Goal: Answer question/provide support

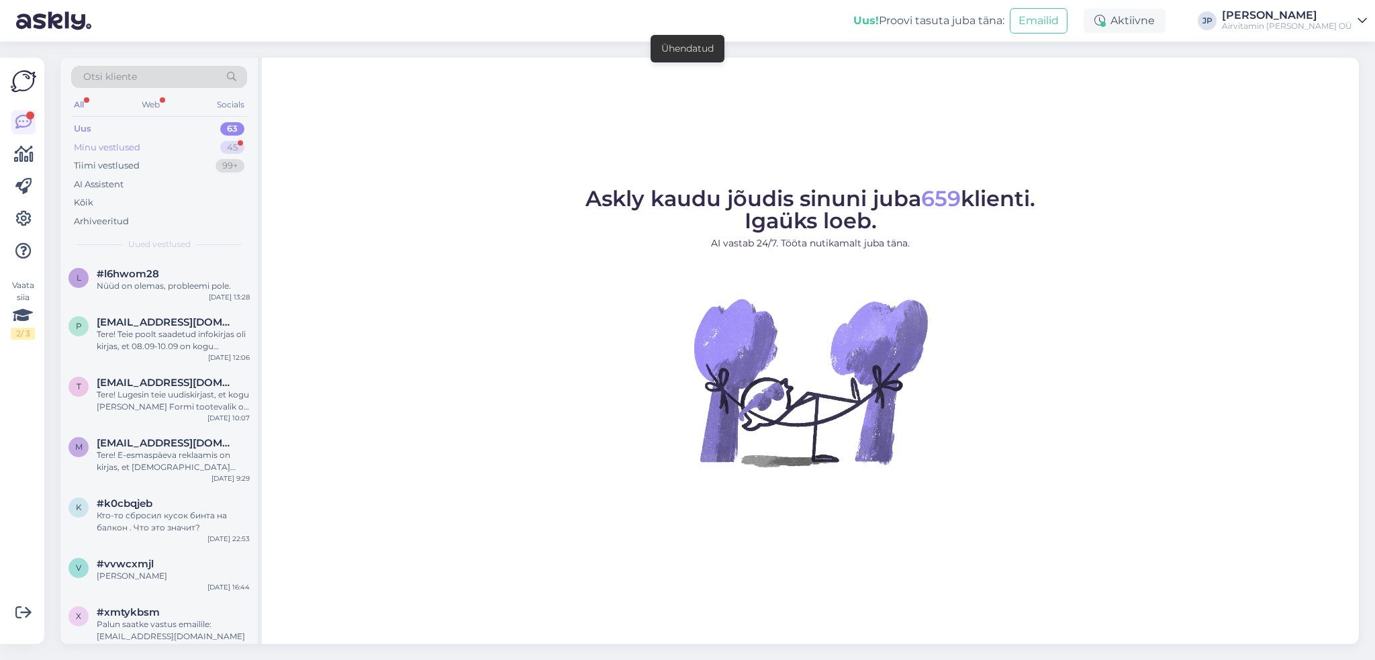
click at [115, 144] on div "Minu vestlused" at bounding box center [107, 147] width 66 height 13
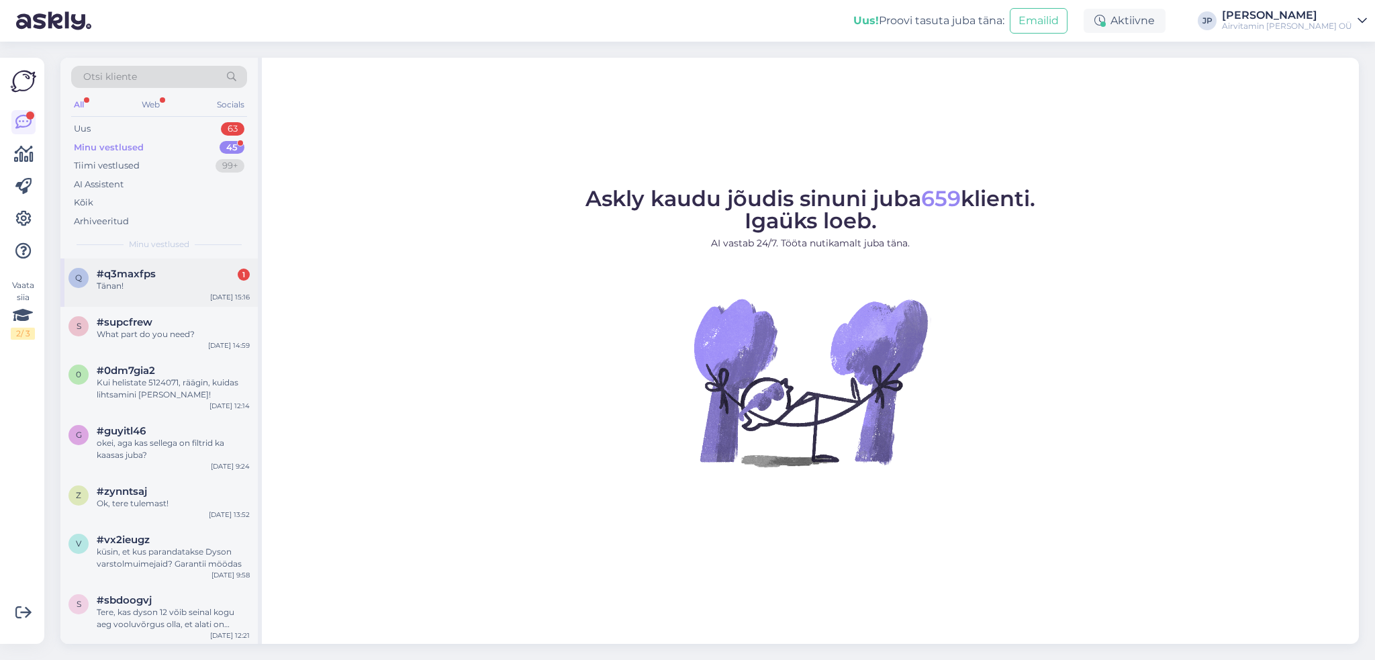
click at [126, 279] on div "#q3maxfps 1 Tänan!" at bounding box center [173, 280] width 153 height 24
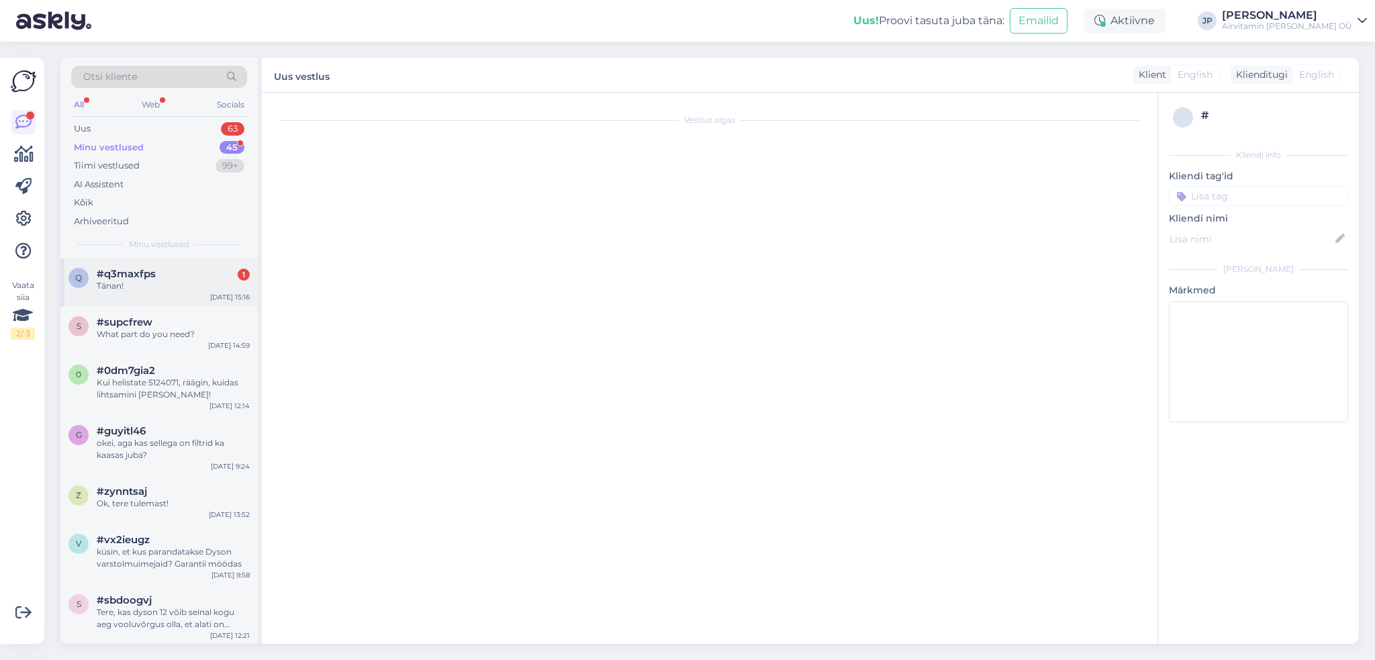
scroll to position [180, 0]
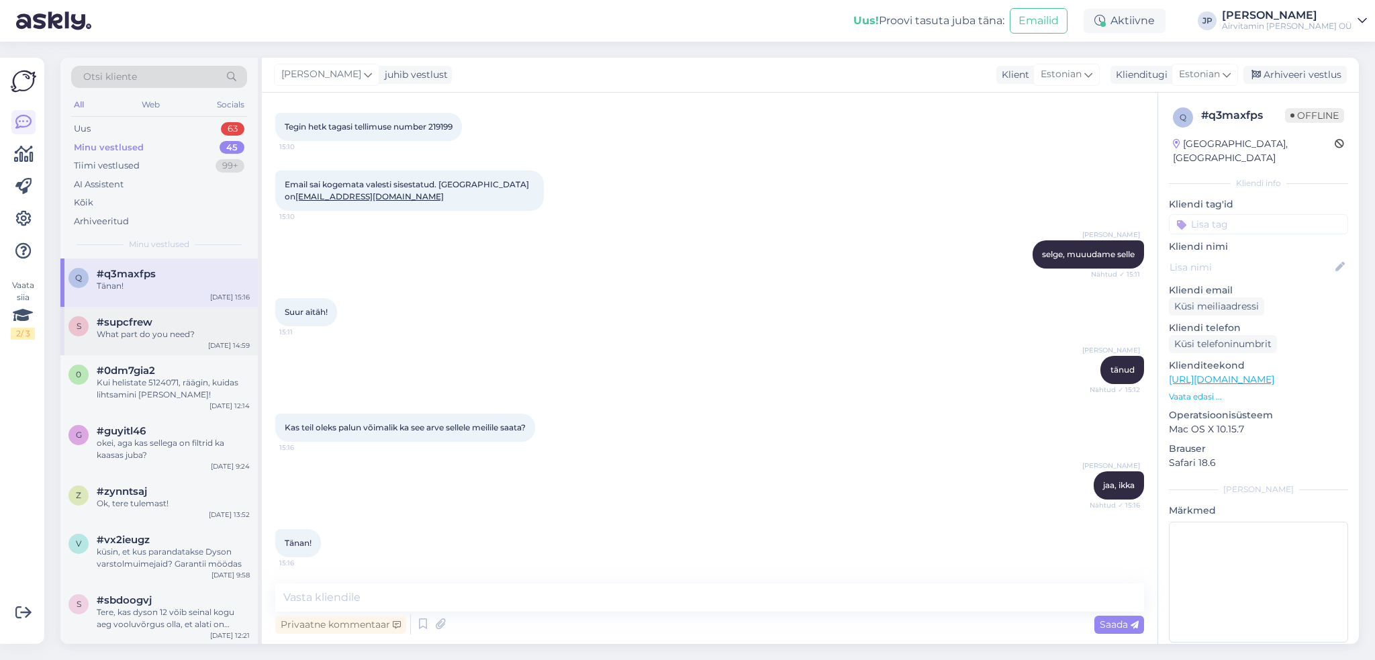
click at [122, 322] on span "#supcfrew" at bounding box center [125, 322] width 56 height 12
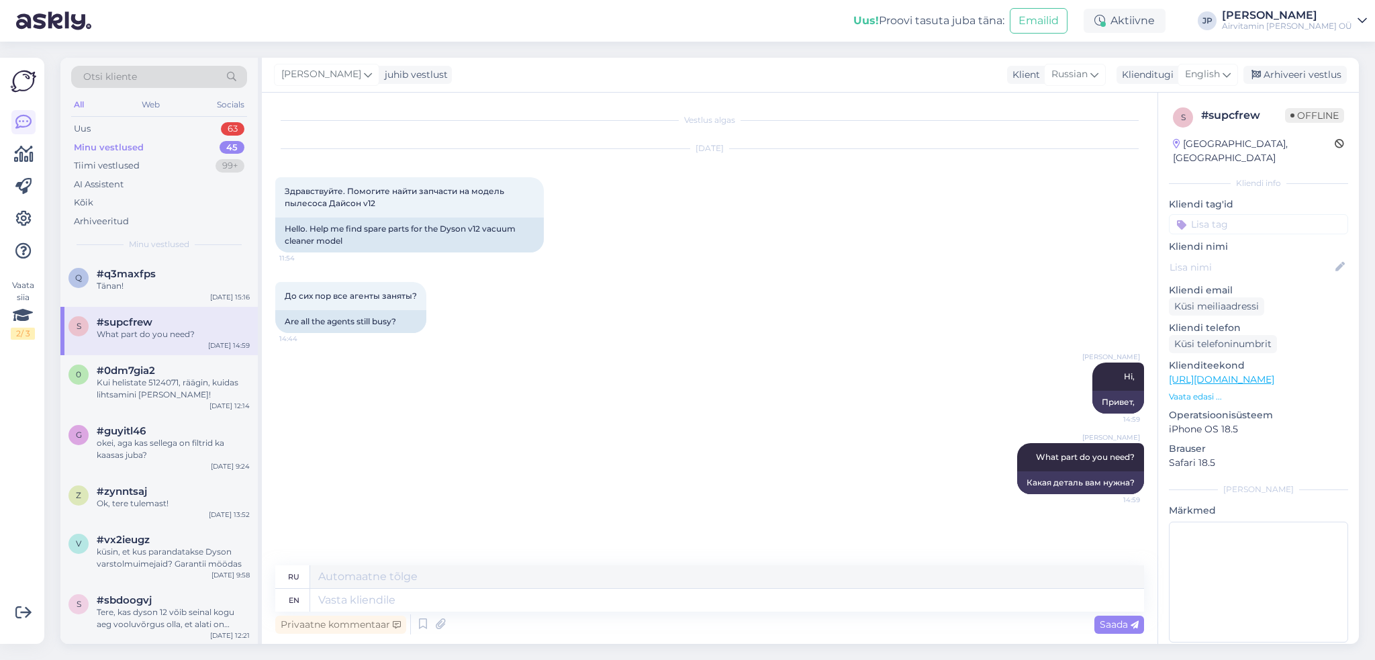
scroll to position [0, 0]
click at [124, 277] on span "#q3maxfps" at bounding box center [126, 274] width 59 height 12
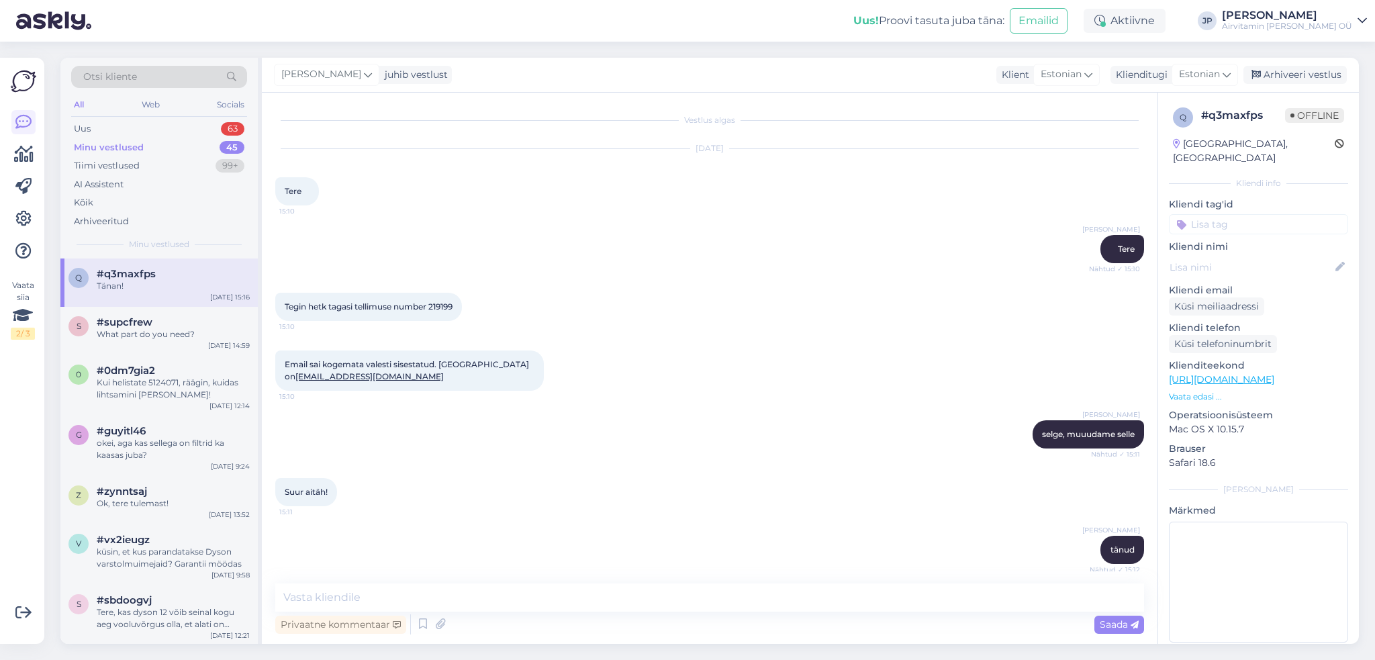
scroll to position [180, 0]
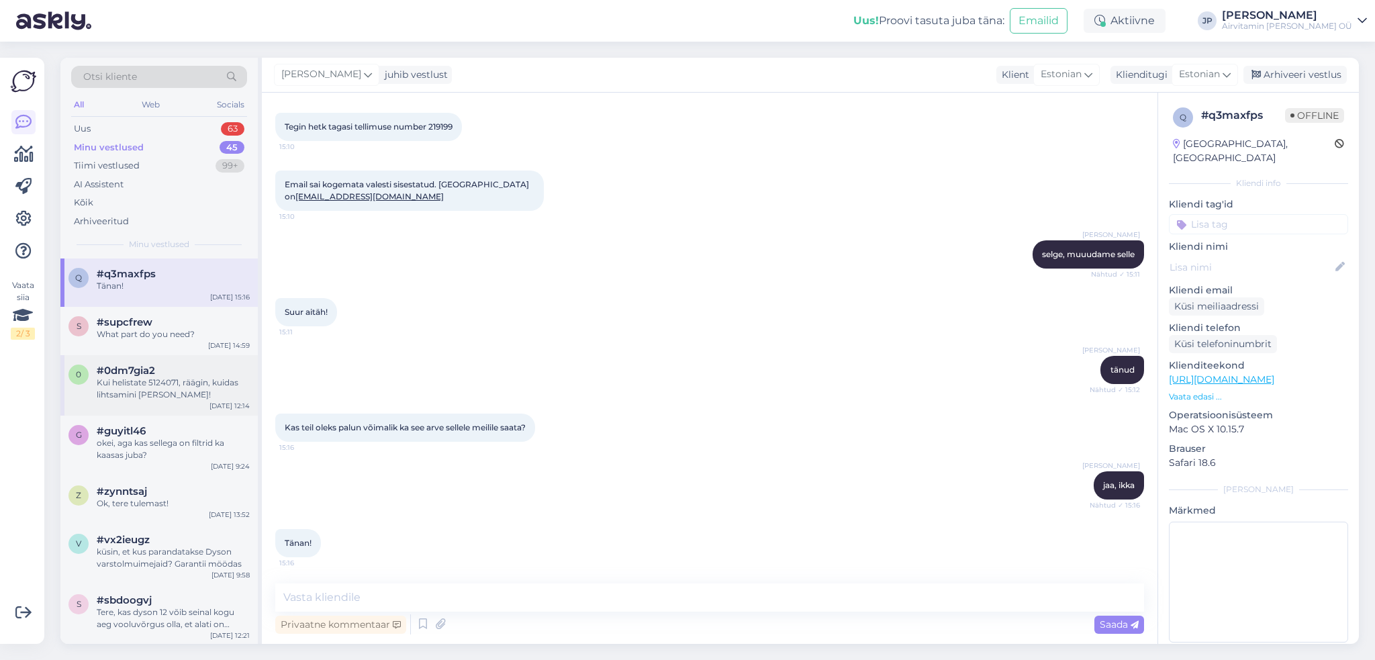
click at [137, 379] on div "Kui helistate 5124071, räägin, kuidas lihtsamini seda teha!" at bounding box center [173, 389] width 153 height 24
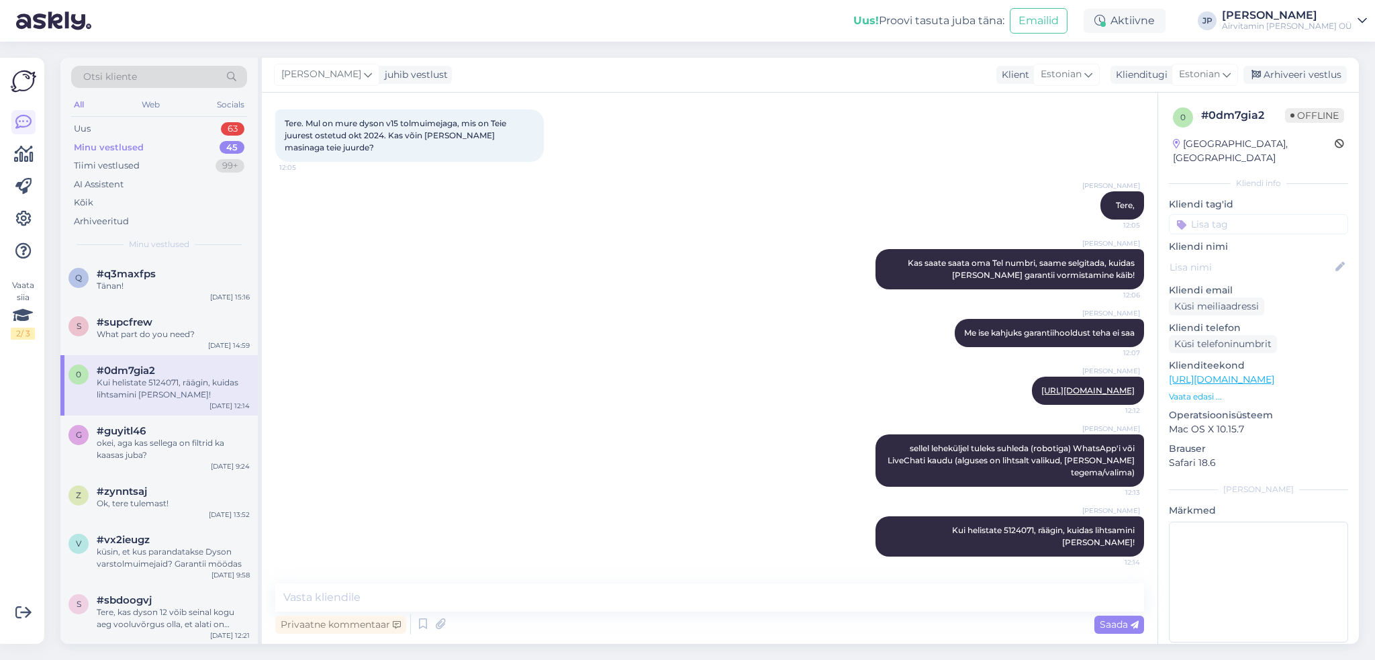
scroll to position [67, 0]
click at [129, 324] on span "#supcfrew" at bounding box center [125, 322] width 56 height 12
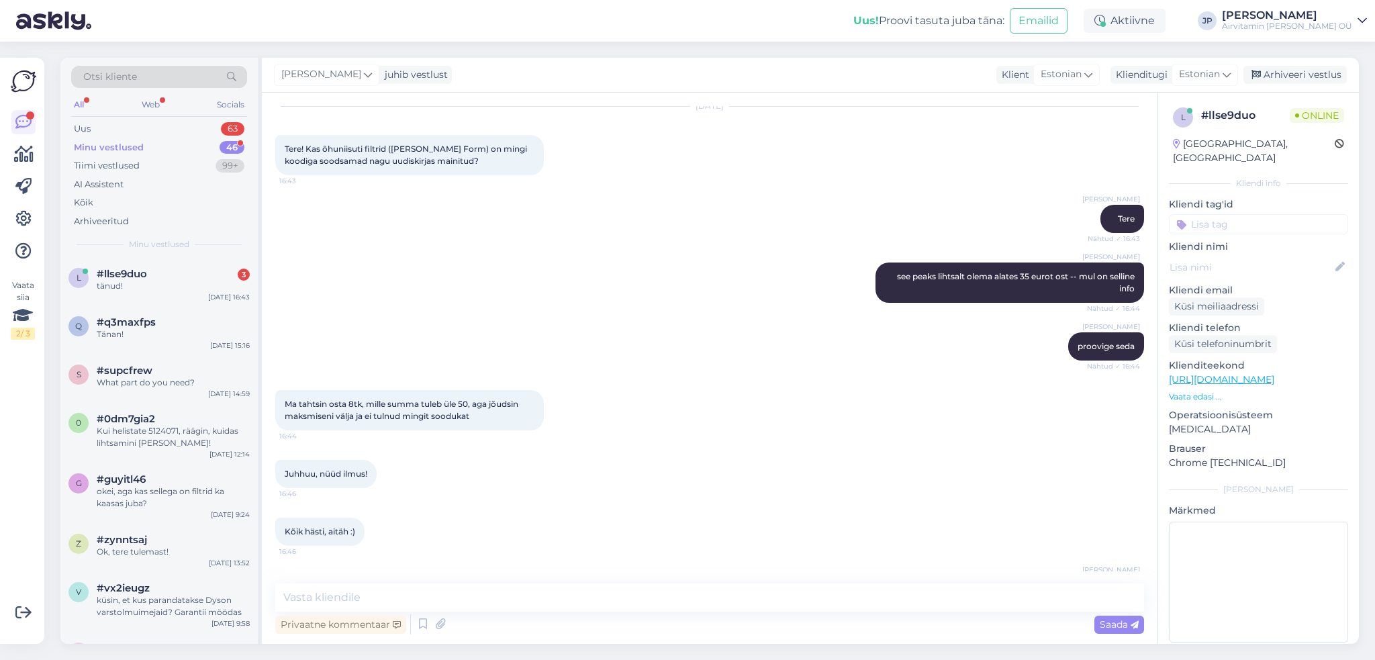
scroll to position [89, 0]
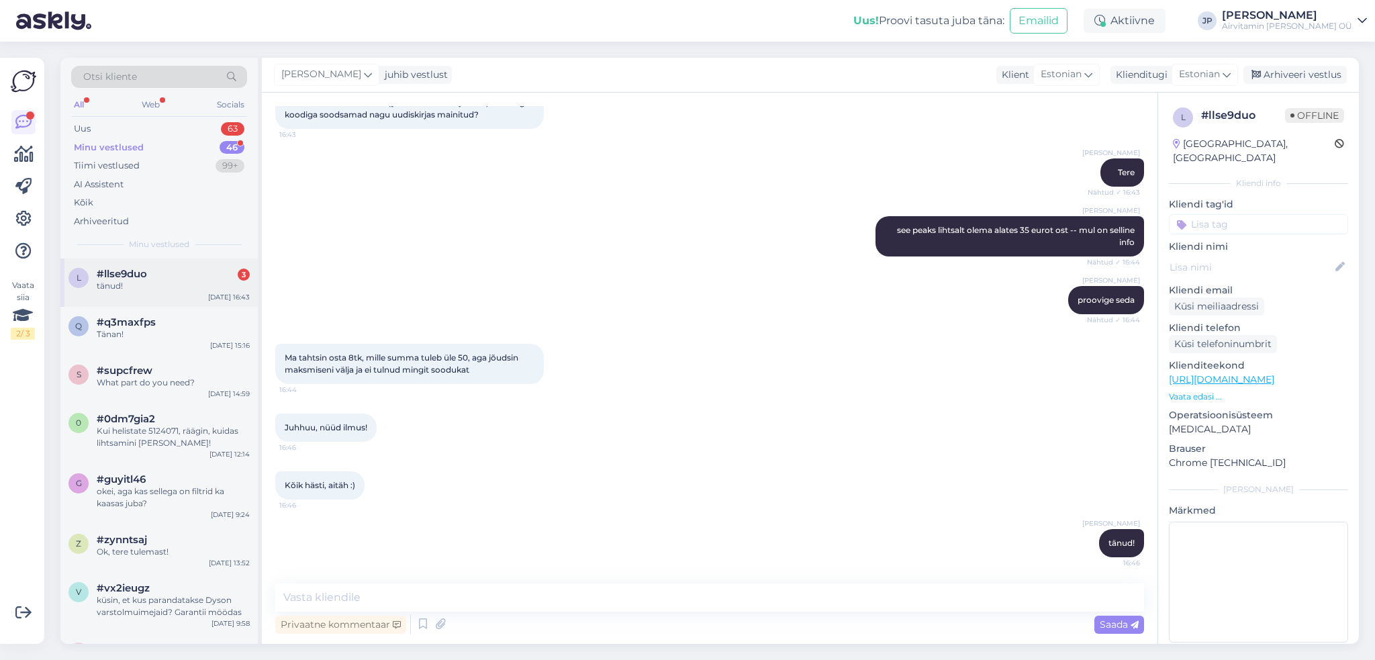
click at [121, 283] on div "tänud!" at bounding box center [173, 286] width 153 height 12
click at [120, 381] on div "И фильтр" at bounding box center [173, 383] width 153 height 12
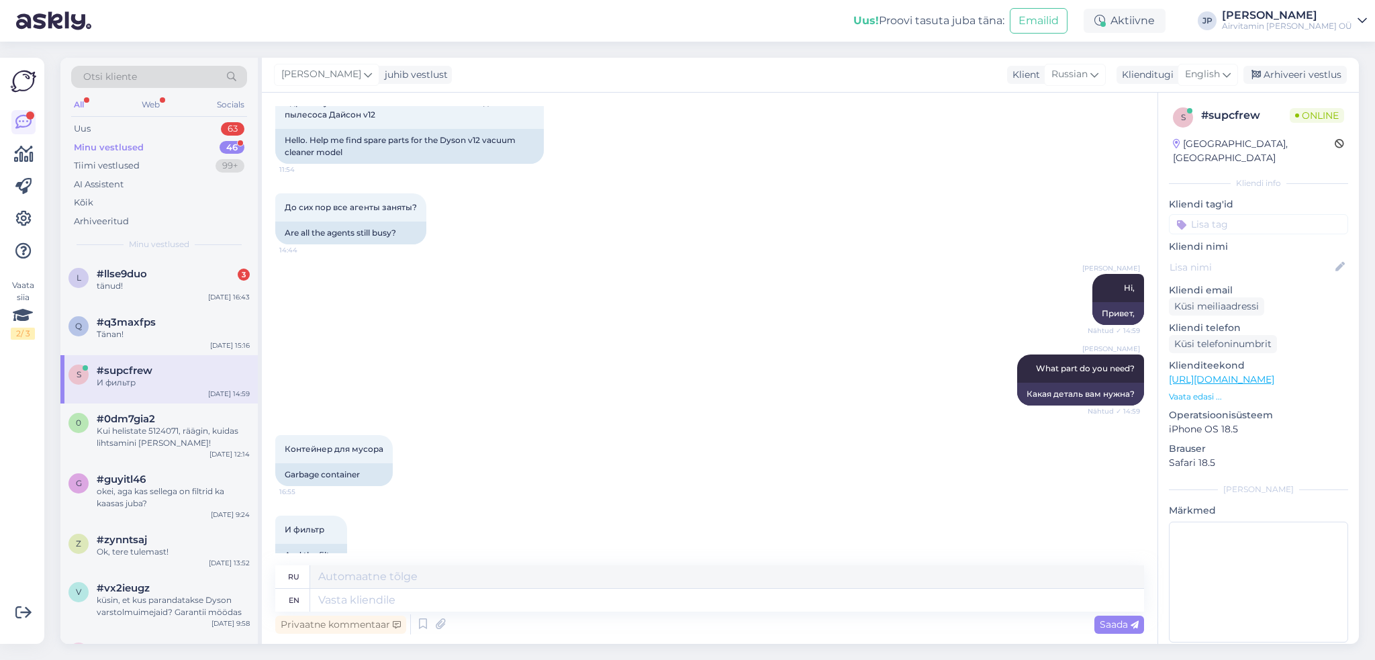
scroll to position [116, 0]
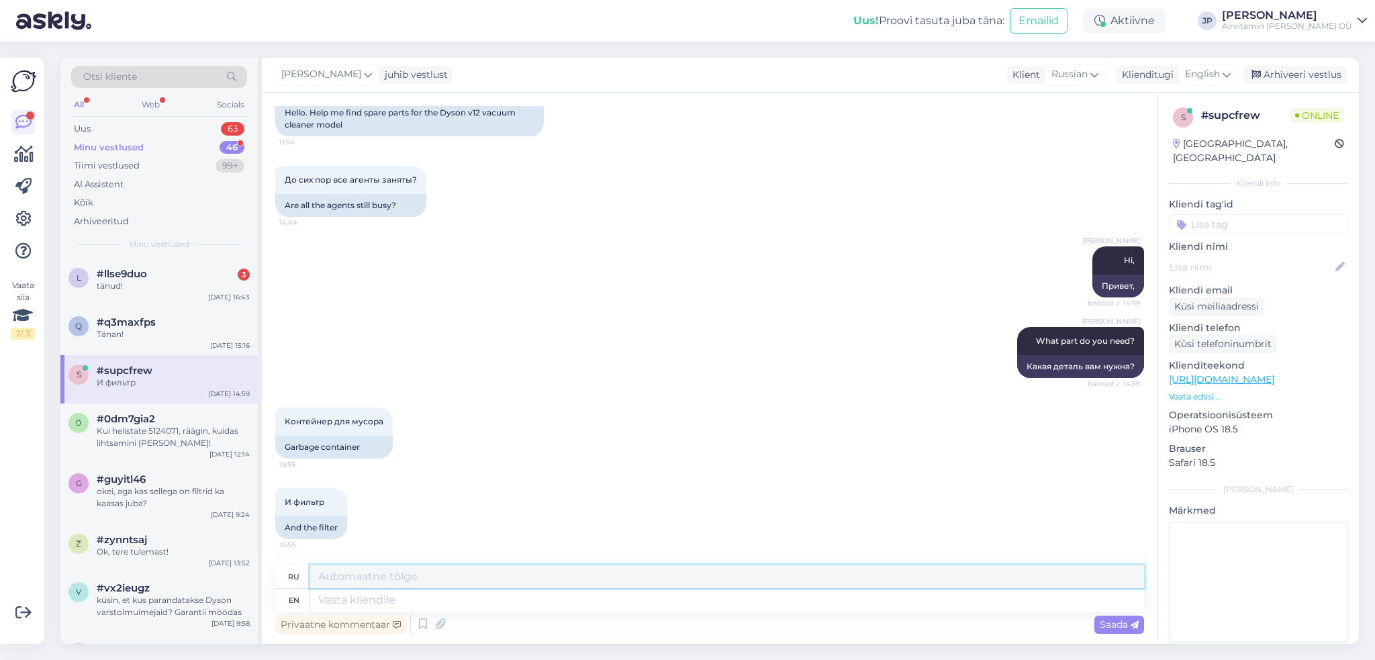
click at [361, 577] on textarea at bounding box center [727, 576] width 834 height 23
type textarea "w"
click at [350, 606] on textarea at bounding box center [727, 600] width 834 height 23
type textarea "we"
type textarea "мы"
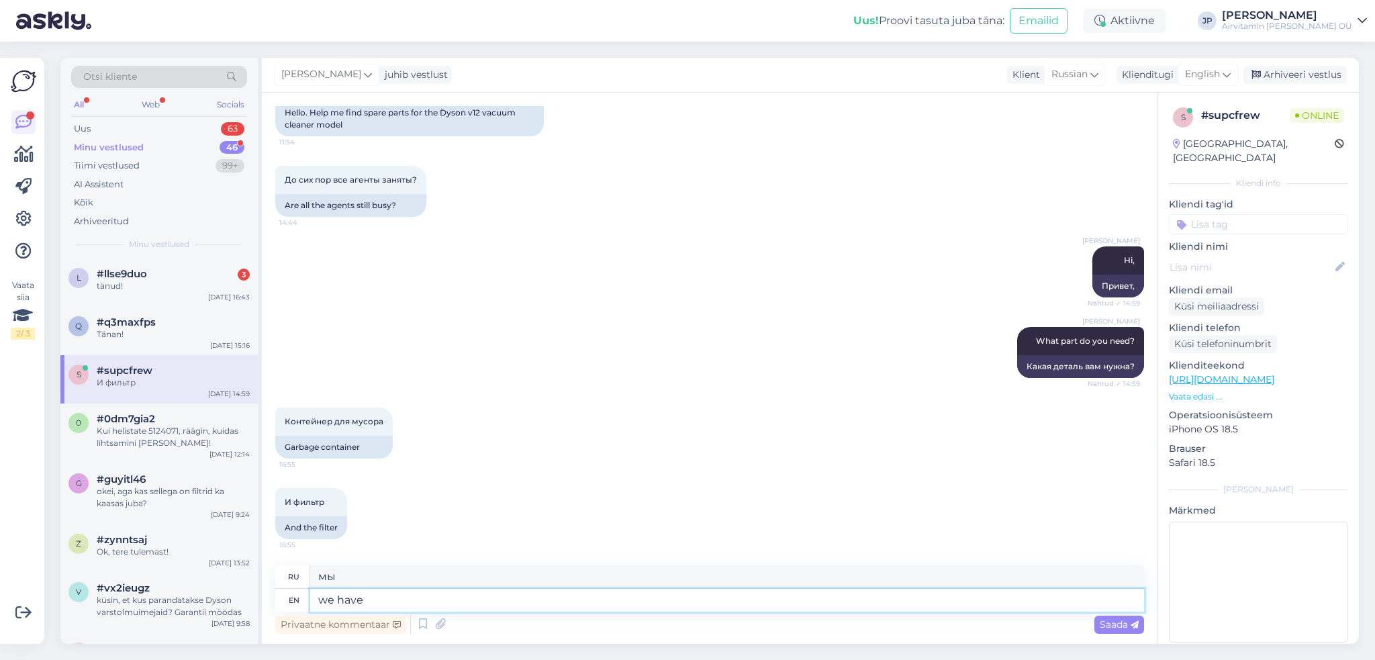
type textarea "we have"
type textarea "у нас есть"
type textarea "we have both"
type textarea "у нас есть оба"
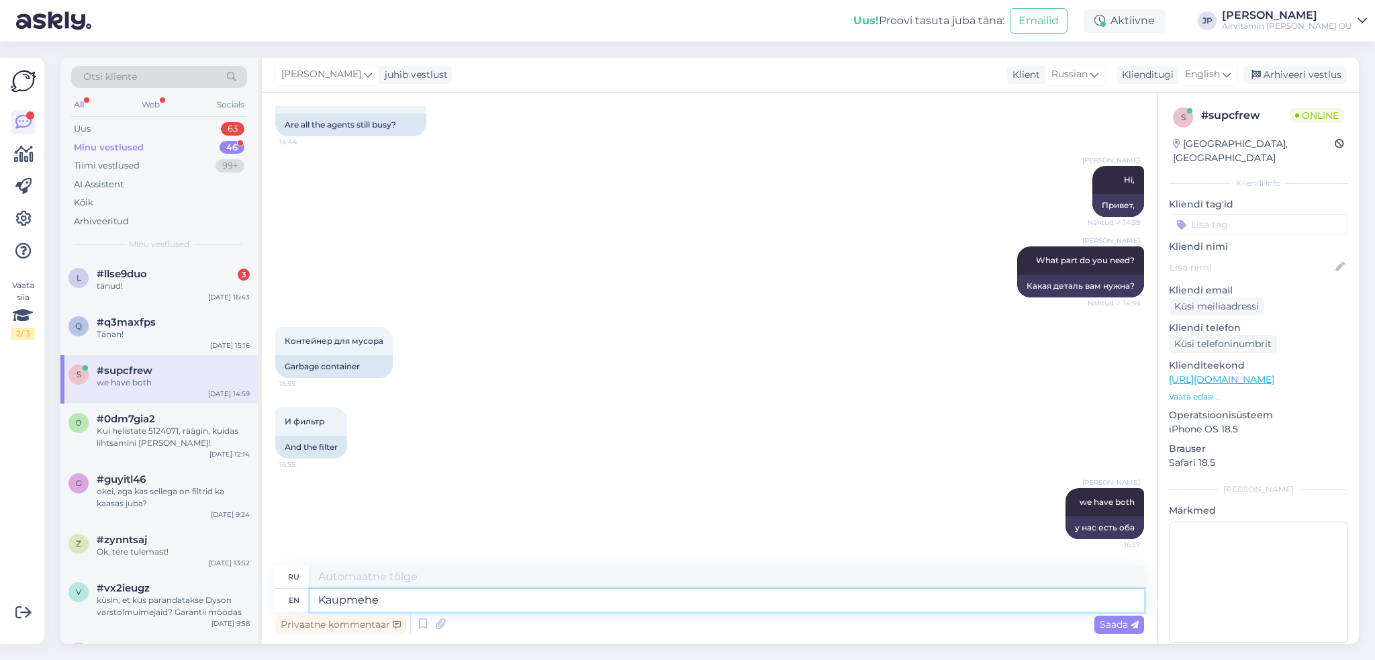
type textarea "Kaupmehe"
type textarea "Каупмехе"
type textarea "Kaupmehe 6"
type textarea "Каупмехе 6"
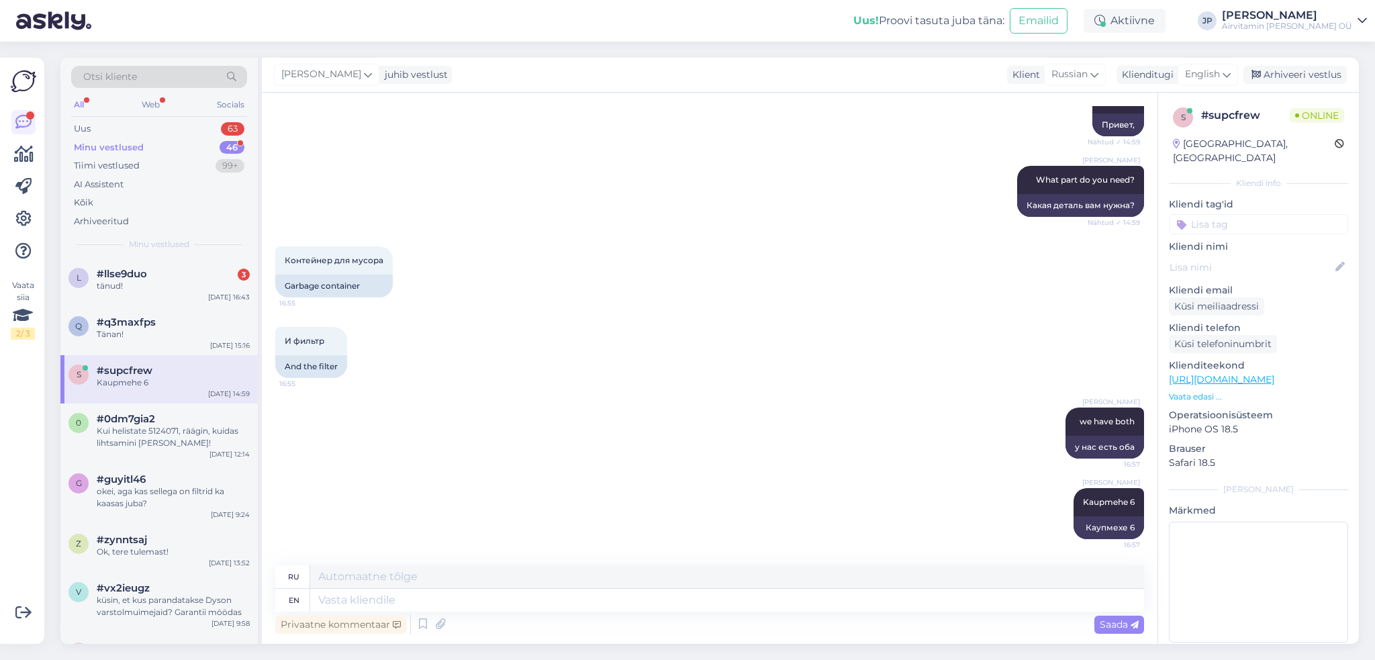
click at [548, 541] on div "Janno Puusaag Kaupmehe 6 16:57 Каупмехе 6" at bounding box center [709, 513] width 869 height 81
click at [352, 603] on textarea at bounding box center [727, 600] width 834 height 23
type textarea "fil"
type textarea "фил"
type textarea "filter"
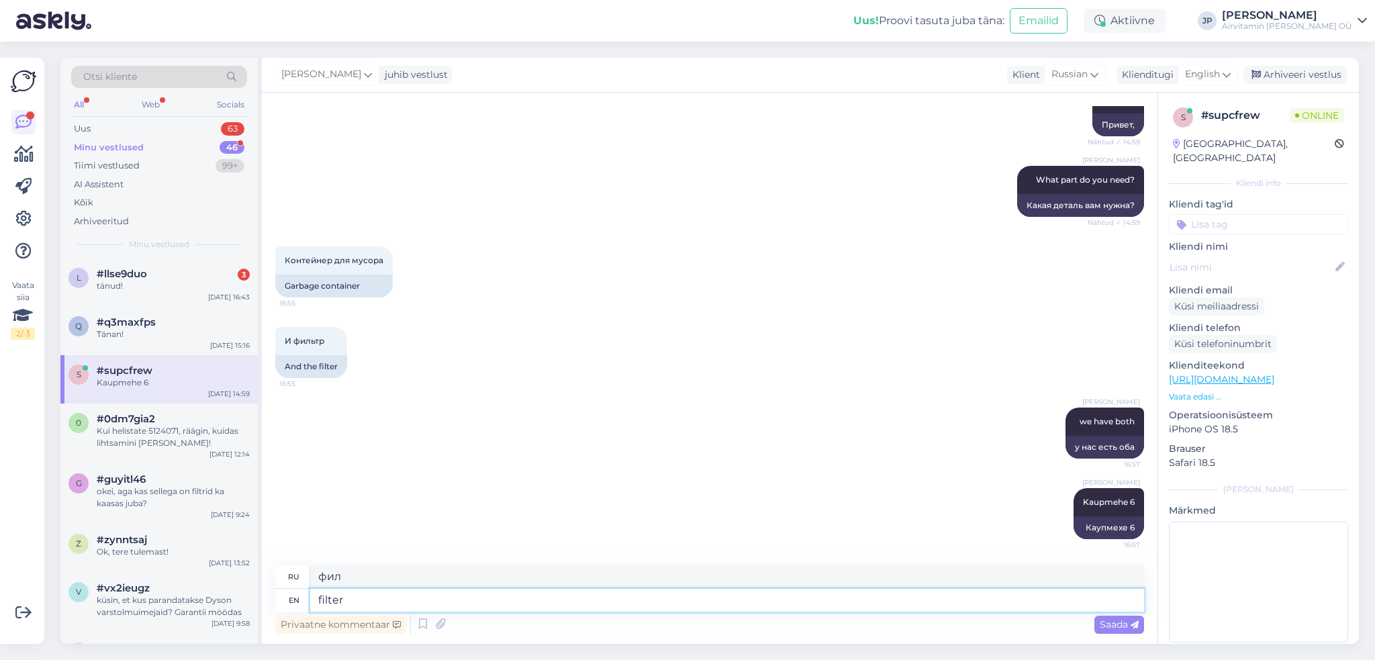
type textarea "фильтр"
type textarea "filter 39.-"
type textarea "фильтр 39.-"
type textarea "filter 39.- and"
type textarea "фильтр 39.- и"
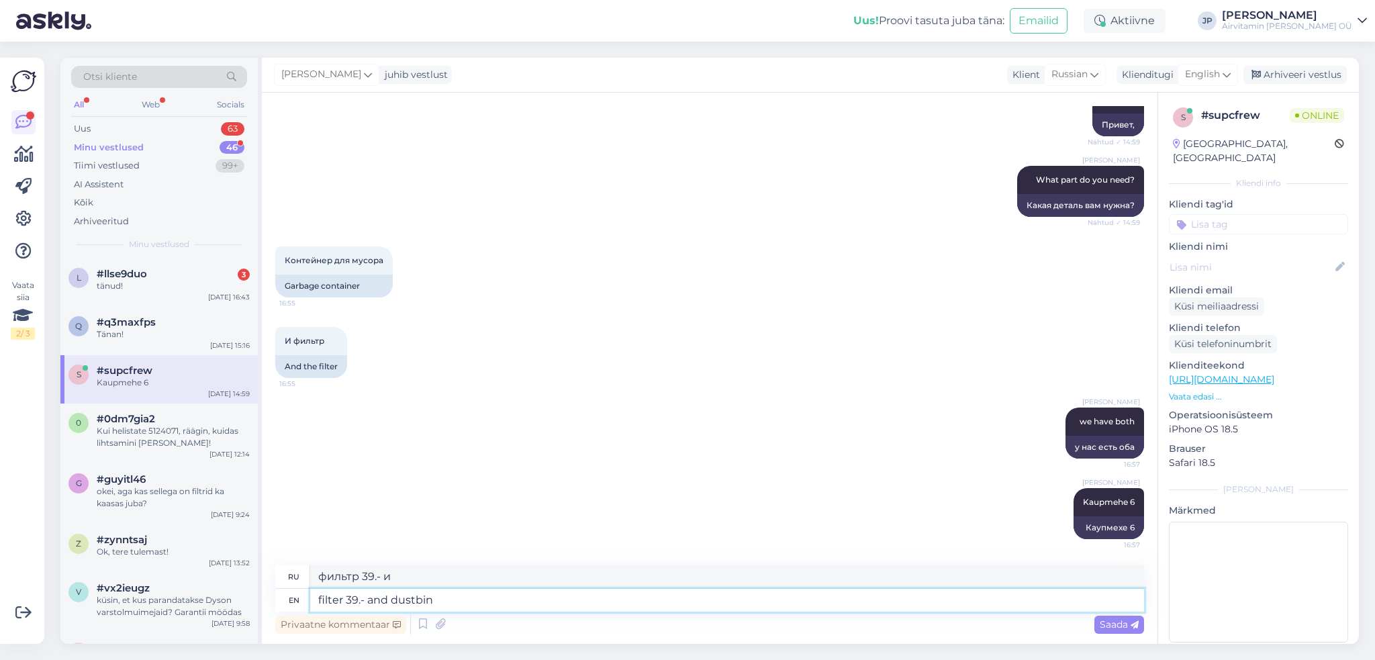
type textarea "filter 39.- and dustbin"
type textarea "фильтр 39.- и мусорное ведро"
type textarea "filter 39.- and dustbin 79"
type textarea "фильтр 39.- и мусорный бак 79"
type textarea "filter 39.- and dustbin 79.-"
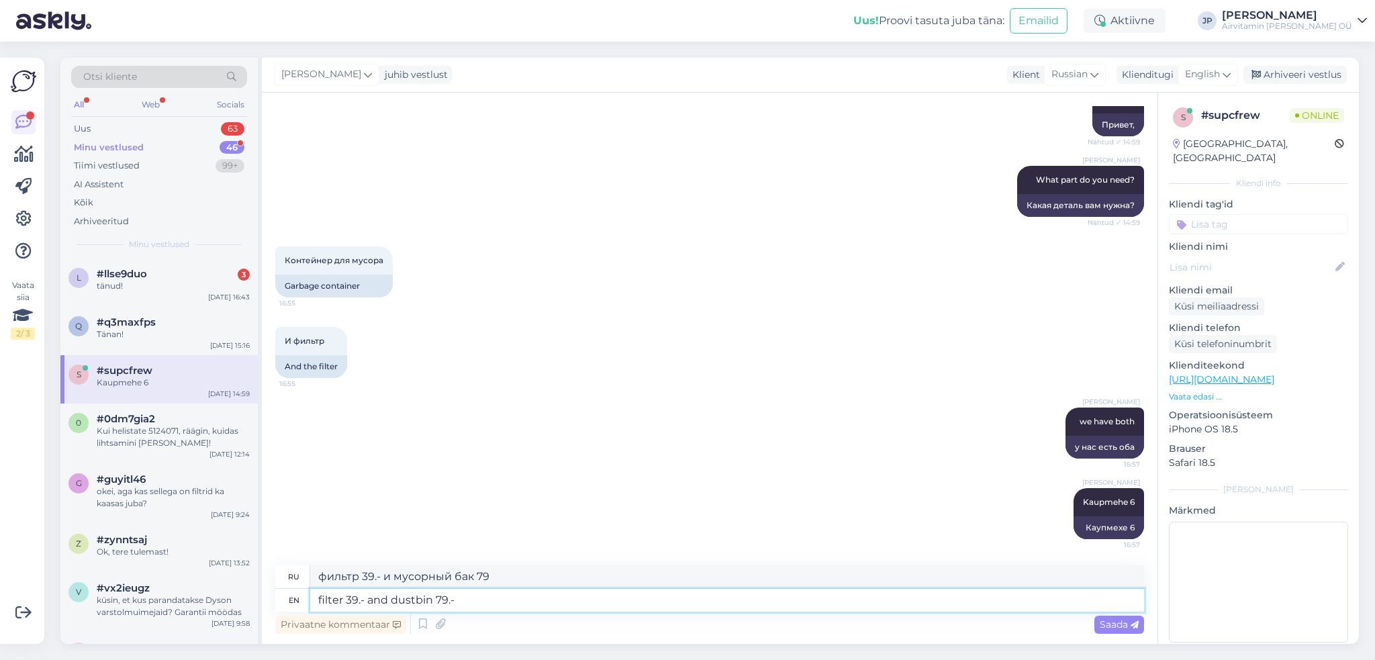
type textarea "фильтр 39.- и мусорный контейнер 79.-"
type textarea "filter 39.- and dustbin 79.-"
click at [1118, 628] on span "Saada" at bounding box center [1119, 624] width 39 height 12
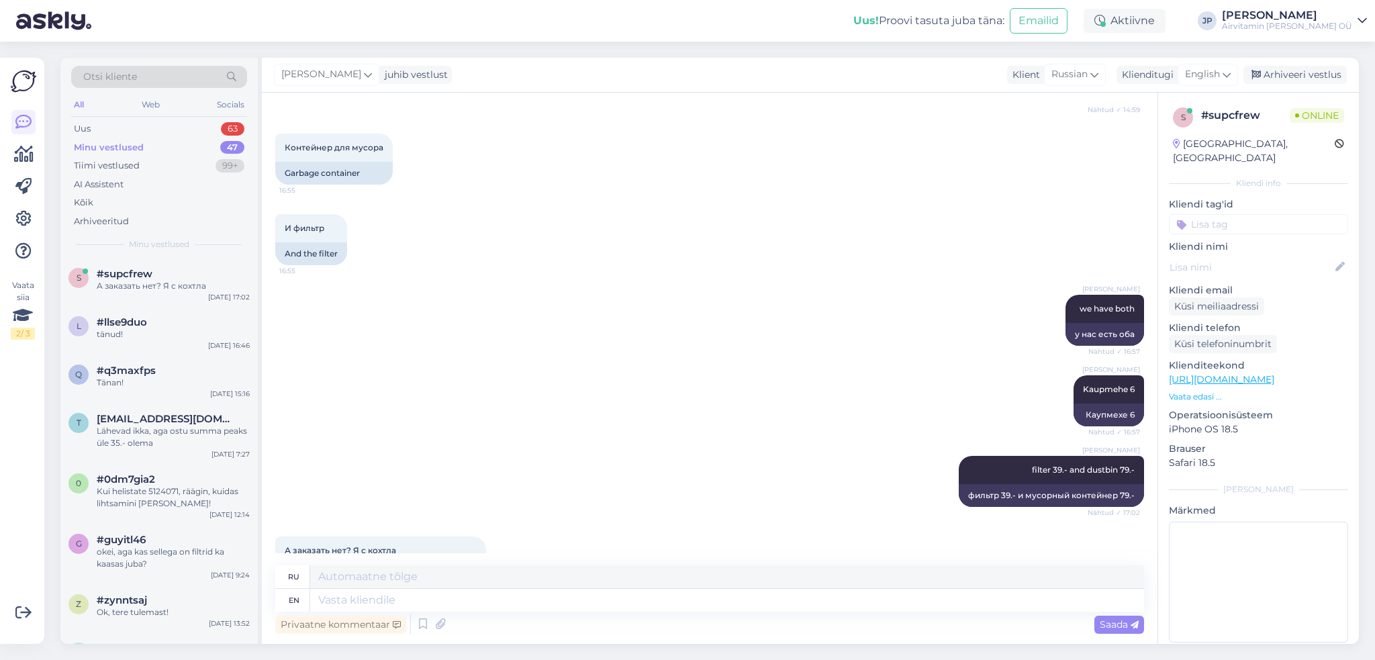
scroll to position [438, 0]
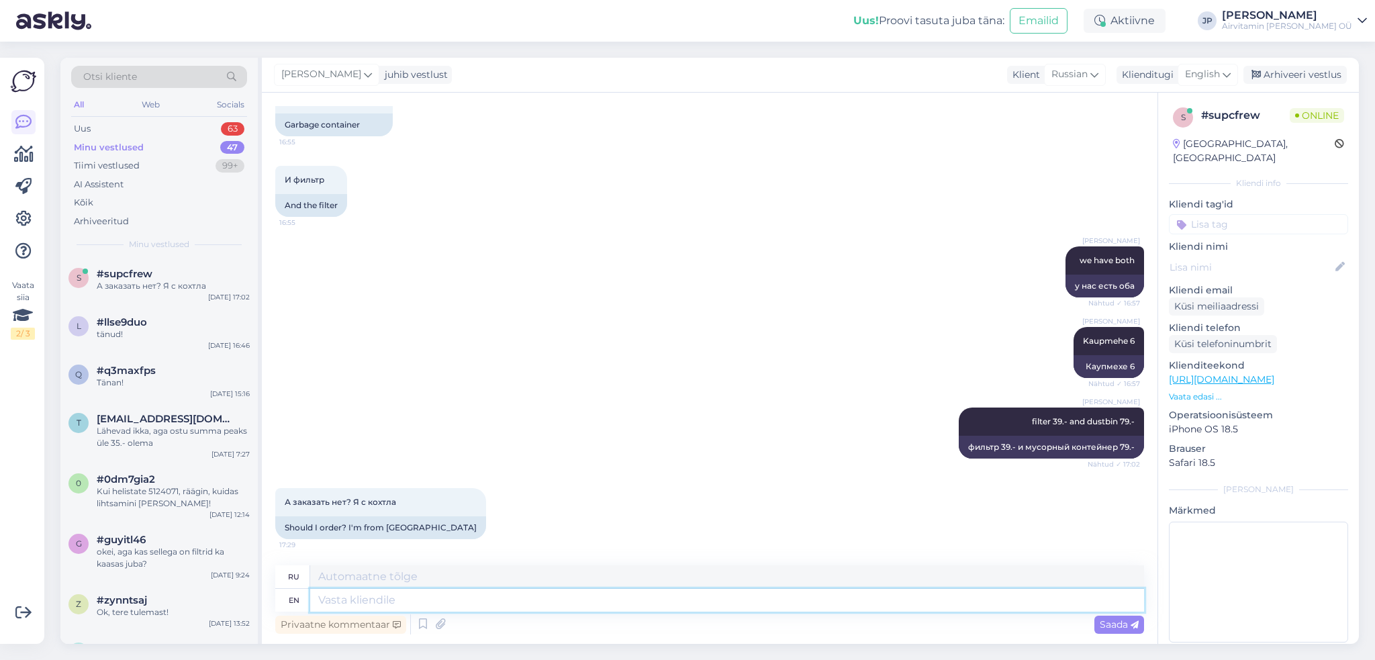
click at [371, 606] on textarea at bounding box center [727, 600] width 834 height 23
type textarea "Send"
type textarea "Отправлять"
type textarea "Send us"
type textarea "Отправьте нам"
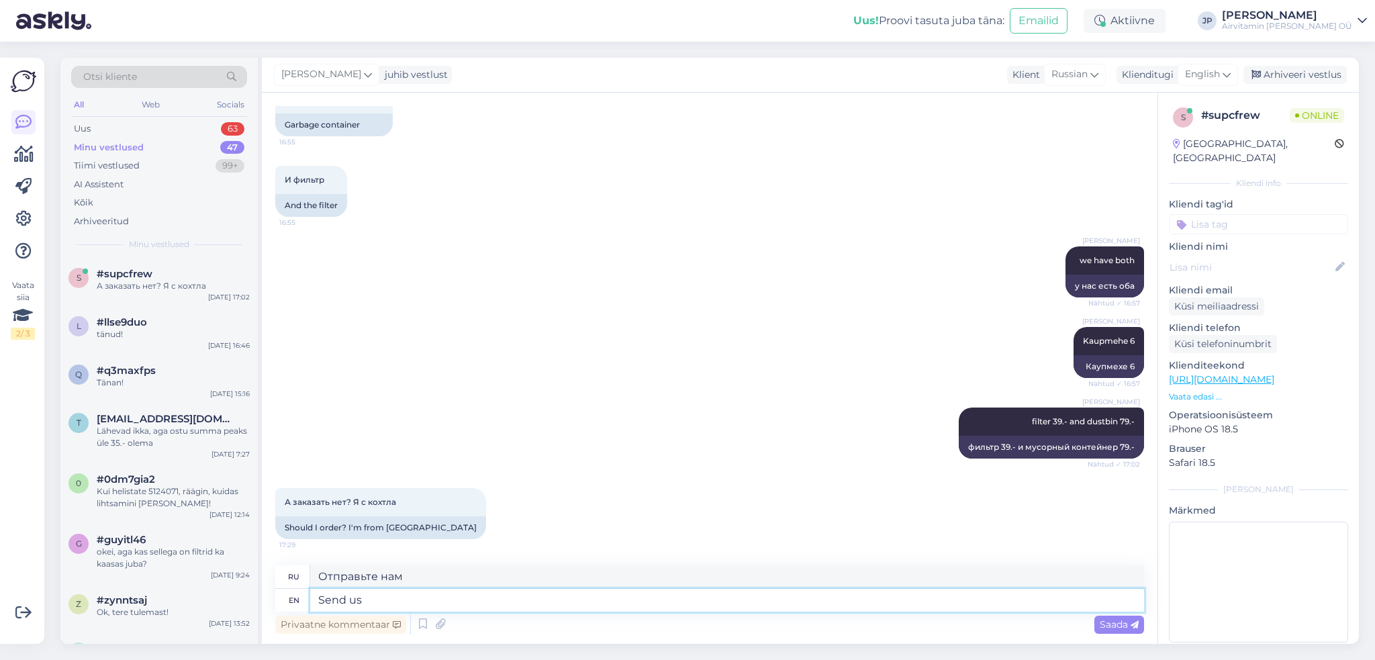
type textarea "Send us y"
type textarea "Отправьте нам y"
type textarea "Send us your"
type textarea "Отправьте нам свой"
type textarea "Send us your order"
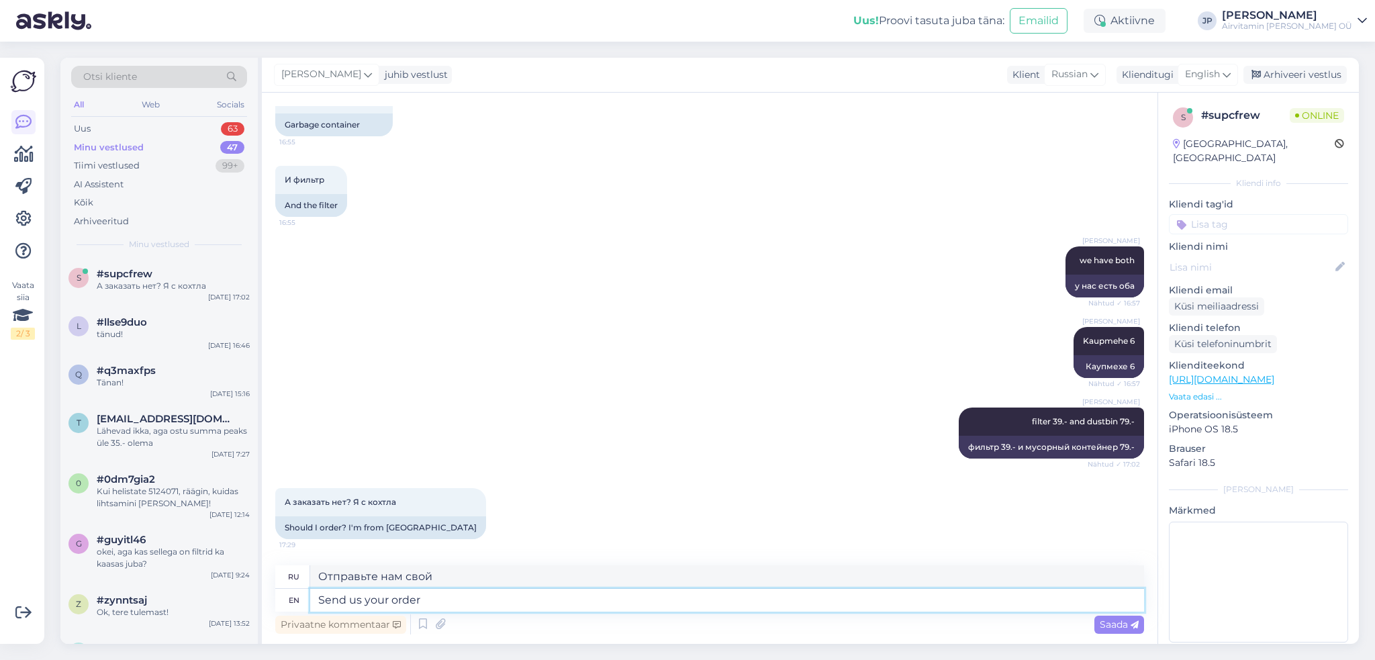
type textarea "Отправьте нам свой заказ"
type textarea "Send us your order on"
type textarea "Отправьте нам свой заказ на"
type textarea "Send us your order on e-mail"
type textarea "Отправьте нам свой заказ по электронной почте"
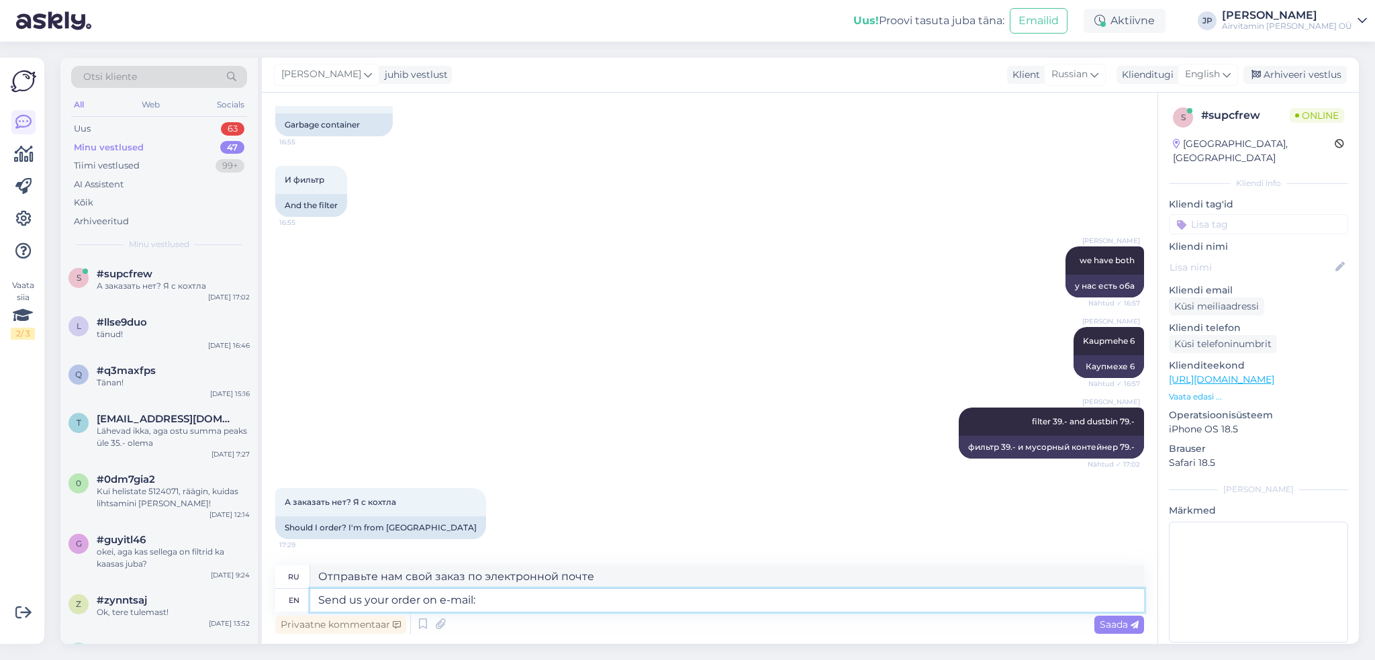
type textarea "Send us your order on e-mail:"
type textarea "Отправьте нам свой заказ на электронную почту:"
type textarea "Send us your order on e-mail: info"
type textarea "Отправьте нам свой заказ на электронную почту: info"
type textarea "Send us your order on e-mail: info@airvitamin.ee"
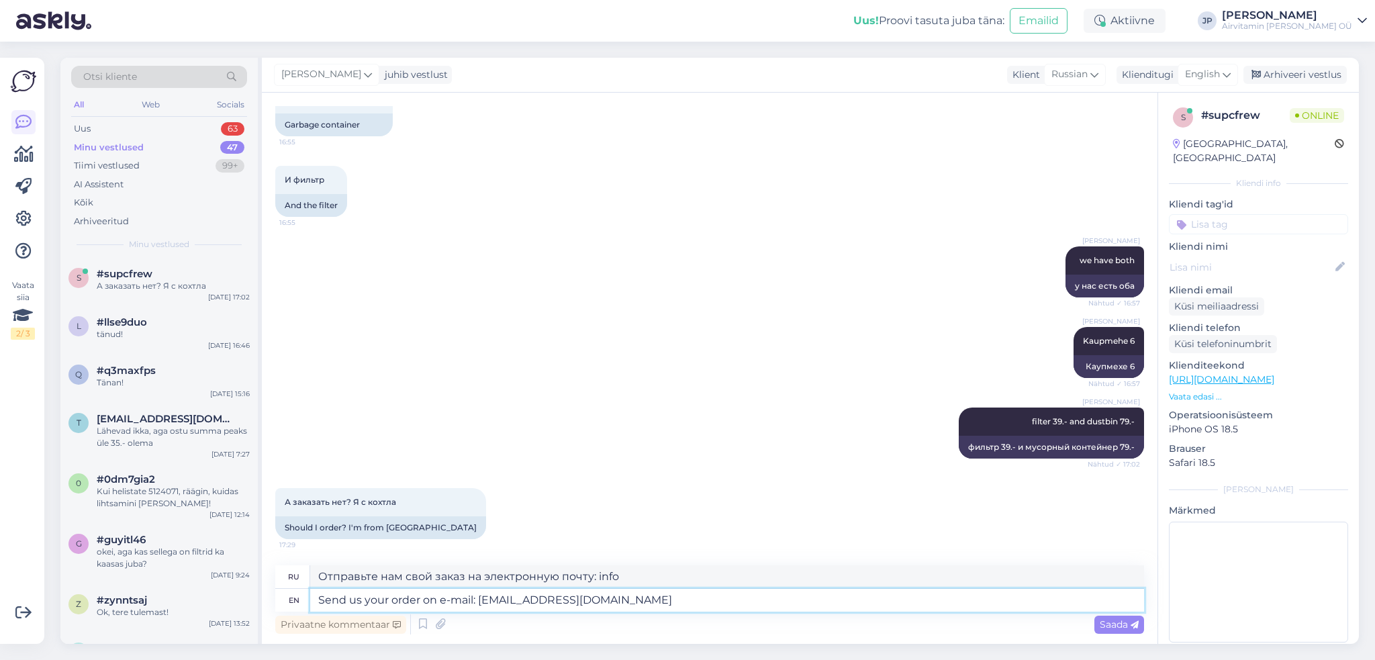
type textarea "Отправьте нам свой заказ на электронную почту: info@airvitamin.ee"
type textarea "Send us your order on e-mail: info@airvitamin.ee --"
type textarea "Отправьте нам свой заказ на электронную почту: info@airvitamin.ee --"
type textarea "Send us your order on e-mail: info@airvitamin.ee -- we w"
type textarea "Отправьте нам свой заказ на электронную почту: info@airvitamin.ee -- мы"
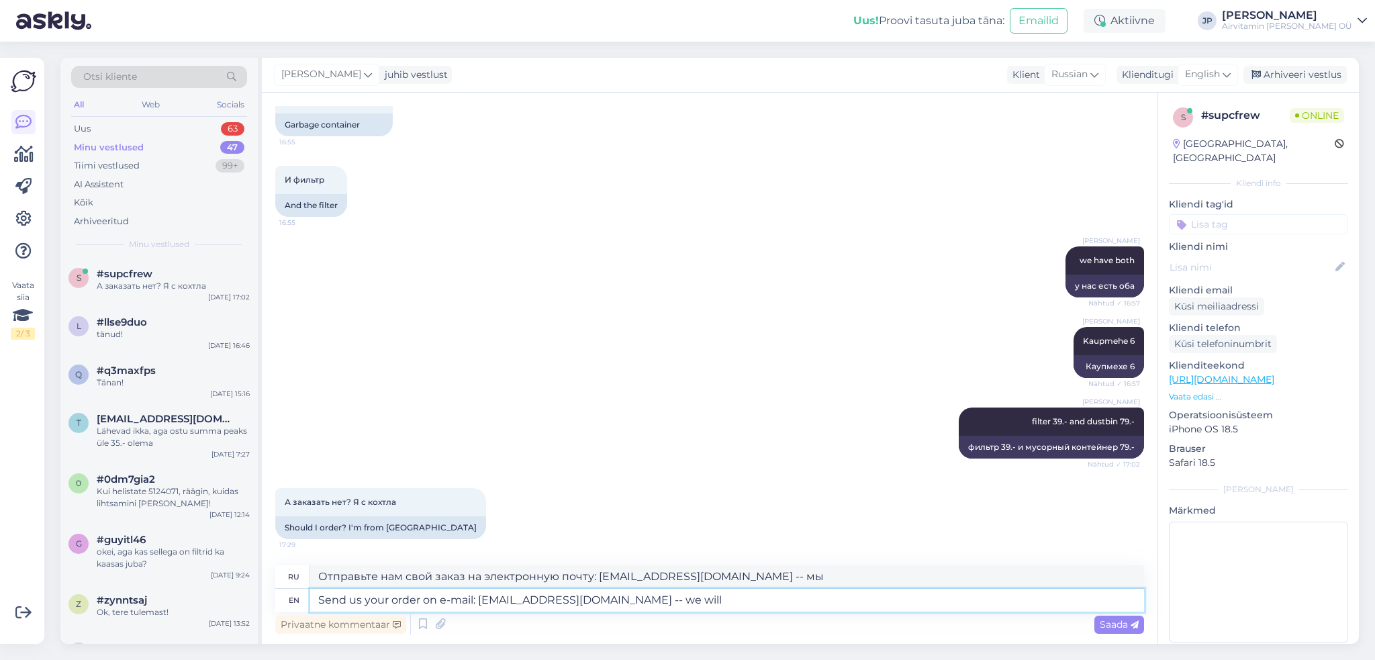
type textarea "Send us your order on e-mail: info@airvitamin.ee -- we will s"
type textarea "Отправьте нам свой заказ на электронную почту: info@airvitamin.ee — мы вам помо…"
type textarea "Send us your order on e-mail: info@airvitamin.ee -- we will semd"
type textarea "Отправьте нам свой заказ на электронную почту: info@airvitamin.ee — мы его выпо…"
type textarea "Send us your order on e-mail: info@airvitamin.ee -- we will send"
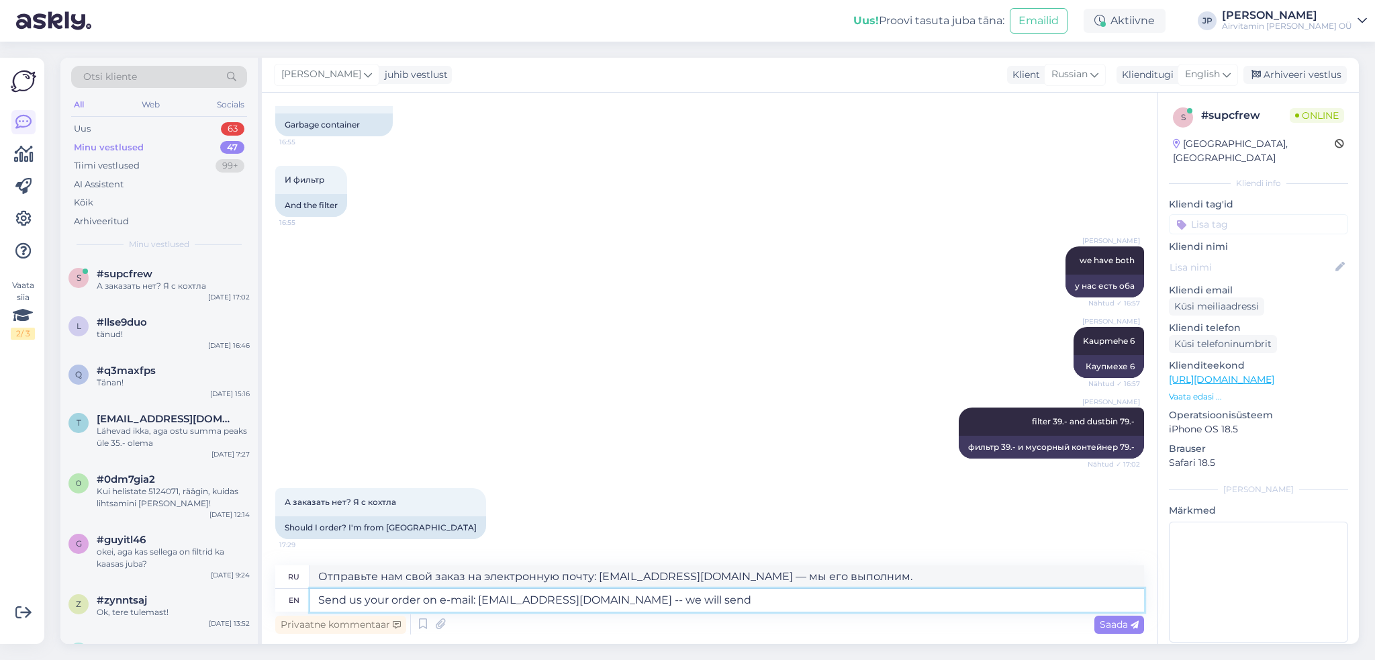
type textarea "Отправьте нам свой заказ на электронную почту: info@airvitamin.ee — мы отправим"
type textarea "Send us your order on e-mail: info@airvitamin.ee -- we will send ty"
type textarea "Отправьте нам ваш заказ на электронную почту: info@airvitamin.ee -- мы вышлем в…"
type textarea "Send us your order on e-mail: info@airvitamin.ee -- we will send"
type textarea "Отправьте нам свой заказ на электронную почту: info@airvitamin.ee — мы отправим"
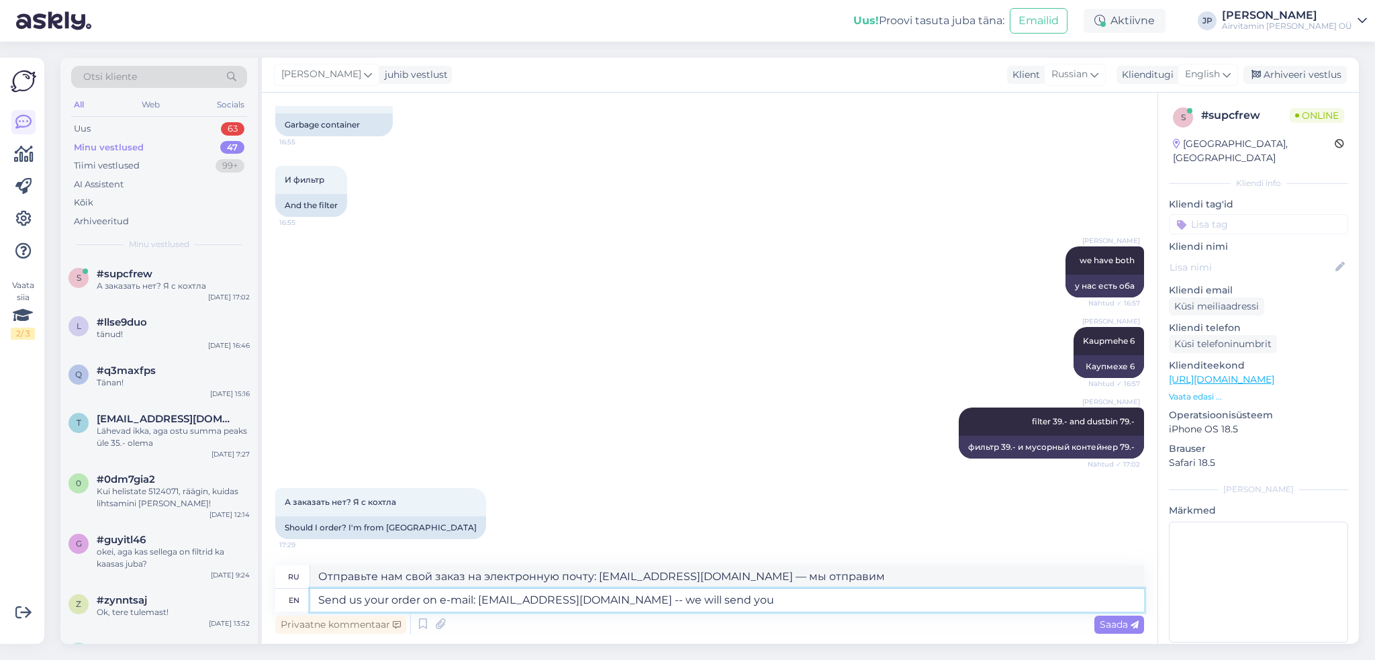
type textarea "Send us your order on e-mail: info@airvitamin.ee -- we will send you"
type textarea "Отправьте нам свой заказ на электронную почту: info@airvitamin.ee — мы вышлем в…"
type textarea "Send us your order on e-mail: info@airvitamin.ee -- we will send you invoice"
type textarea "Отправьте нам свой заказ на электронную почту: info@airvitamin.ee — мы вышлем в…"
type textarea "Send us your order on e-mail: info@airvitamin.ee - we will send you invoice"
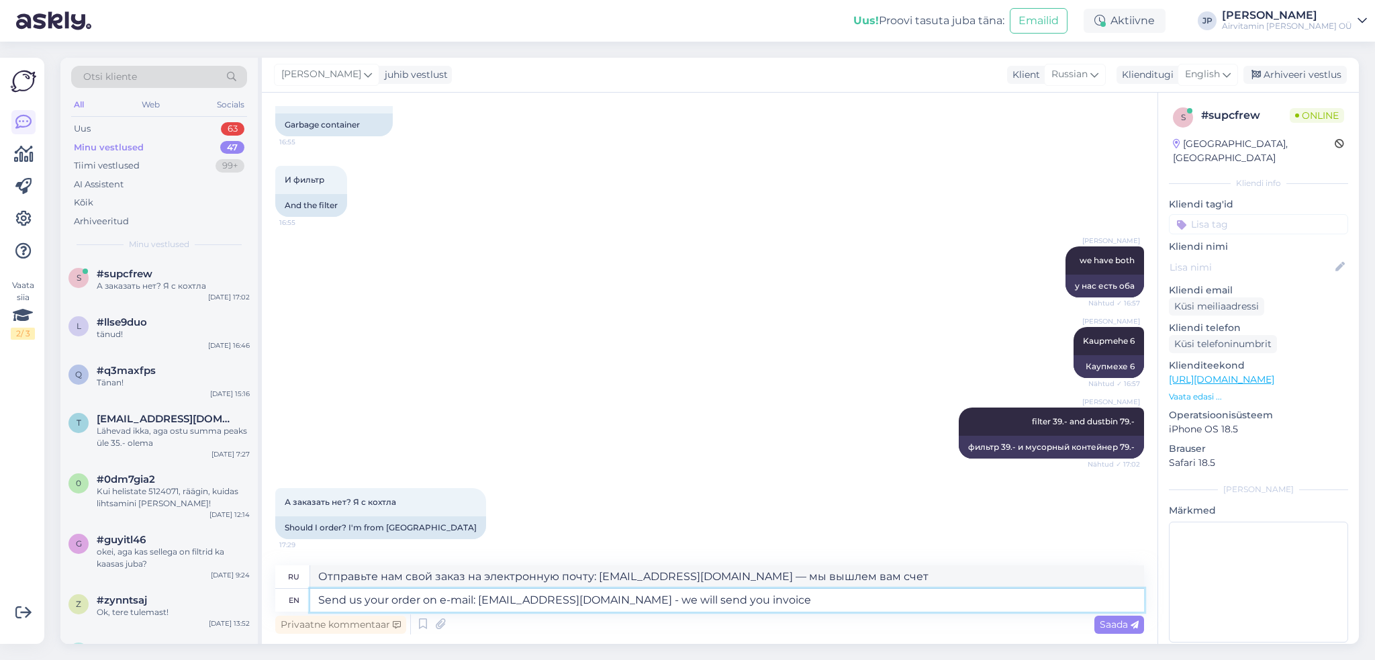
type textarea "Отправьте нам свой заказ на электронную почту: info@airvitamin.ee - мы вышлем в…"
type textarea "Send us your order on e-mail: info@airvitamin.ee a we will send you invoice"
type textarea "Отправьте нам свой заказ на электронную почту: info@airvitamin.ee и мы вышлем в…"
type textarea "Send us your order on e-mail: info@airvitamin.ee an we will send you invoice"
type textarea "Отправьте нам свой заказ на электронную почту: info@airvitamin.ee , и мы вышлем…"
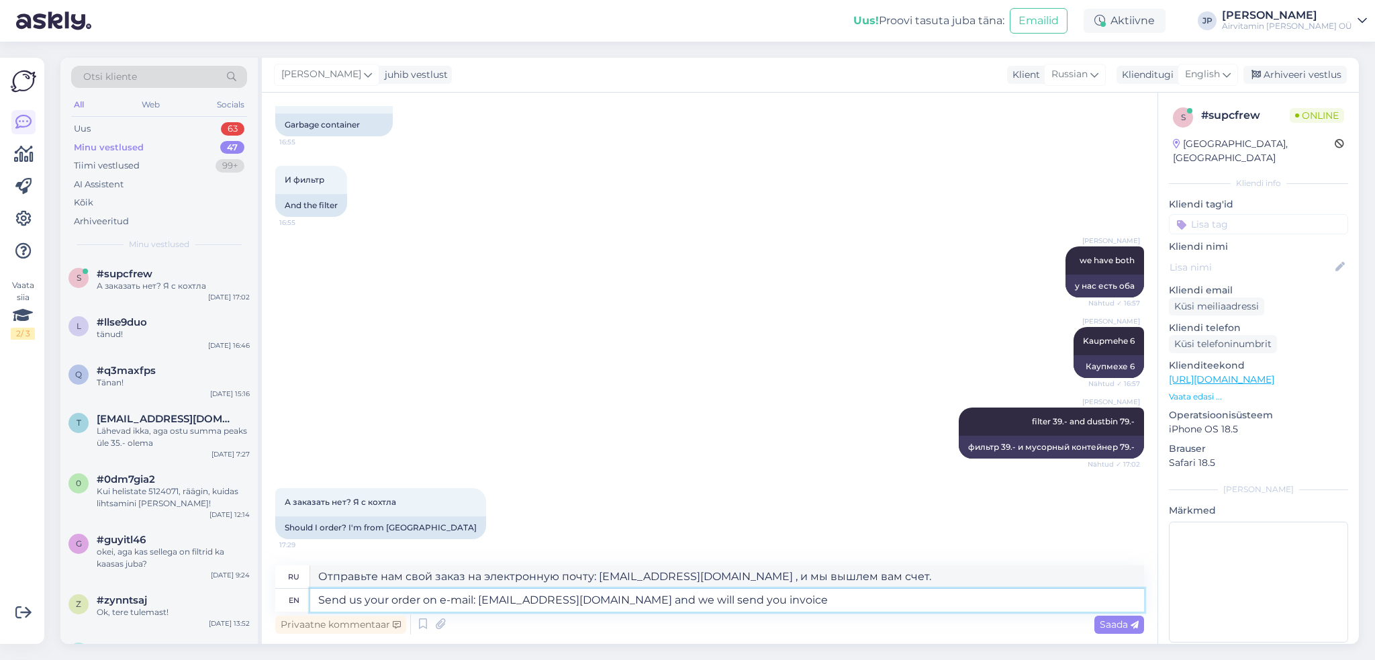
type textarea "Send us your order on e-mail: info@airvitamin.ee and we will send you invoice"
type textarea "Отправьте нам свой заказ на электронную почту: info@airvitamin.ee и мы вышлем в…"
type textarea "Send us your order on e-mail: info@airvitamin.ee and your co we will send you i…"
type textarea "Отправьте нам свой заказ на электронную почту: info@airvitamin.ee и мы вышлем в…"
type textarea "Send us your order on e-mail: info@airvitamin.ee and your con we will send you …"
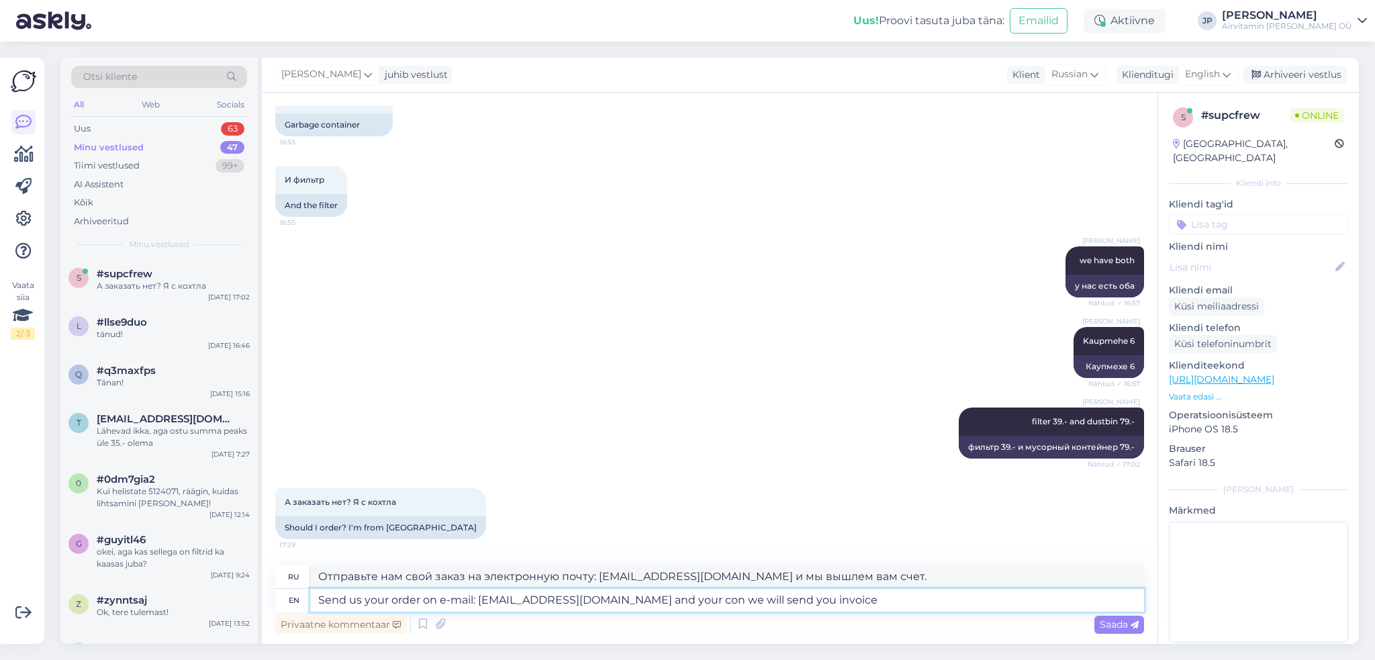
type textarea "Отправьте нам ваш заказ на электронную почту: info@airvitamin.ee и мы вышлем ва…"
type textarea "Send us your order on e-mail: info@airvitamin.ee and your contac we will send y…"
type textarea "Отправьте нам ваш заказ на электронную почту: info@airvitamin.ee и ваши данные,…"
type textarea "Send us your order on e-mail: info@airvitamin.ee and your contact we will send …"
type textarea "Отправьте нам ваш заказ на электронную почту: info@airvitamin.ee и ваши контакт…"
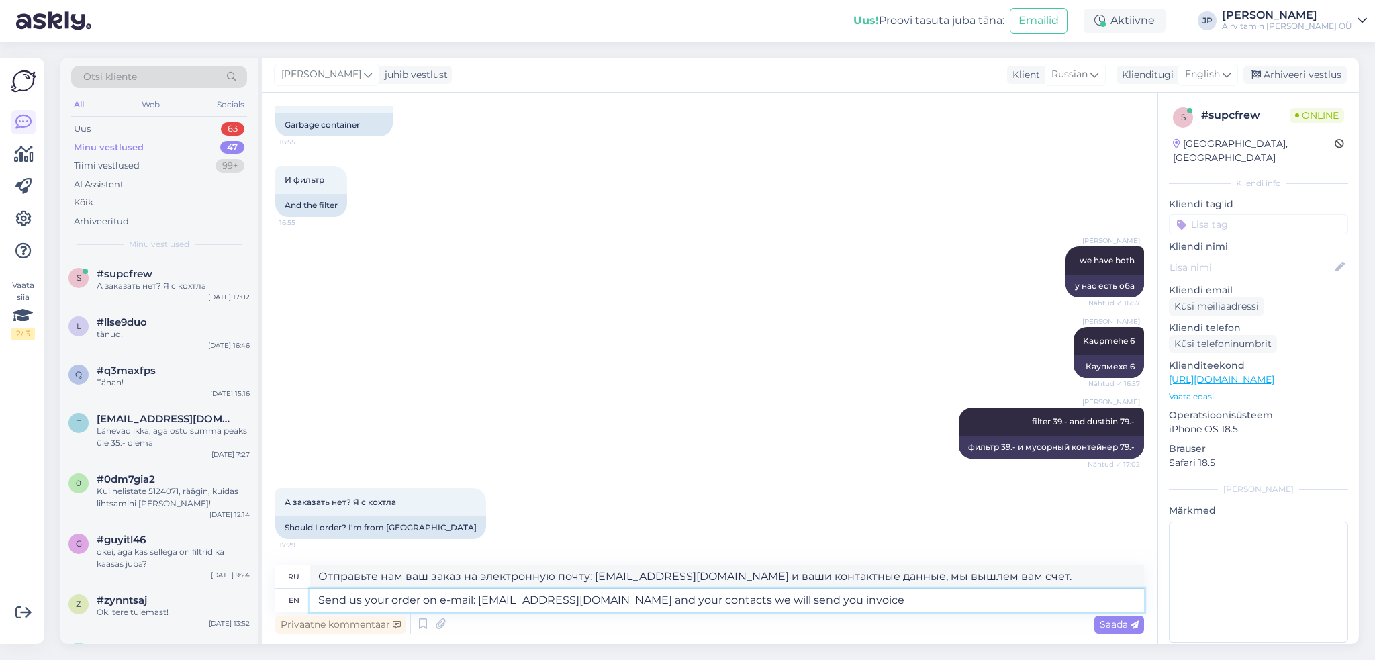
type textarea "Send us your order on e-mail: info@airvitamin.ee and your contacts we will send…"
type textarea "Отправьте нам ваш заказ на электронную почту: info@airvitamin.ee и ваши контакт…"
type textarea "Send us your order on e-mail: info@airvitamin.ee and your decontacts we will se…"
type textarea "Отправьте нам ваш заказ на электронную почту: info@airvitamin.ee и ваши контакт…"
type textarea "Send us your order on e-mail: info@airvitamin.ee and your delicontacts we will …"
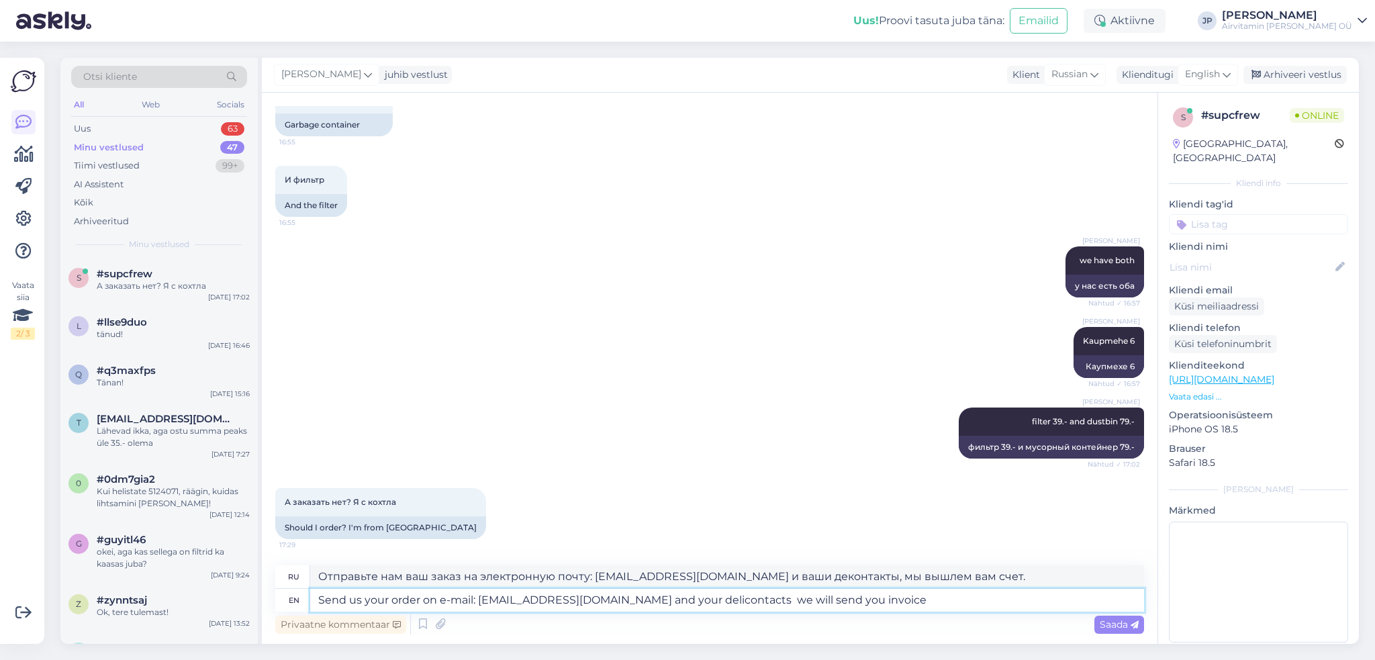
type textarea "Отправьте нам ваш заказ на электронную почту: info@airvitamin.ee и ваши контакт…"
type textarea "Send us your order on e-mail: info@airvitamin.ee and your delivecontacts we wil…"
type textarea "Отправьте нам ваш заказ на электронную почту: info@airvitamin.ee и ваши контакт…"
type textarea "Send us your order on e-mail: info@airvitamin.ee and your delivercontacts we wi…"
type textarea "Отправьте нам ваш заказ на электронную почту: info@airvitamin.ee и ваши контакт…"
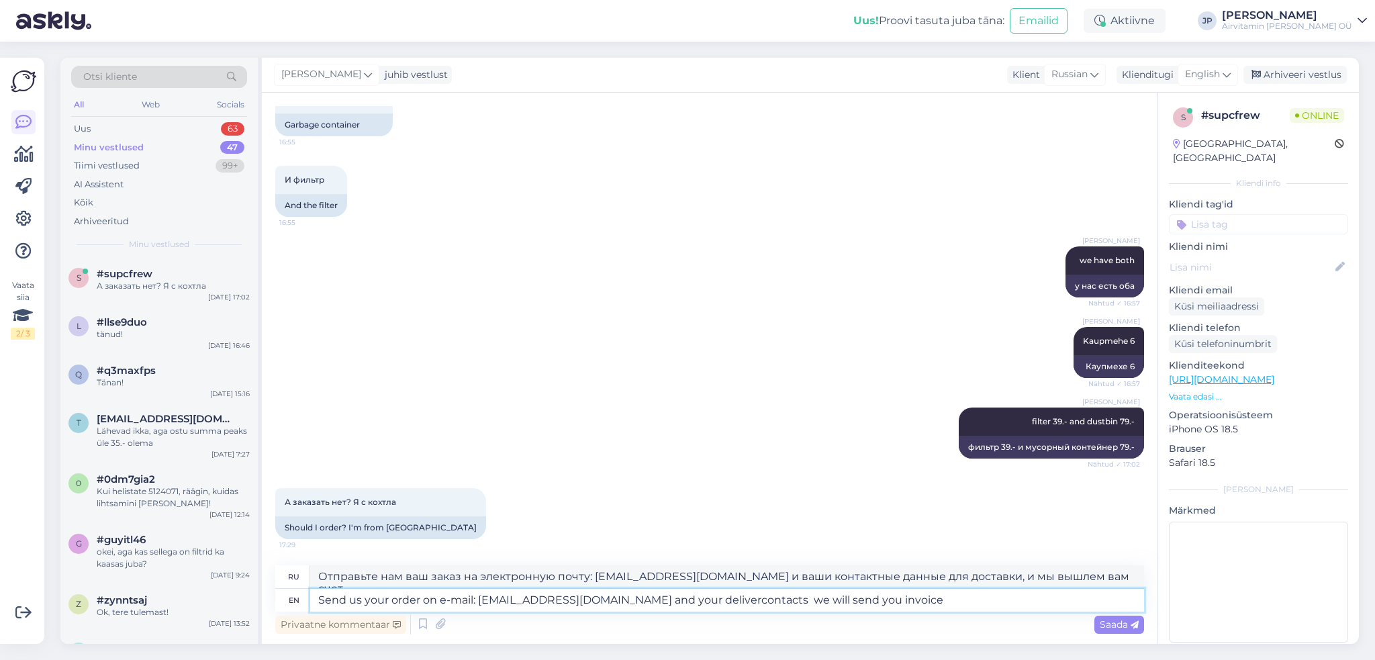
type textarea "Send us your order on e-mail: info@airvitamin.ee and your deliver contacts we w…"
type textarea "Отправьте нам ваш заказ на электронную почту: info@airvitamin.ee и ваши контакт…"
type textarea "Send us your order on e-mail: info@airvitamin.ee and your delivercontacts we wi…"
type textarea "Отправьте нам свой заказ на электронную почту: info@airvitamin.ee и ваши контак…"
type textarea "Send us your order on e-mail: info@airvitamin.ee and your delivery contacts we …"
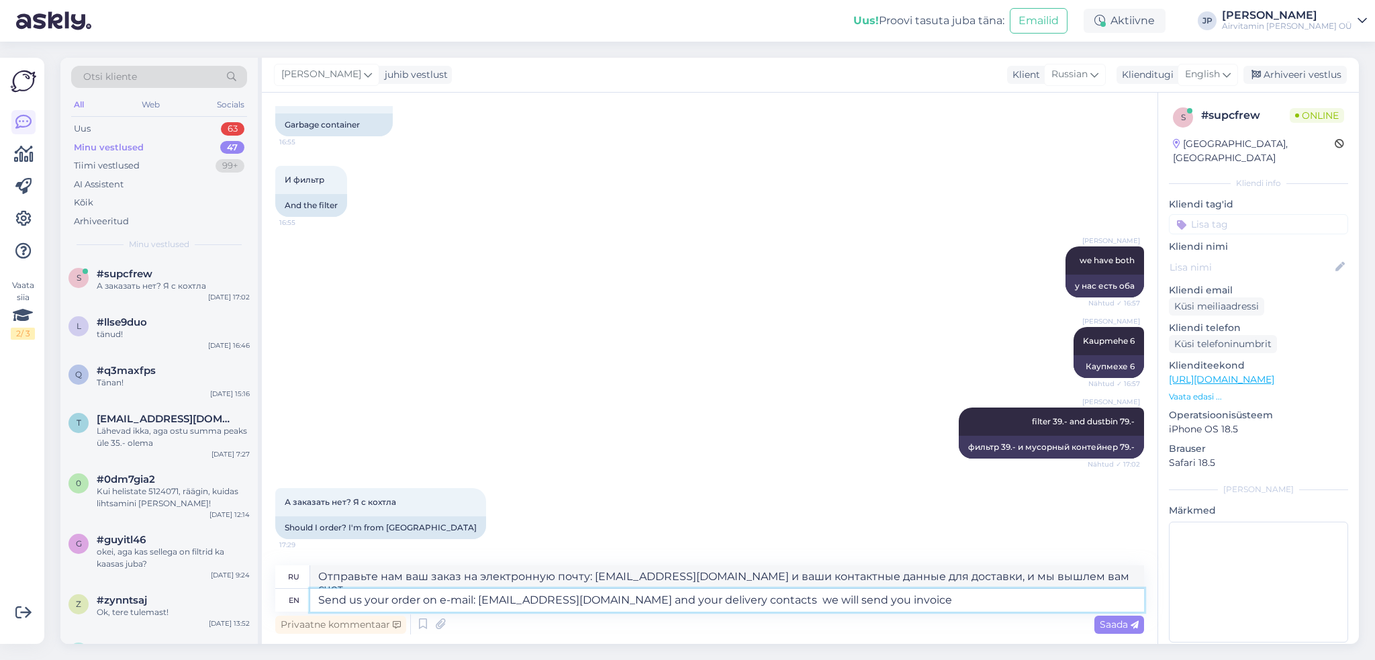
type textarea "Отправьте нам ваш заказ на электронную почту: info@airvitamin.ee и ваши контакт…"
type textarea "Send us your order on e-mail: info@airvitamin.ee and your delivery contacts -- …"
type textarea "Отправьте нам свой заказ на электронную почту: info@airvitamin.ee и ваши контак…"
type textarea "Send us your order on e-mail: info@airvitamin.ee and your delivery contacts ---…"
type textarea "Отправьте нам ваш заказ на электронную почту: info@airvitamin.ee и ваши контакт…"
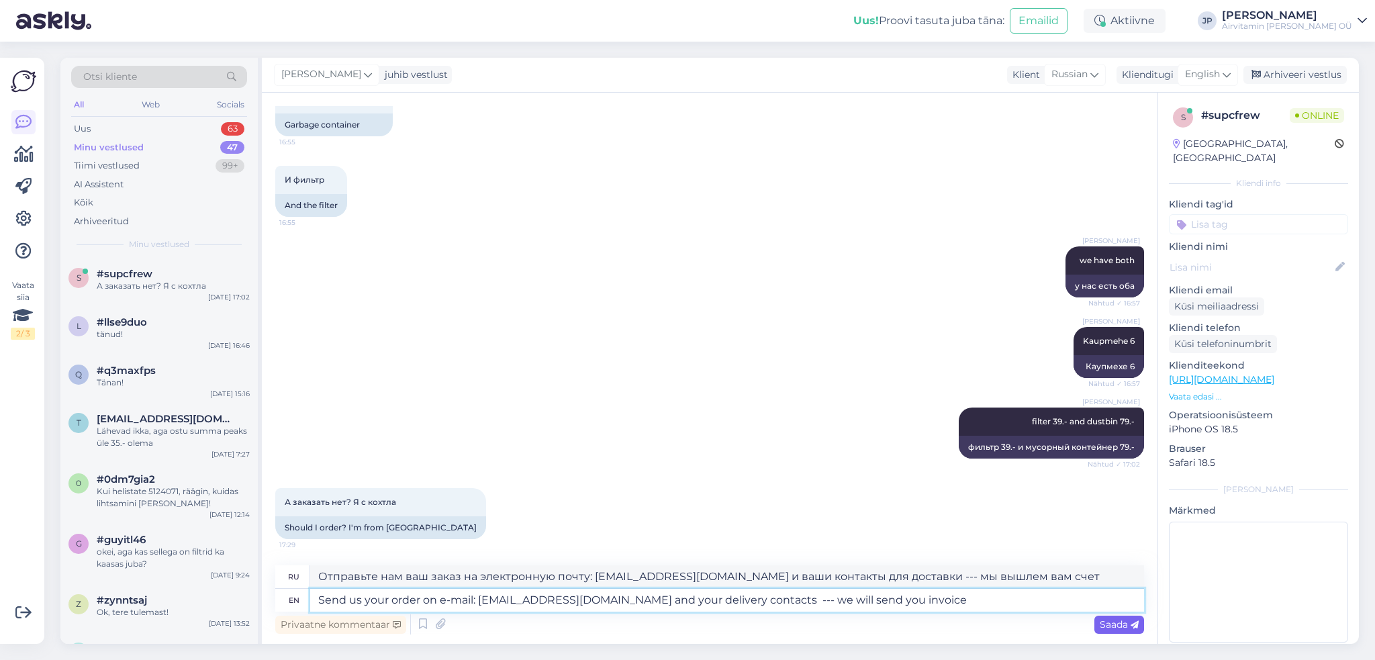
type textarea "Send us your order on e-mail: info@airvitamin.ee and your delivery contacts ---…"
click at [1115, 624] on span "Saada" at bounding box center [1119, 624] width 39 height 12
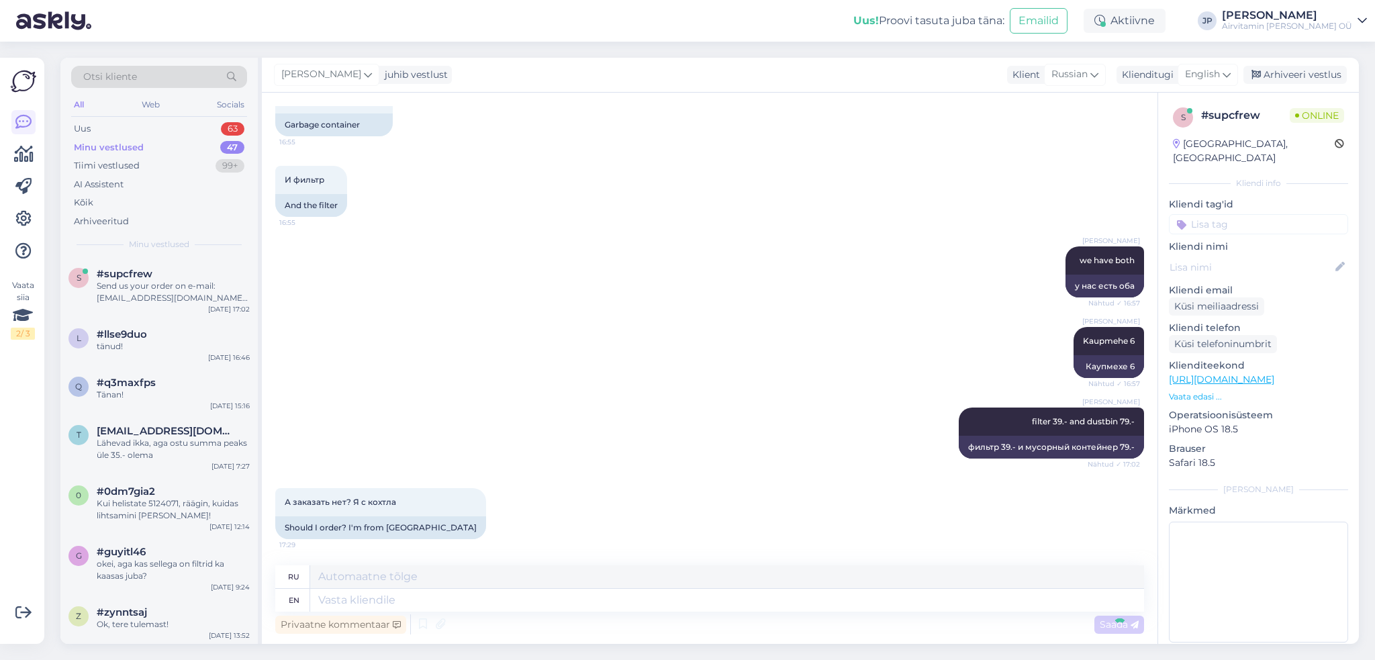
scroll to position [556, 0]
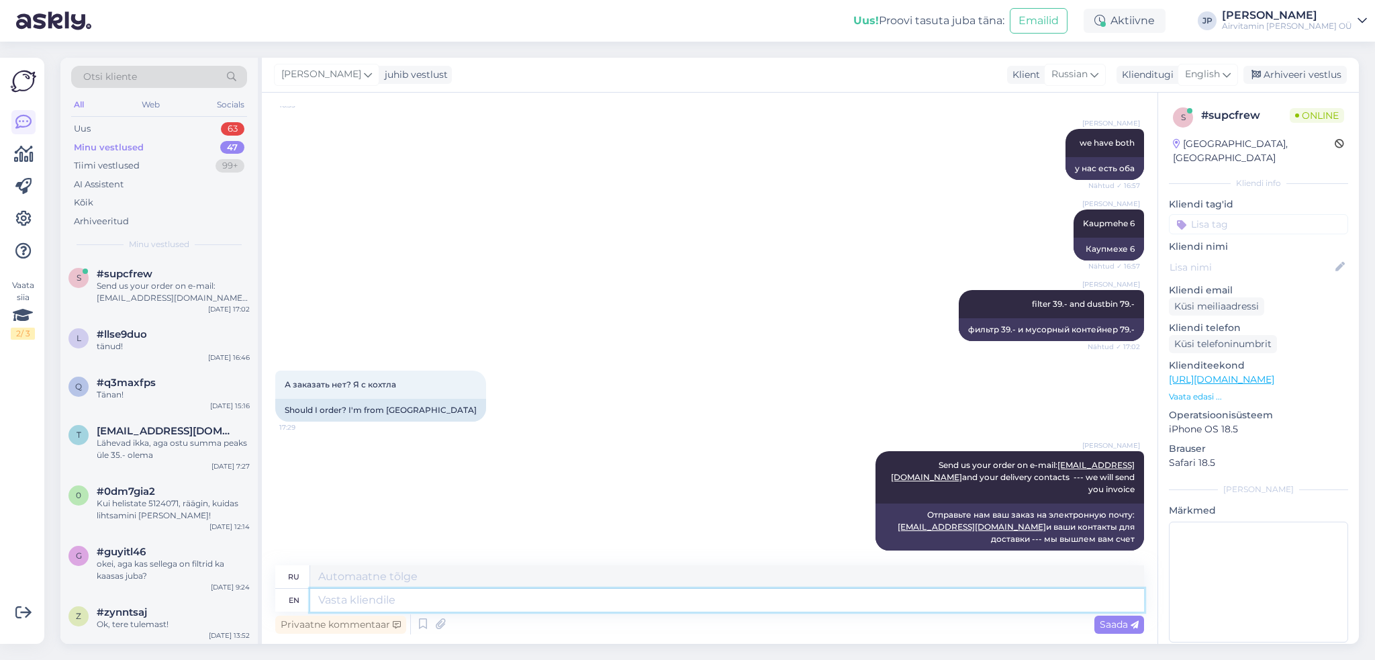
click at [353, 603] on textarea at bounding box center [727, 600] width 834 height 23
type textarea "when"
type textarea "когда"
type textarea "when you"
type textarea "когда ты"
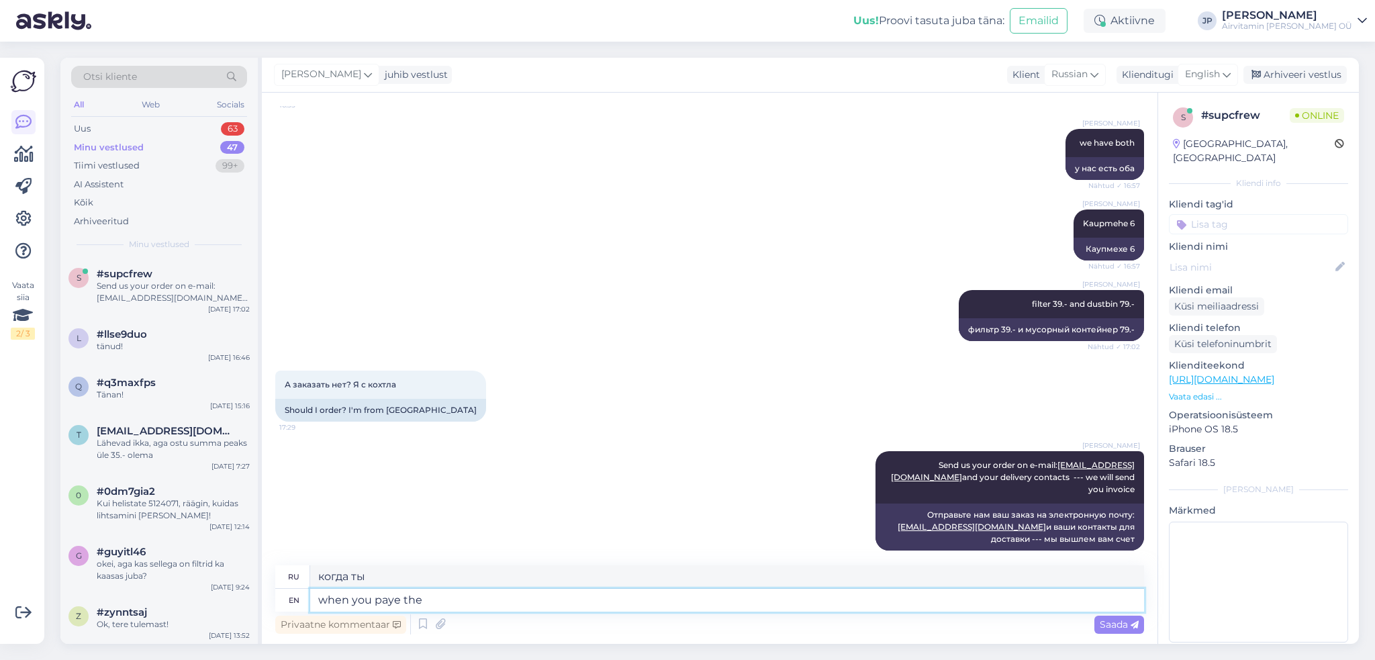
type textarea "when you paye the"
type textarea "когда вы платите"
type textarea "when you paye"
type textarea "когда ты платишь"
type textarea "when you pay"
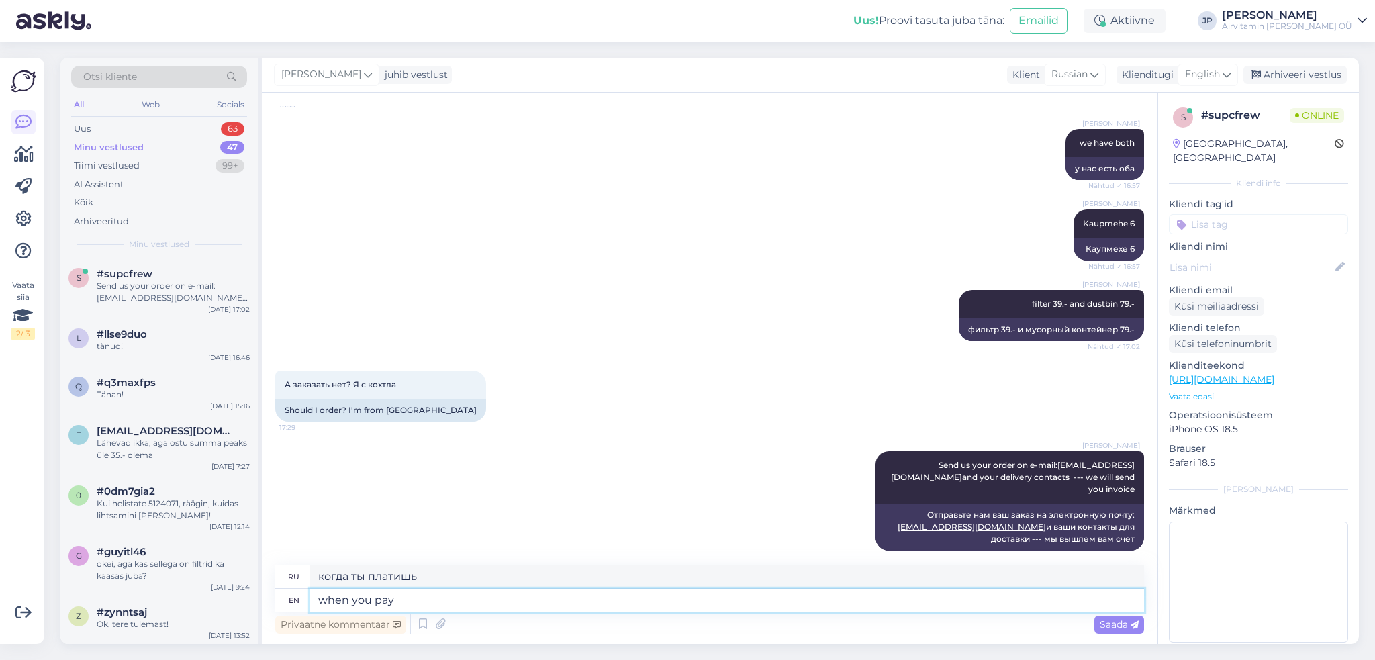
type textarea "когда вы платите"
type textarea "when you pay the io"
type textarea "когда вы платите ион"
type textarea "when you pay the invoice"
type textarea "когда вы оплачиваете счет"
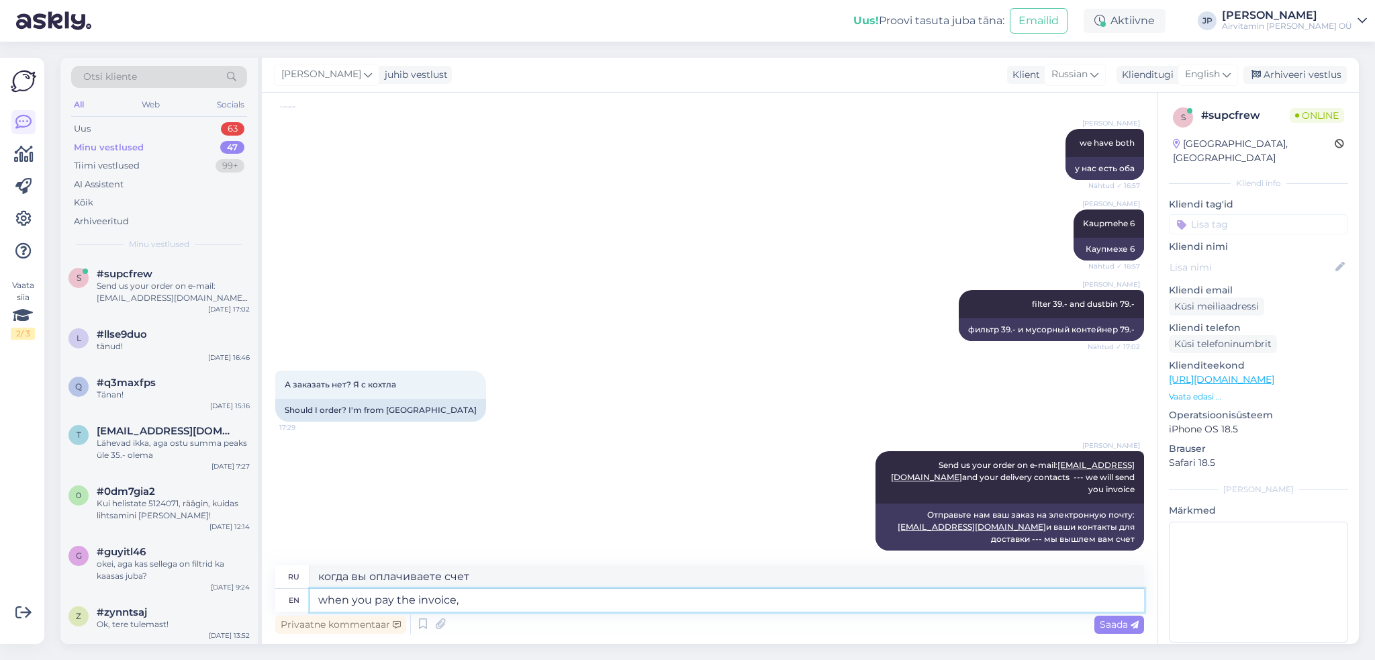
type textarea "when you pay the invoice, w"
type textarea "когда вы оплачиваете счет,"
type textarea "when you pay the invoice, we"
type textarea "когда вы оплачиваете счет, мы"
type textarea "when you pay the invoice, we will s"
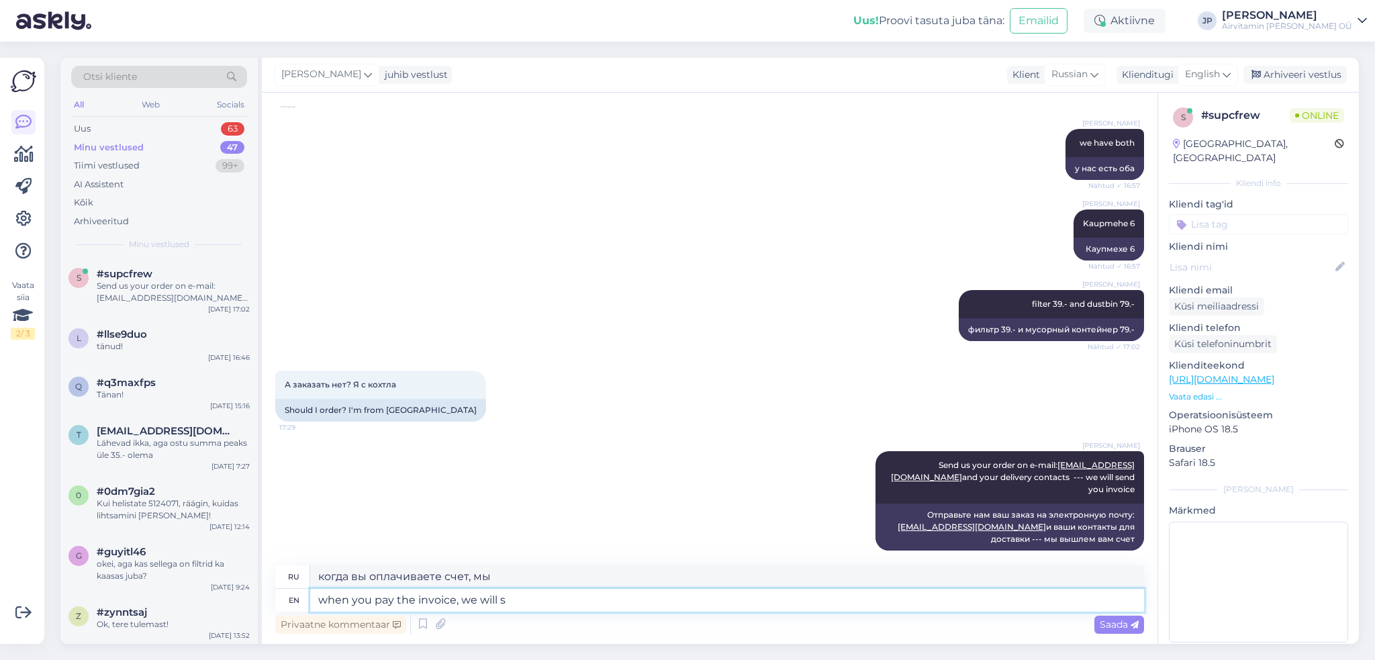
type textarea "когда вы оплатите счет, мы"
type textarea "when you pay the invoice, we will send"
type textarea "когда вы оплатите счет, мы вышлем"
type textarea "when you pay the invoice, we will send you"
type textarea "когда вы оплатите счет, мы вышлем вам"
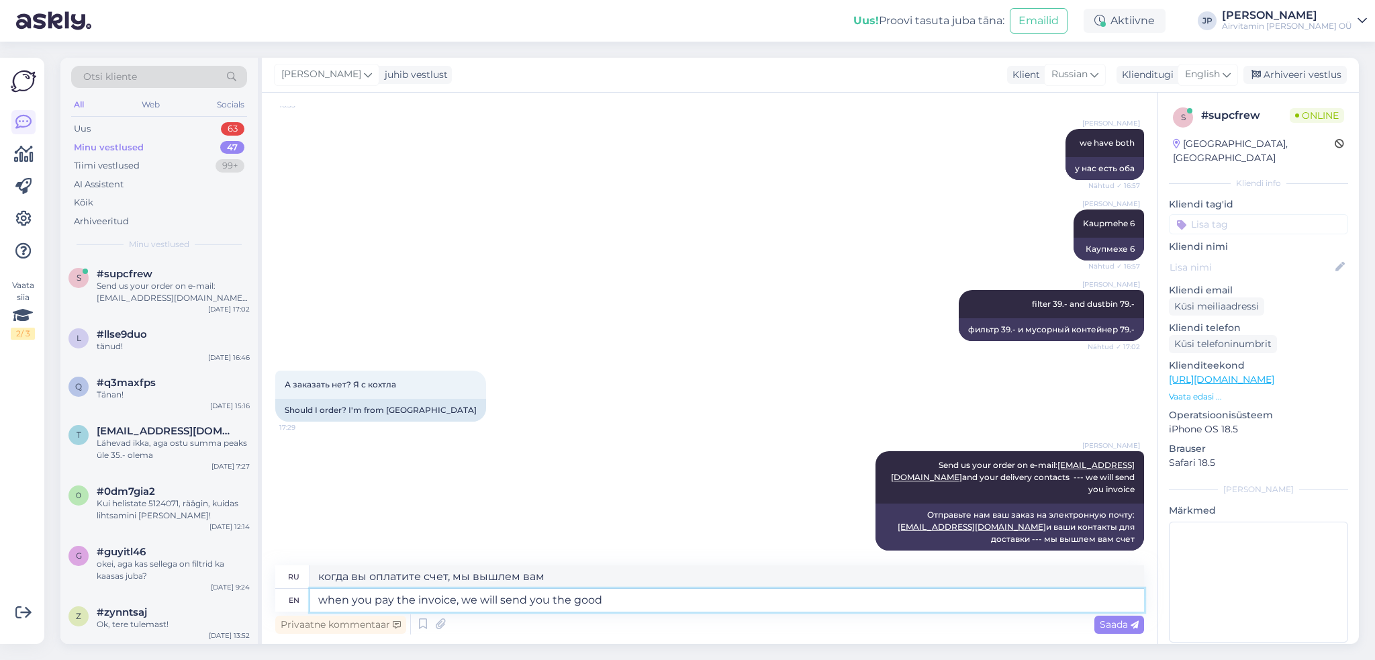
type textarea "when you pay the invoice, we will send you the goods"
type textarea "когда вы оплатите счет, мы отправим вам товар"
type textarea "when you pay the invoice, we will send you the goods"
click at [1108, 623] on span "Saada" at bounding box center [1119, 624] width 39 height 12
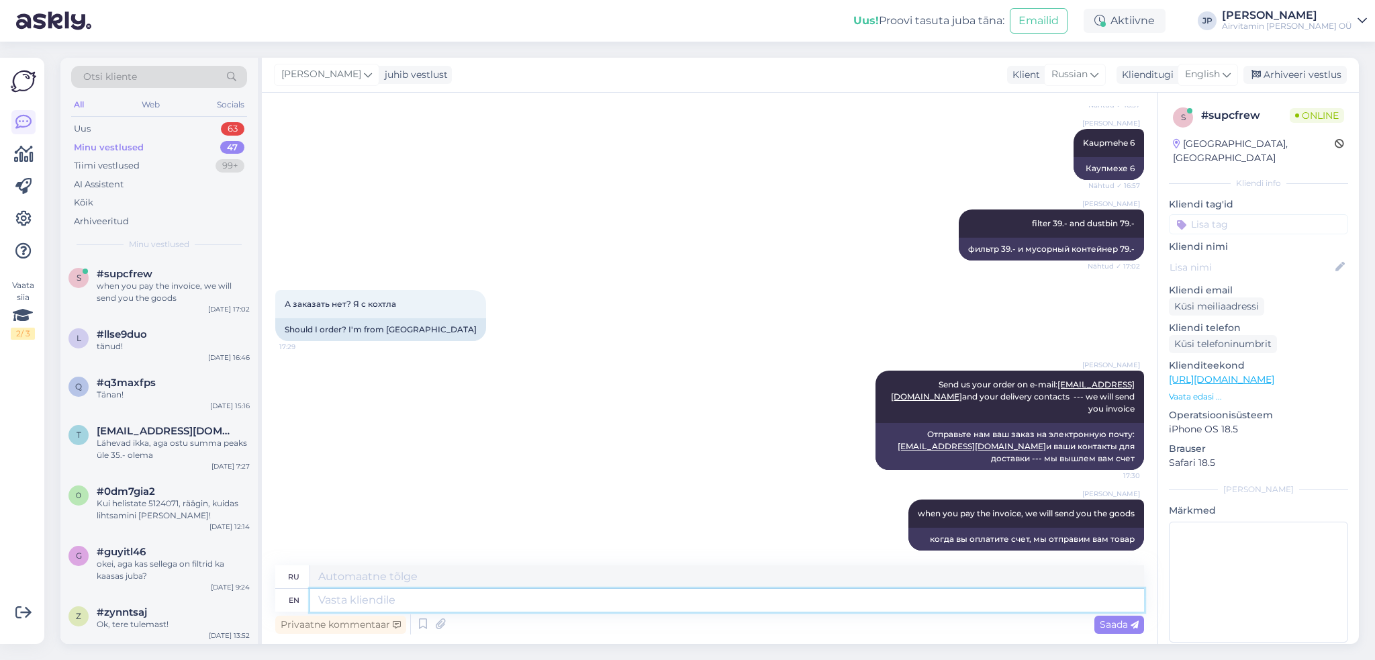
click at [344, 599] on textarea at bounding box center [727, 600] width 834 height 23
type textarea "Let"
type textarea "Ле"
type textarea "Let"
type textarea "Позволять"
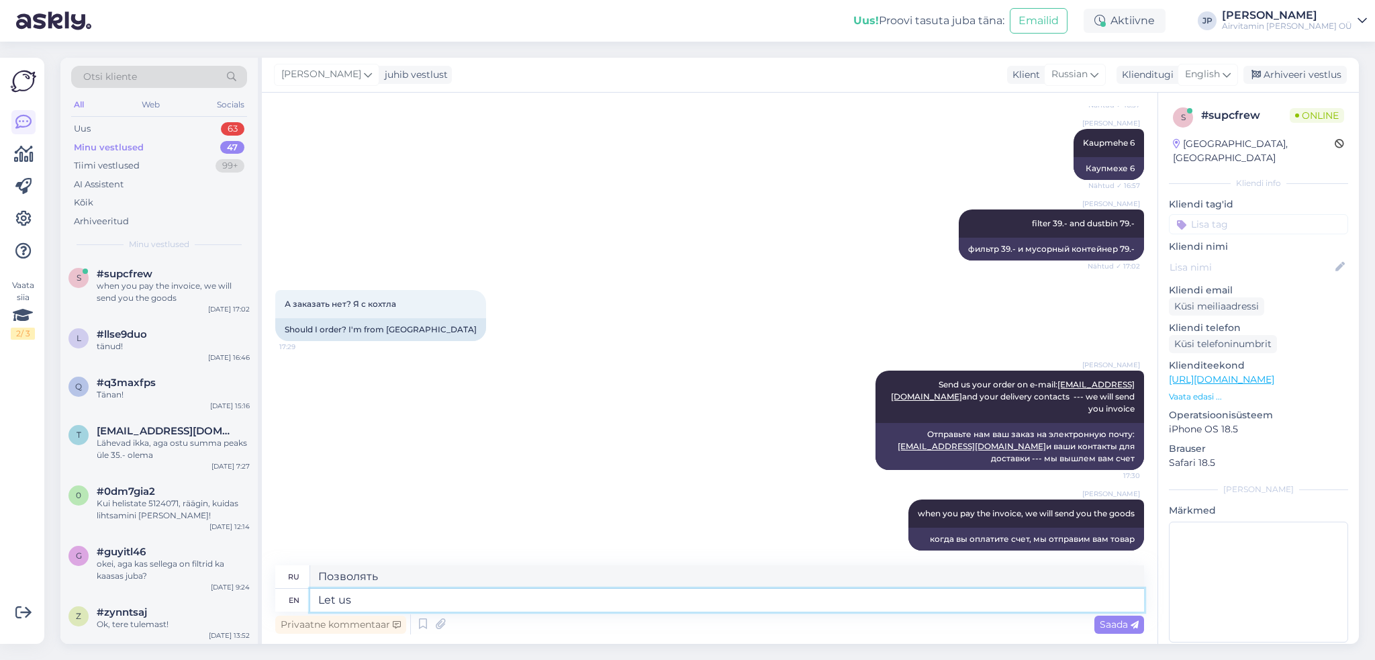
type textarea "Let us"
type textarea "Давайте"
type textarea "Let us know,"
type textarea "Дайте нам знать,"
type textarea "Let us know, if"
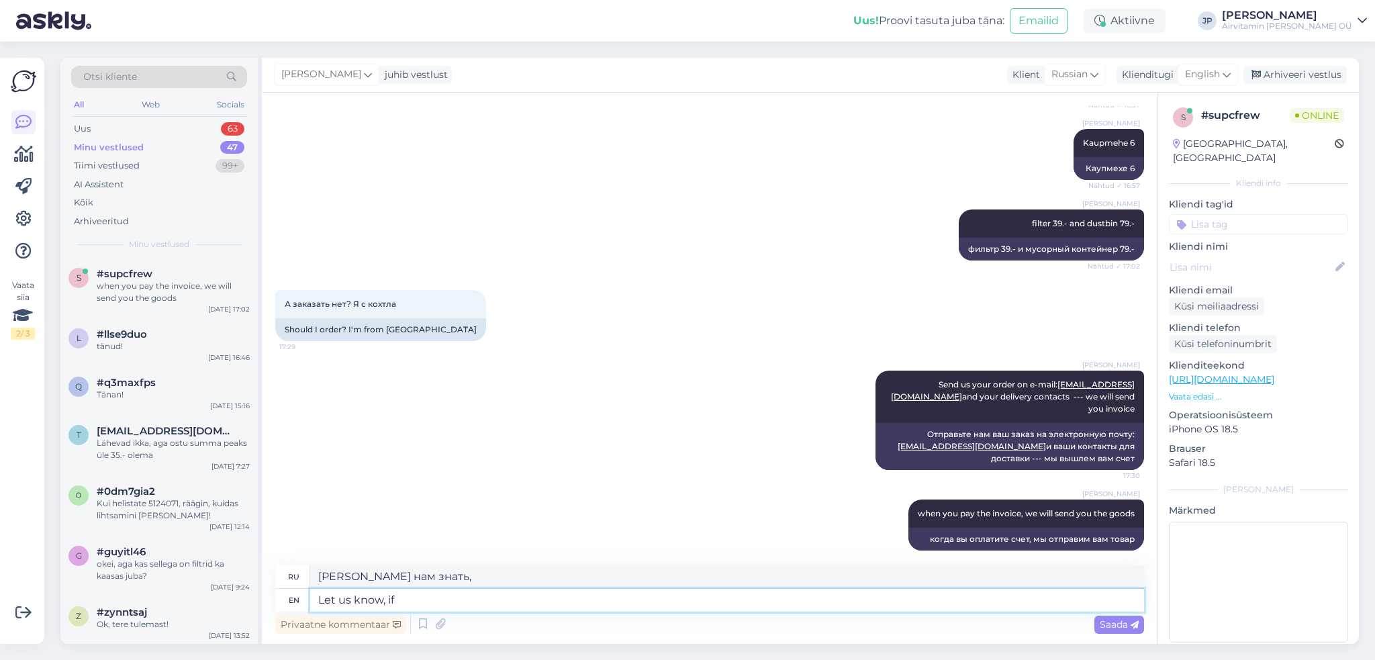
type textarea "Дайте нам знать, если"
type textarea "Let us know,"
type textarea "Дайте нам знать,"
type textarea "Let us know, which"
type textarea "Дайте нам знать, какой"
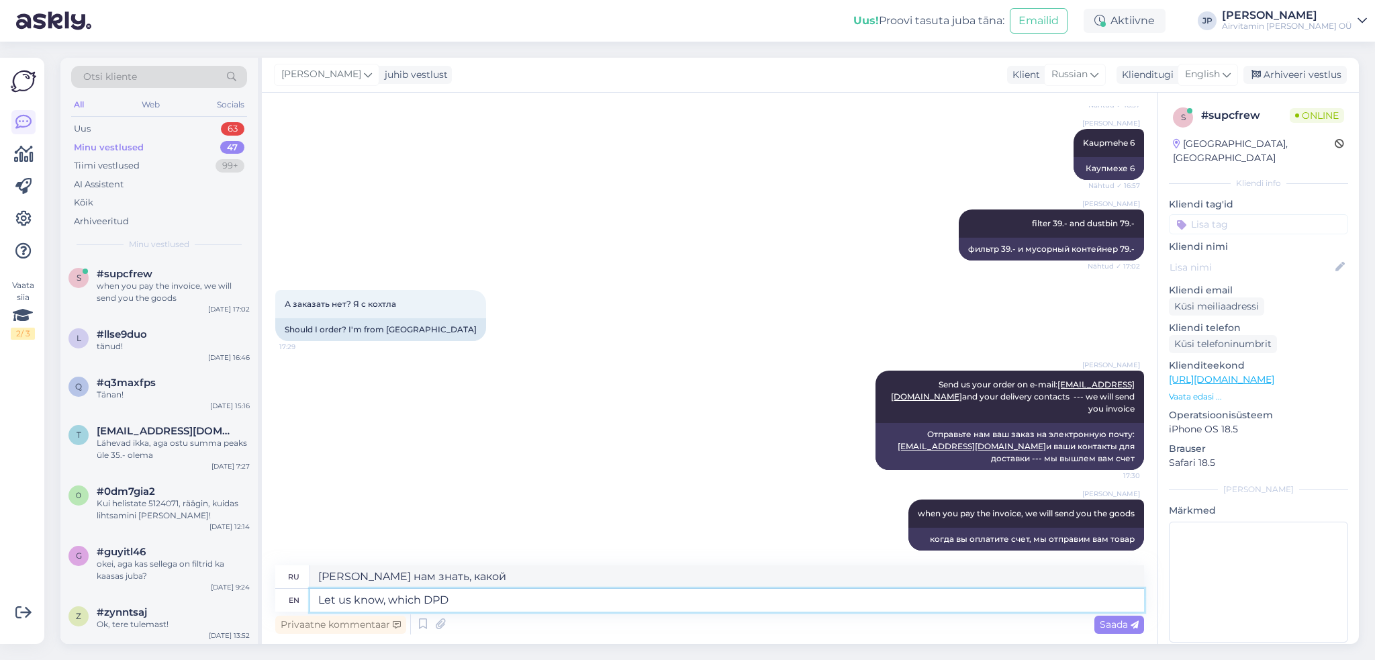
type textarea "Let us know, which DPD"
type textarea "Дайте нам знать, какой DPD"
type textarea "Let us know, which DPD or"
type textarea "Дайте нам знать, какой DPD или"
type textarea "Let us know, which DPD or Omniva"
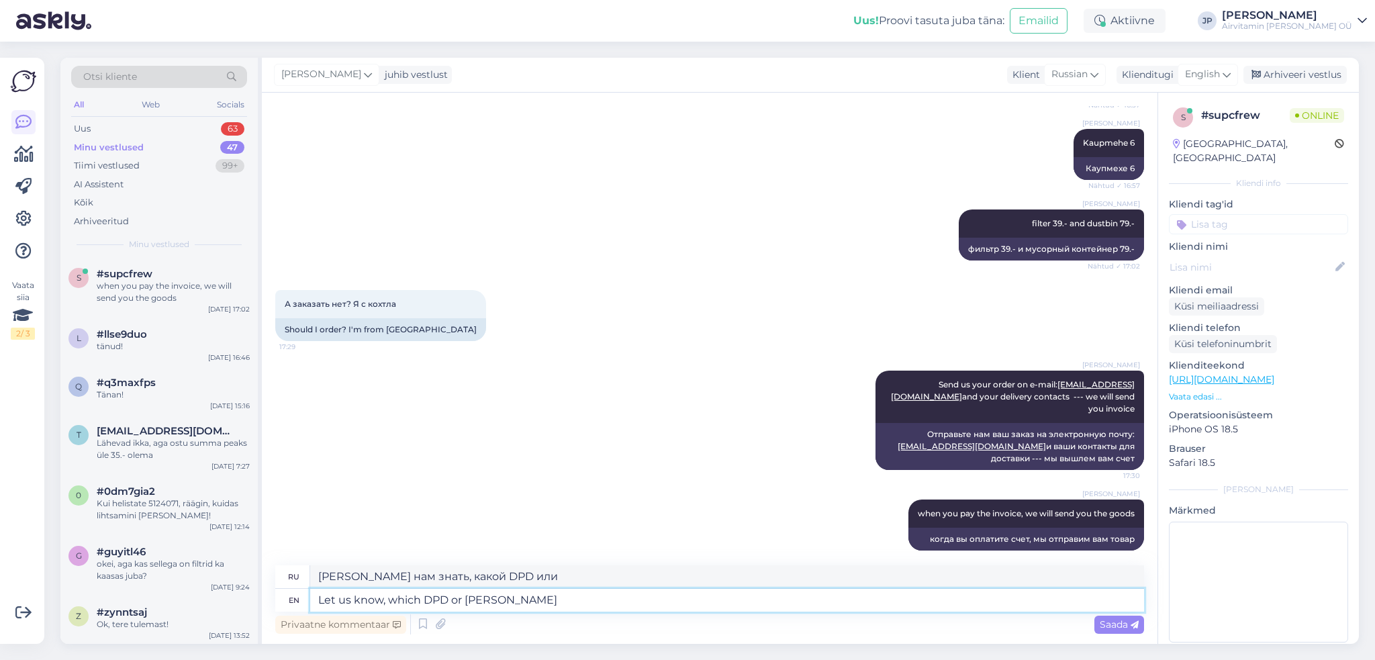
type textarea "Дайте нам знать, какой DPD или Omniva"
type textarea "Let us know, which DPD or Omniva would"
type textarea "Дайте нам знать, какая компания DPD или Omniva будет"
type textarea "Let us know, which DPD or Omniva would work"
type textarea "Дайте нам знать, какой DPD или Omniva вам подойдет"
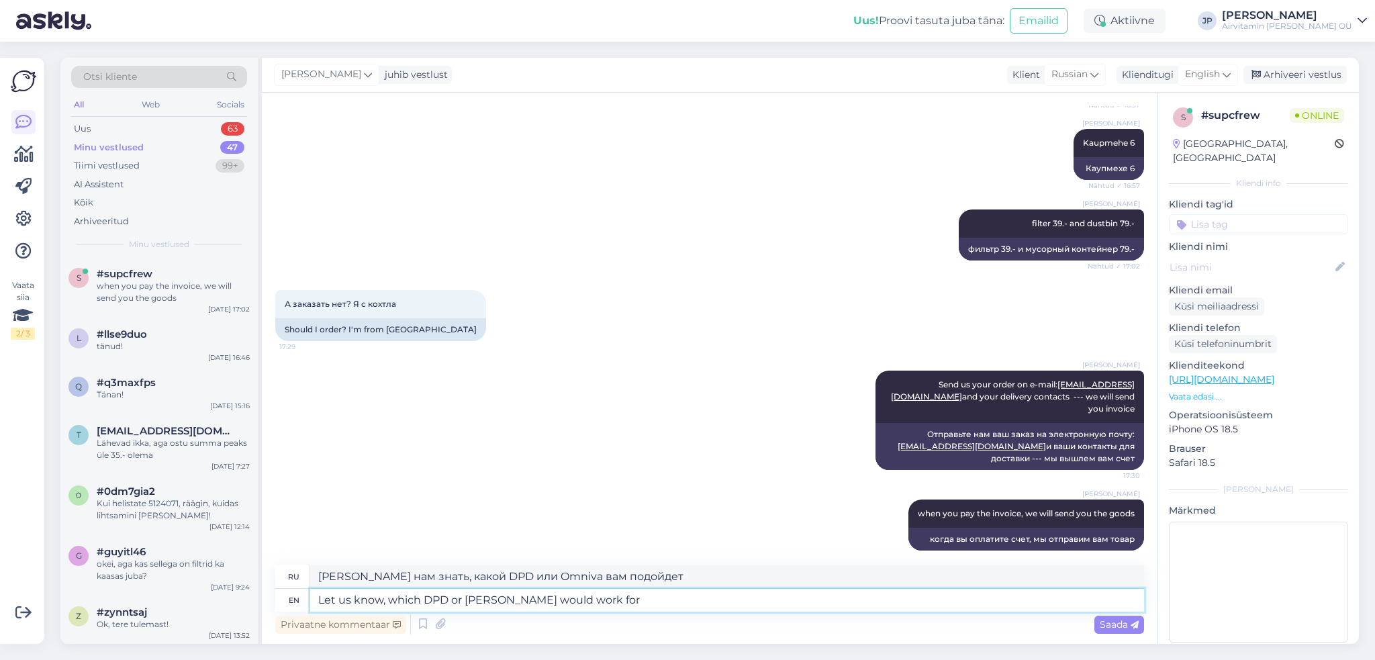
type textarea "Let us know, which DPD or Omniva would work for"
type textarea "Дайте нам знать, какая служба DPD или Omniva подойдет вам"
type textarea "Let us know, which DPD or Omniva would work for your"
type textarea "Дайте нам знать, какая служба доставки DPD или Omniva подойдет вам лучше всего"
type textarea "Let us know, which DPD or Omniva would work for your and also"
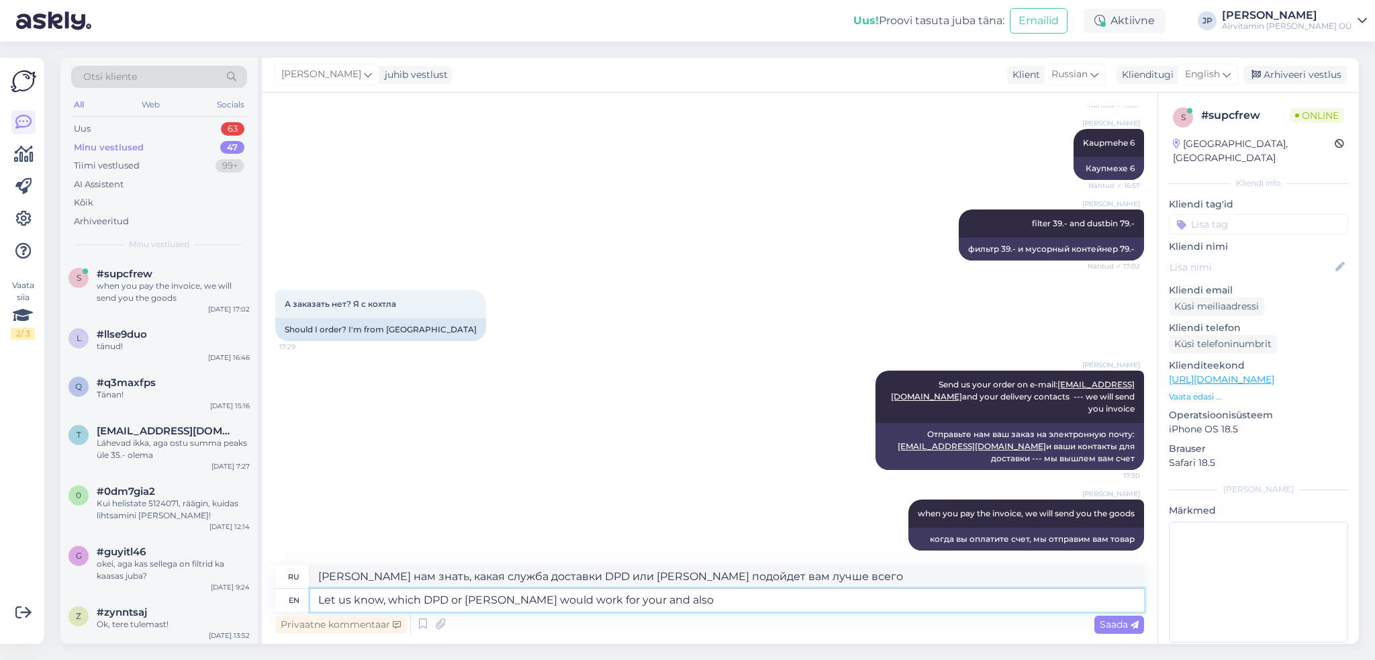
type textarea "Дайте нам знать, какой DPD или Omniva подойдет вам больше всего, а также"
type textarea "Let us know, which DPD or Omniva would work for your and also soend"
type textarea "Дайте нам знать, какой DPD или Omniva подойдет вам лучше всего, а также soend"
type textarea "Let us know, which DPD or Omniva would work for your and also sed"
type textarea "Дайте нам знать, какой DPD или Omniva подойдет вам, а также"
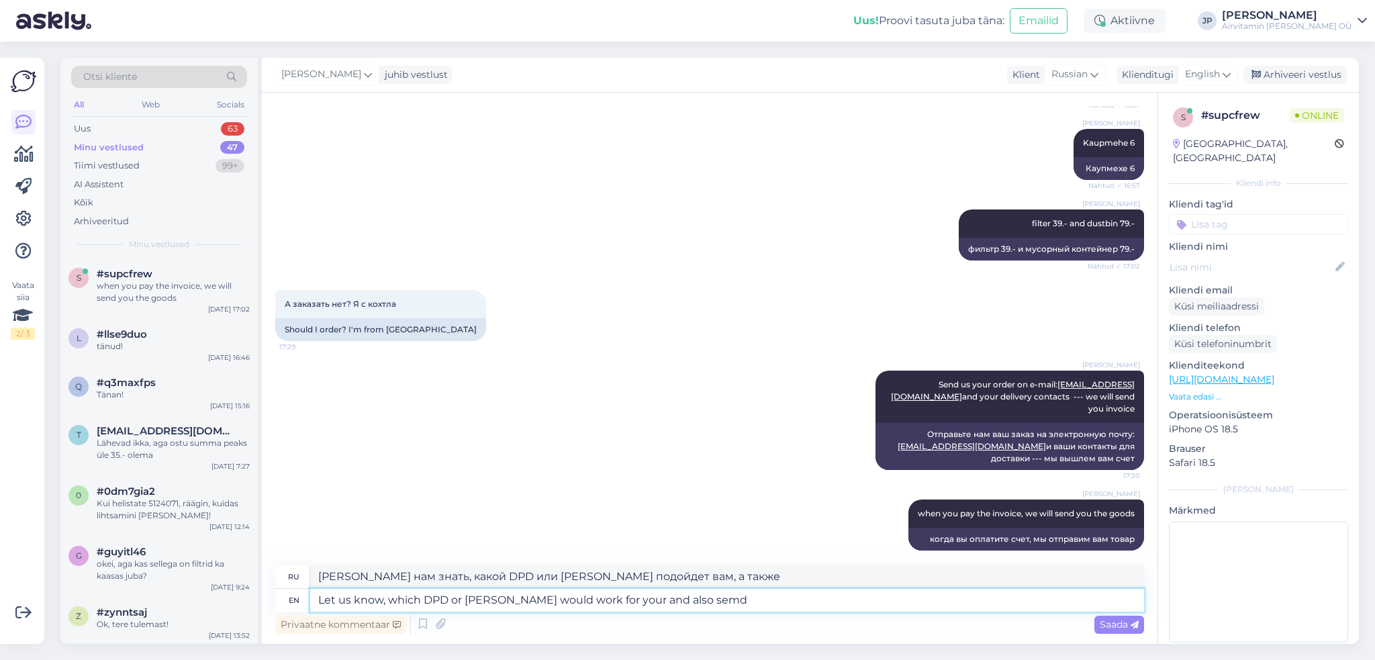
type textarea "Let us know, which DPD or Omniva would work for your and also semd u"
type textarea "Дайте нам знать, какой DPD или Omniva подойдет вам, а также semd"
type textarea "Let us know, which DPD or Omniva would work for your and also semd us"
type textarea "Дайте нам знать, какой DPD или Omniva подойдет вам лучше всего, а также свяжите…"
type textarea "Let us know, which DPD or Omniva would work for your and also semd us your"
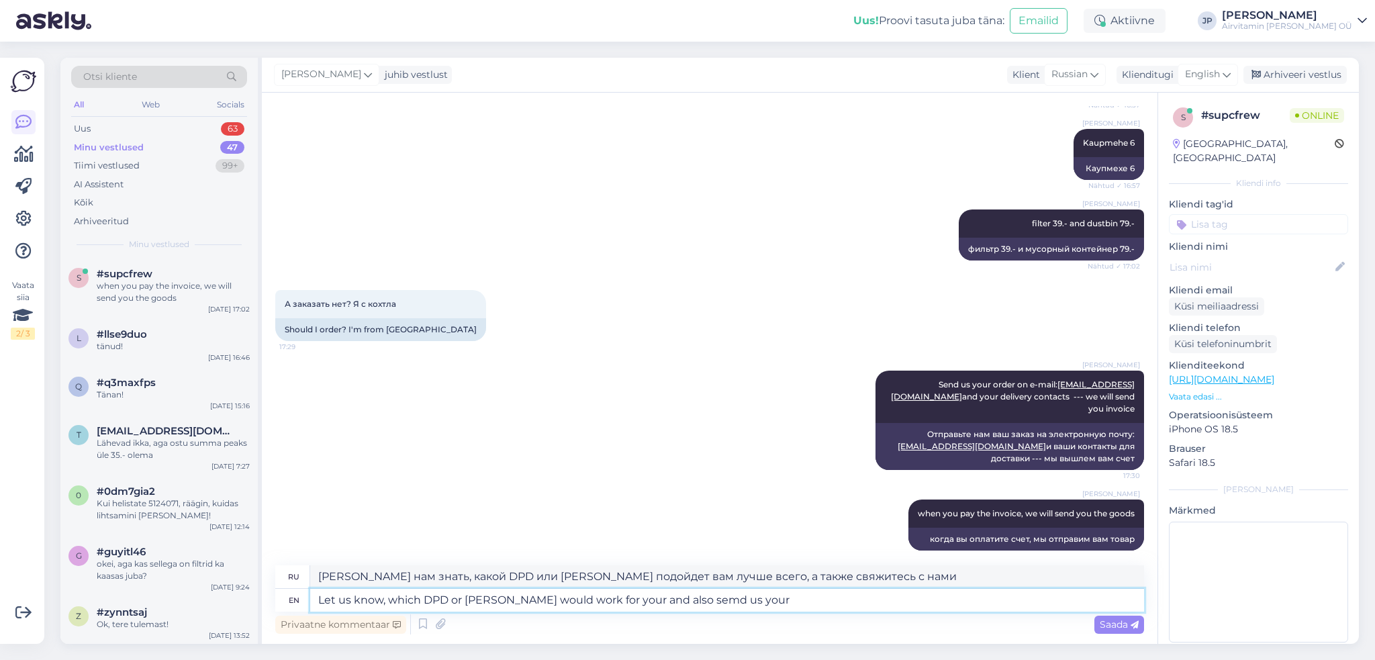
type textarea "Дайте нам знать, какой DPD или Omniva подойдет вам лучше всего, а также пришлит…"
type textarea "Let us know, which DPD or Omniva would work for your and also semd us your tel"
type textarea "Сообщите нам, какая служба доставки DPD или Omniva подойдет вам лучше всего, а …"
type textarea "Let us know, which DPD or Omniva would work for your and also semd us your tele…"
type textarea "Сообщите нам, какая служба доставки DPD или Omniva подойдет вам лучше всего, а …"
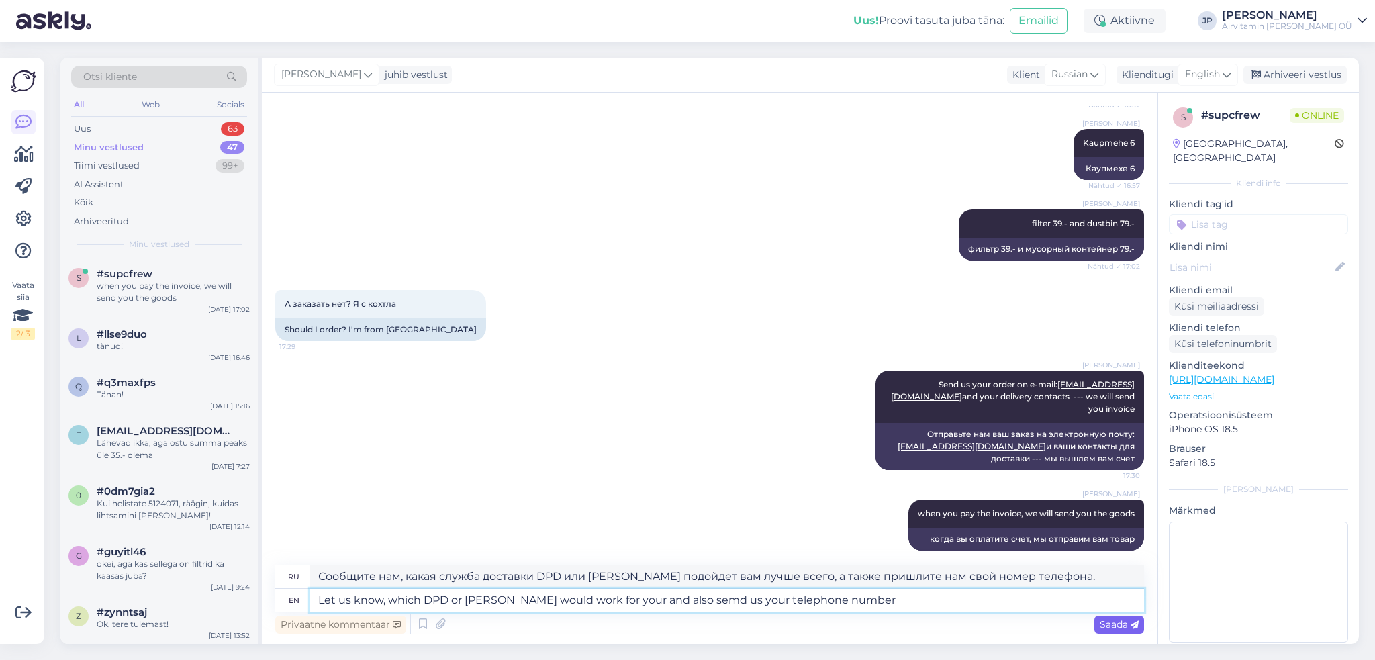
type textarea "Let us know, which DPD or Omniva would work for your and also semd us your tele…"
click at [1120, 628] on span "Saada" at bounding box center [1119, 624] width 39 height 12
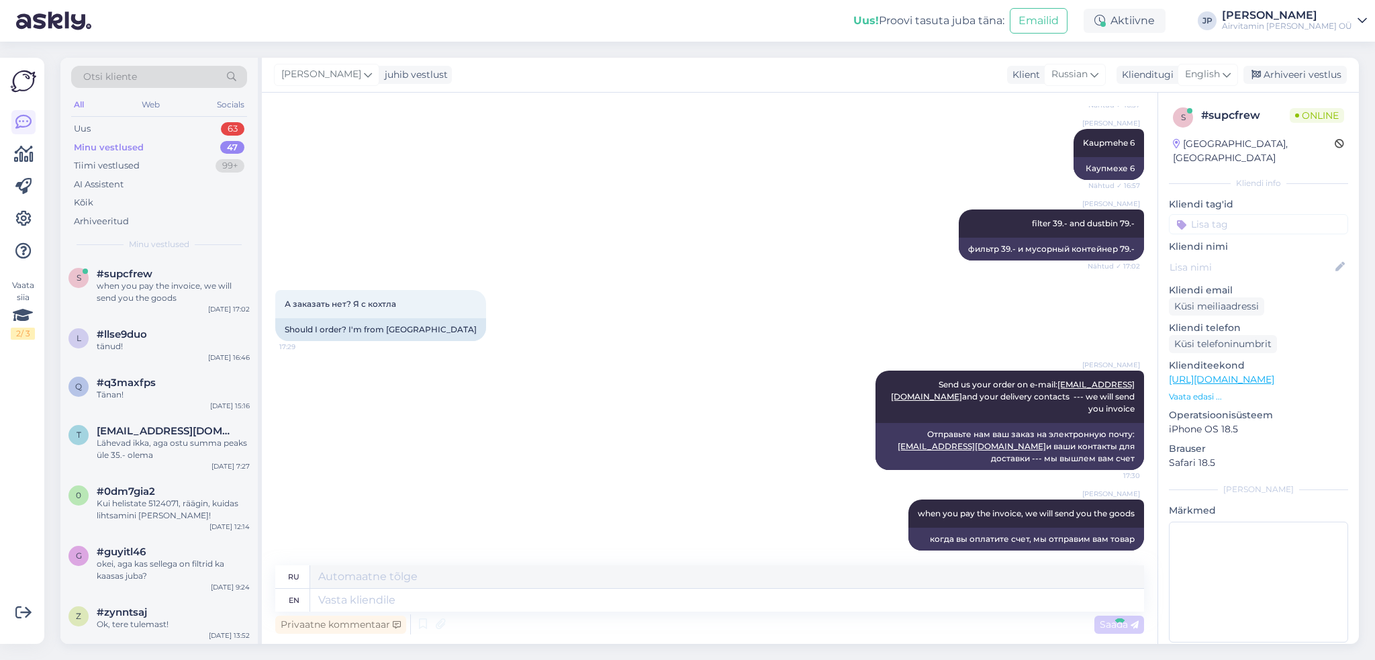
scroll to position [753, 0]
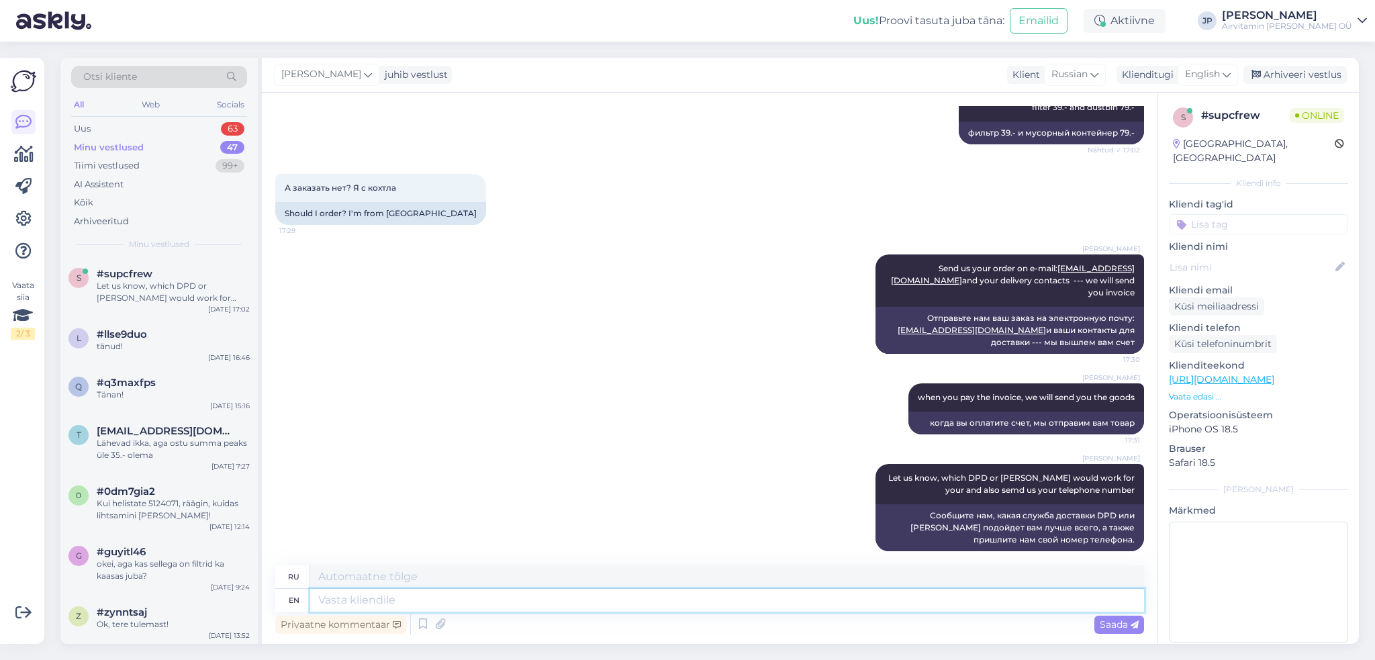
click at [358, 608] on textarea at bounding box center [727, 600] width 834 height 23
type textarea "package"
type textarea "упаковка"
type textarea "package -"
type textarea "упаковка -"
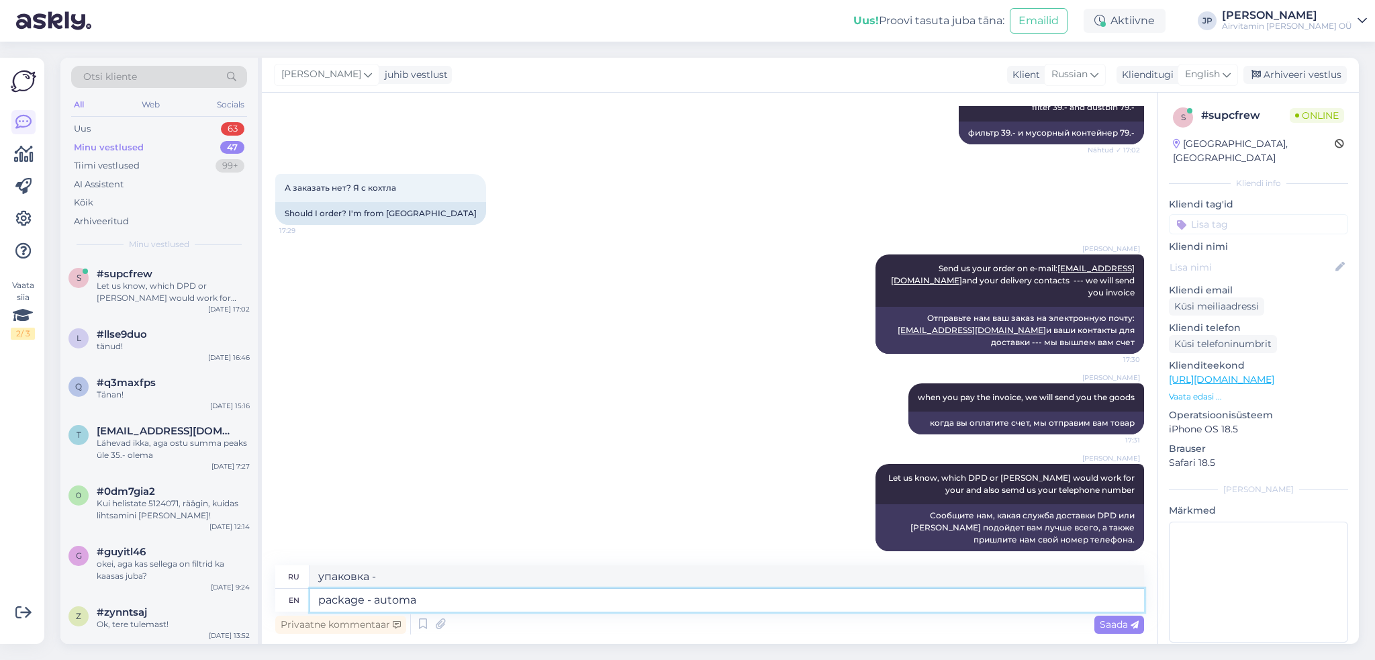
type textarea "package - automat"
type textarea "пакет - автомат"
type textarea "package - automat --"
type textarea "пакет - автомат --"
type textarea "package - automat -- DPD"
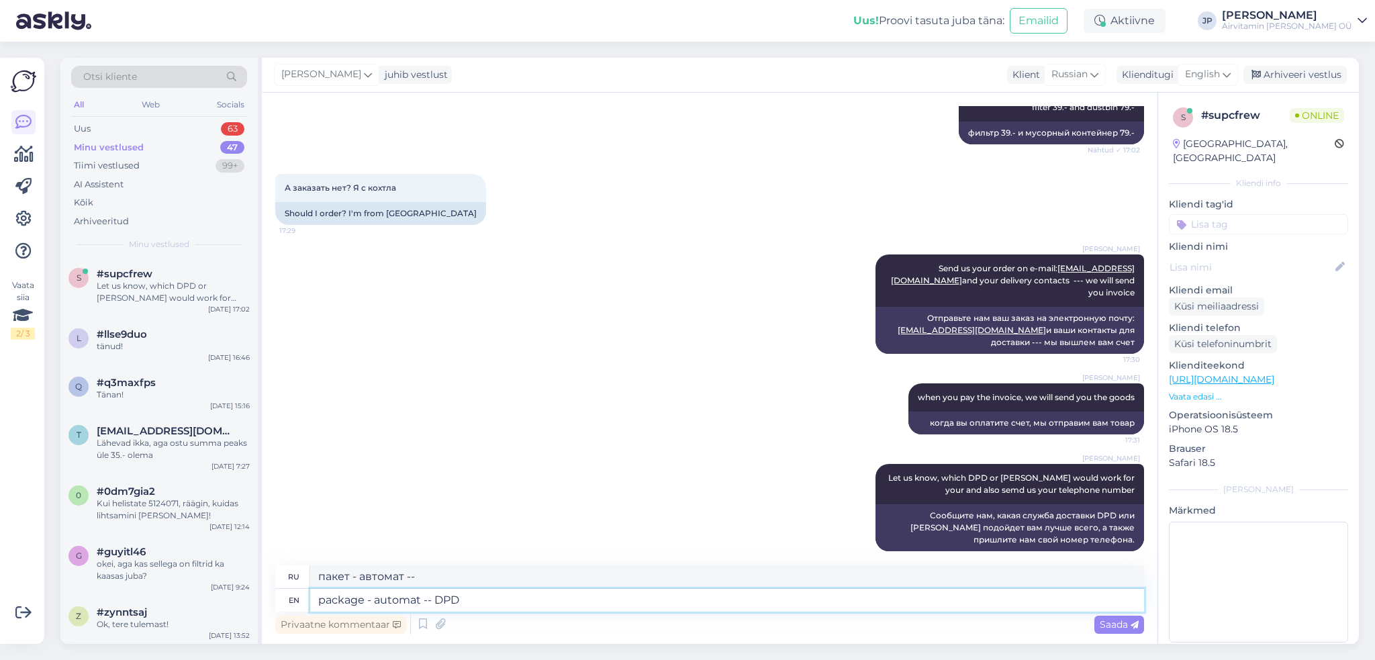
type textarea "посылка - автомат -- DPD"
type textarea "package - automat -- DPD or"
type textarea "посылка - автомат -- DPD или"
type textarea "package - automat -- DPD or Omninva"
type textarea "посылка - автомат -- DPD или Omninva"
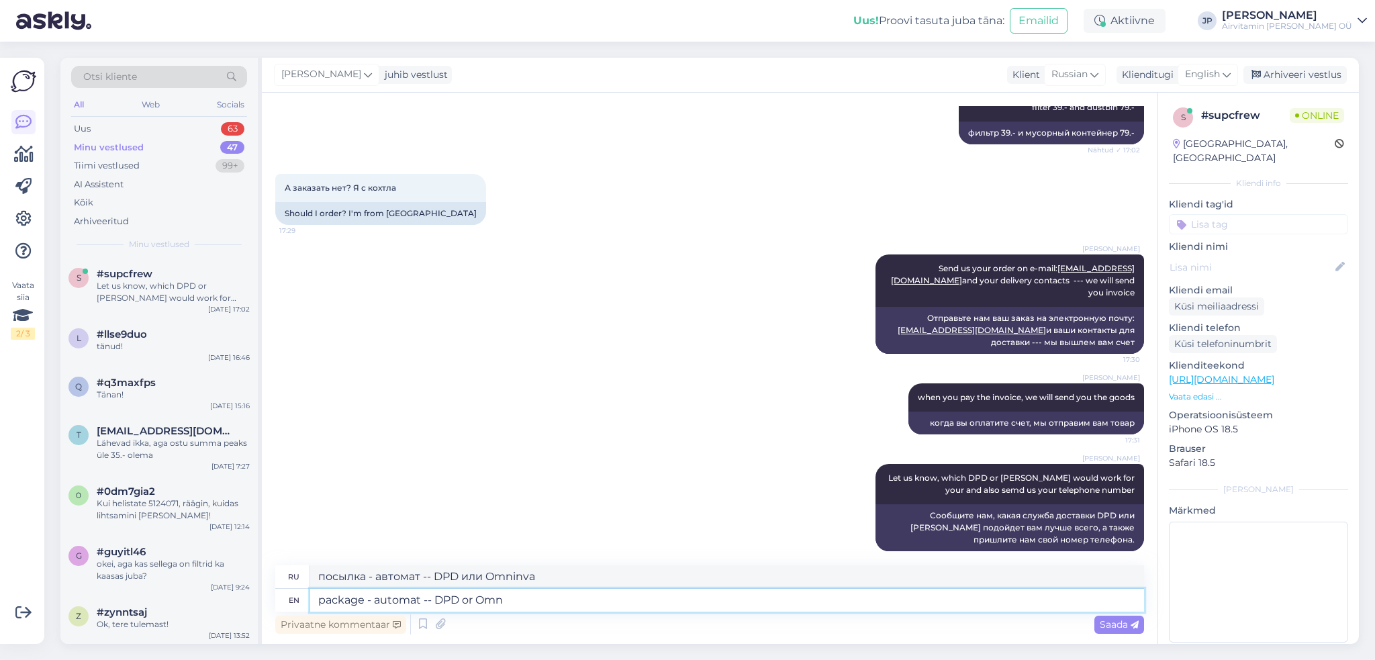
type textarea "package - automat -- DPD or Omni"
type textarea "посылка - автомат -- DPD или Omn"
type textarea "package - automat -- DPD or Omniva"
type textarea "посылка - автомат -- DPD или Omniva"
type textarea "package - automat -- DPD or Omniva --"
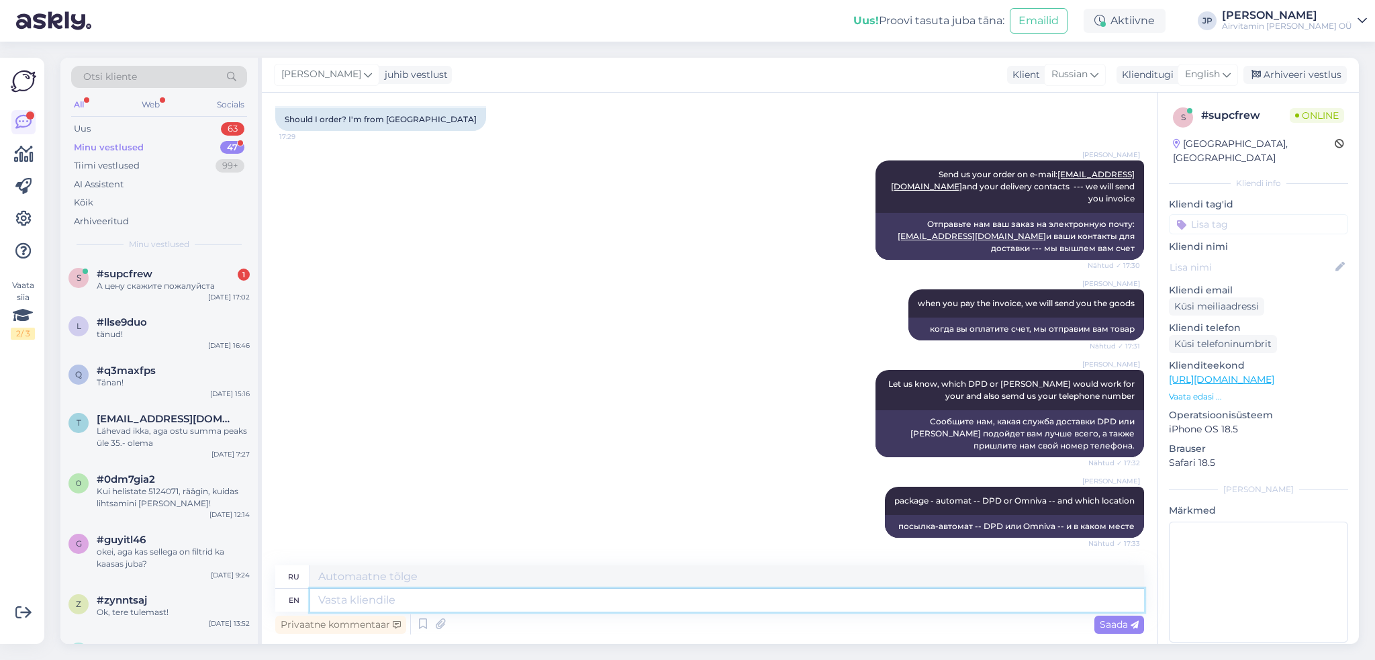
scroll to position [914, 0]
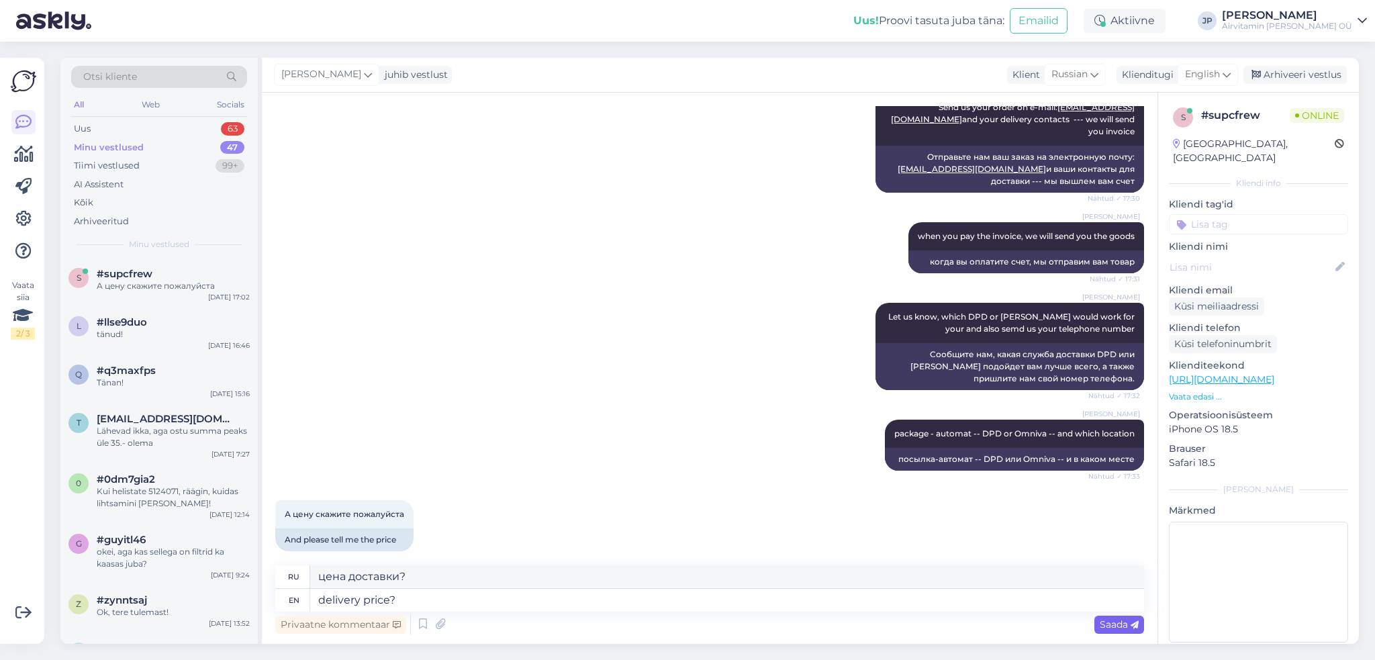
click at [1113, 622] on span "Saada" at bounding box center [1119, 624] width 39 height 12
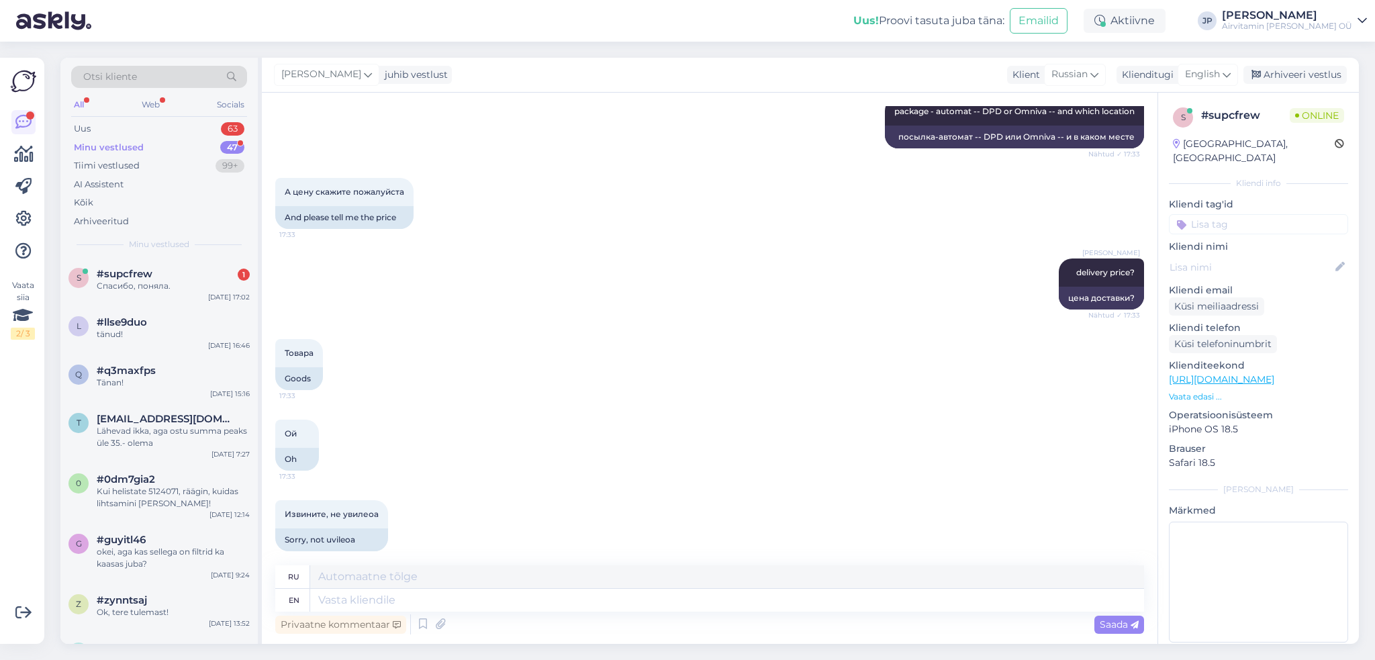
scroll to position [1317, 0]
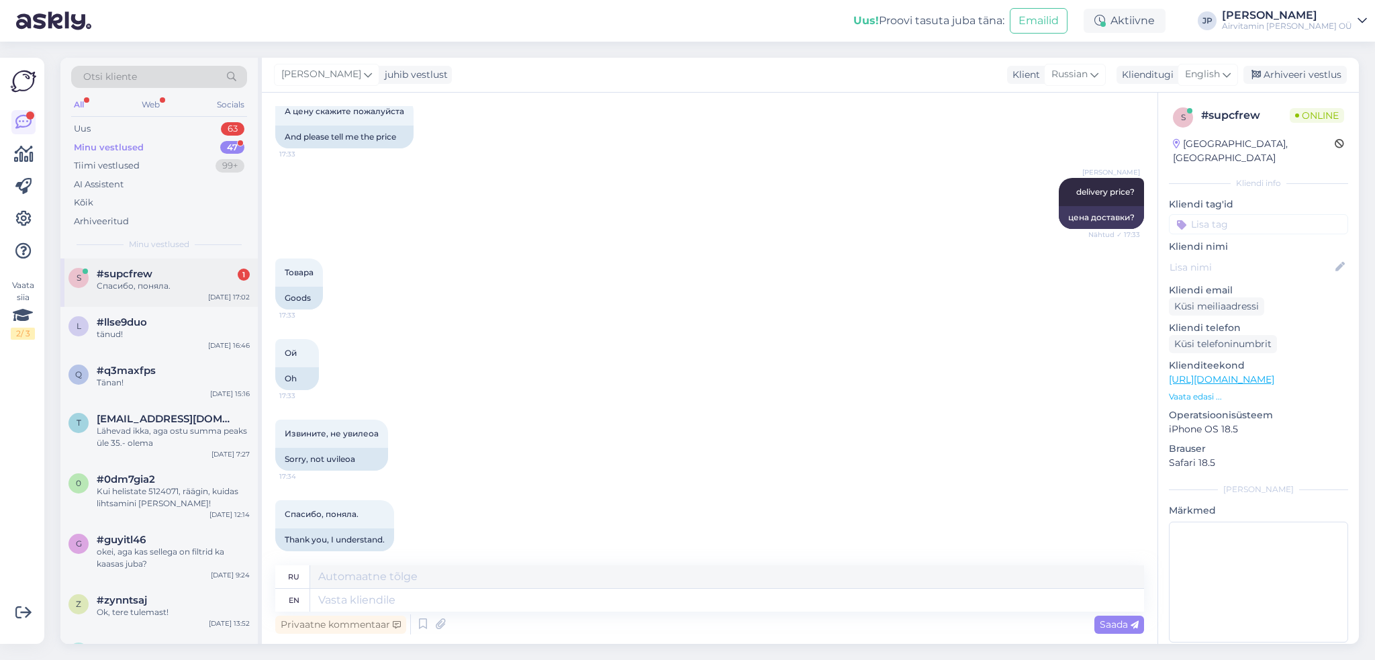
click at [138, 284] on div "Спасибо, поняла." at bounding box center [173, 286] width 153 height 12
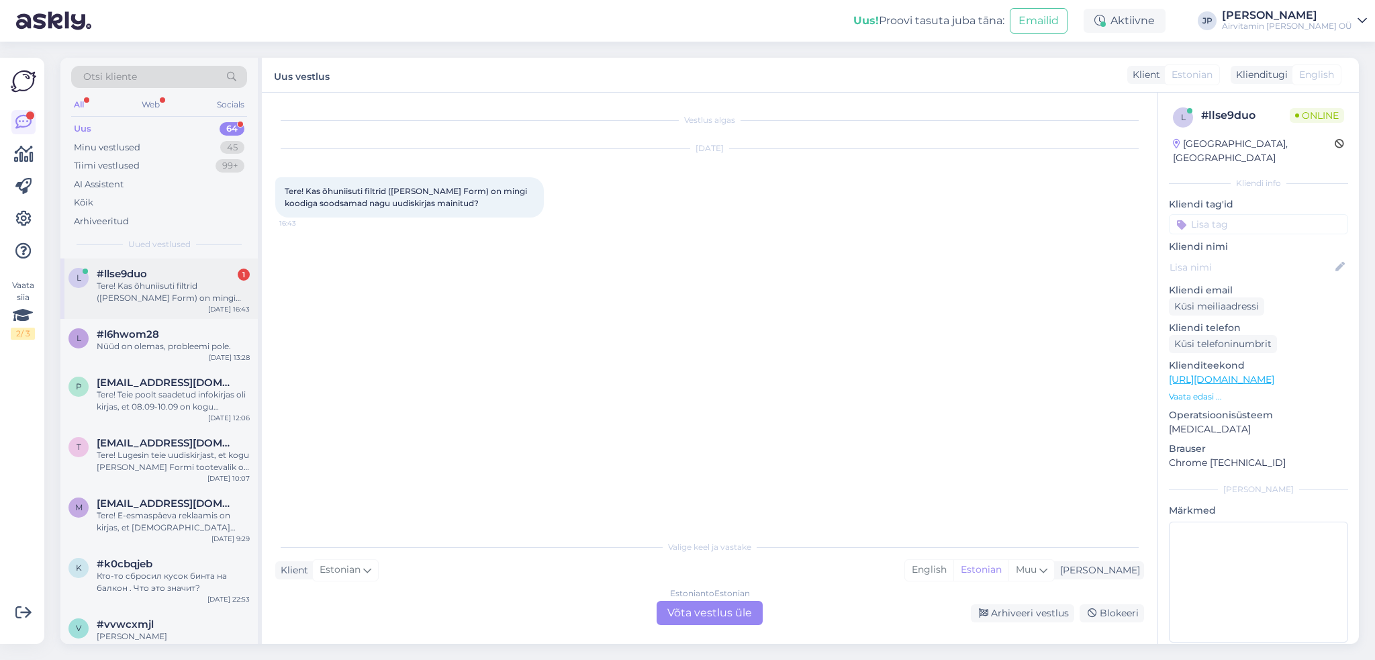
click at [163, 283] on div "Tere! Kas õhuniisuti filtrid ([PERSON_NAME] Form) on mingi koodiga soodsamad na…" at bounding box center [173, 292] width 153 height 24
click at [681, 613] on div "Estonian to Estonian Võta vestlus üle" at bounding box center [710, 613] width 106 height 24
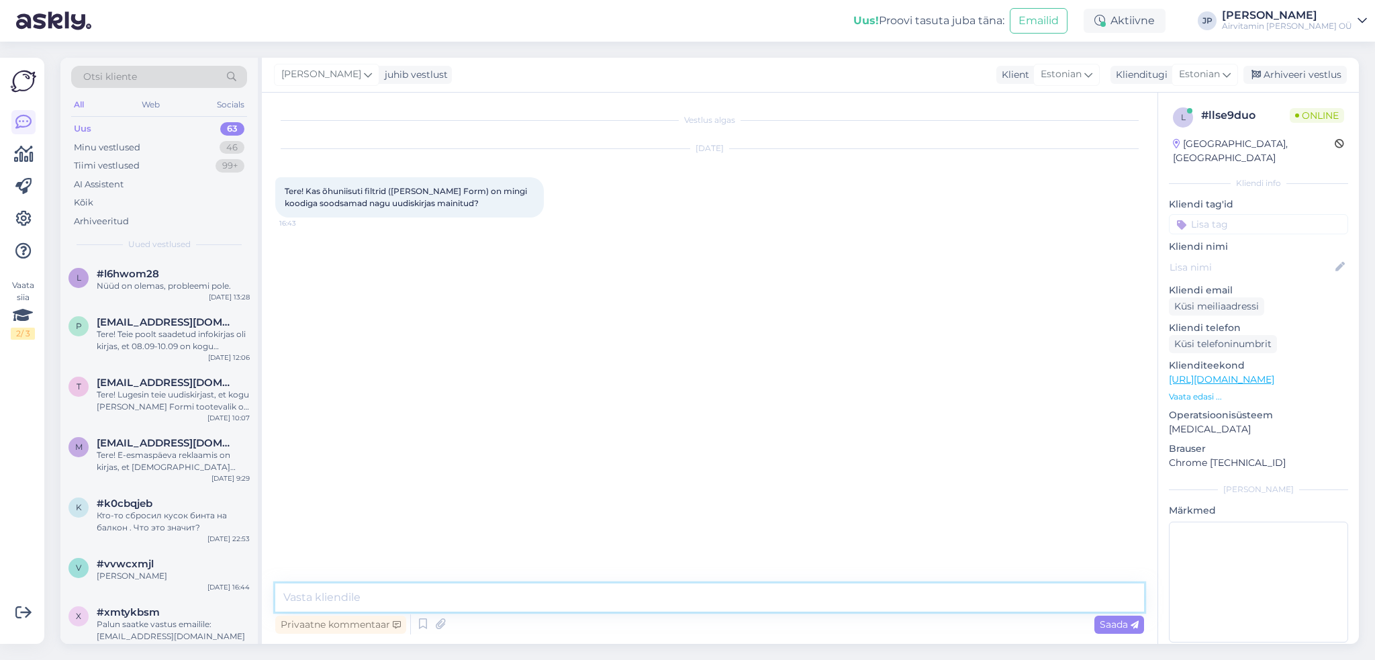
click at [422, 602] on textarea at bounding box center [709, 597] width 869 height 28
type textarea "Tere"
type textarea "see peaks lihtsalt olema alates 35 eurot ost -- mul on selline info"
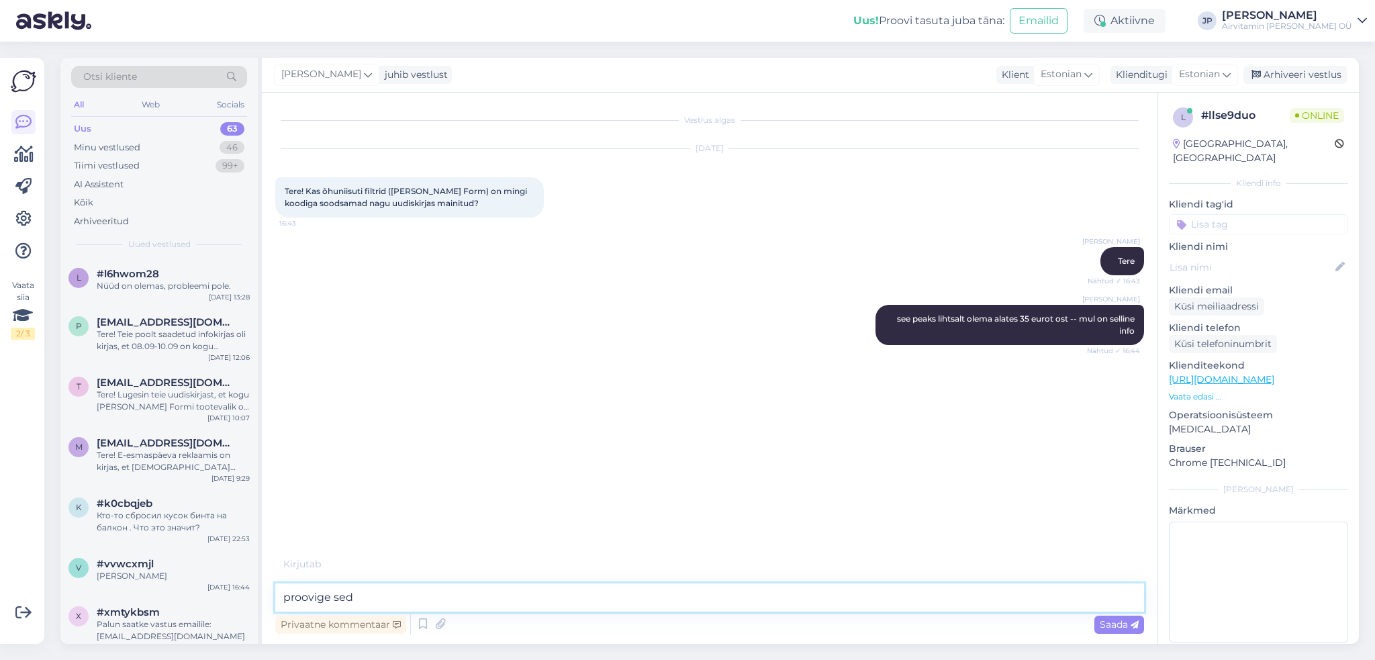
type textarea "proovige seda"
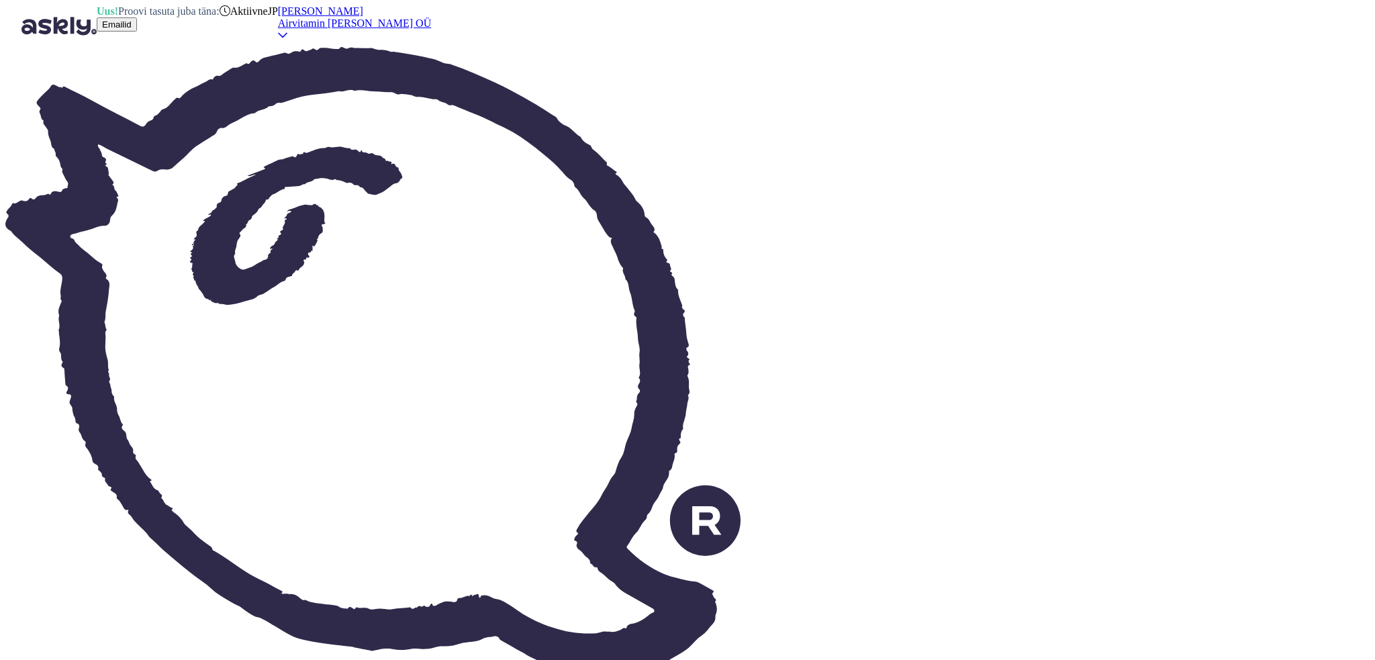
type textarea "k"
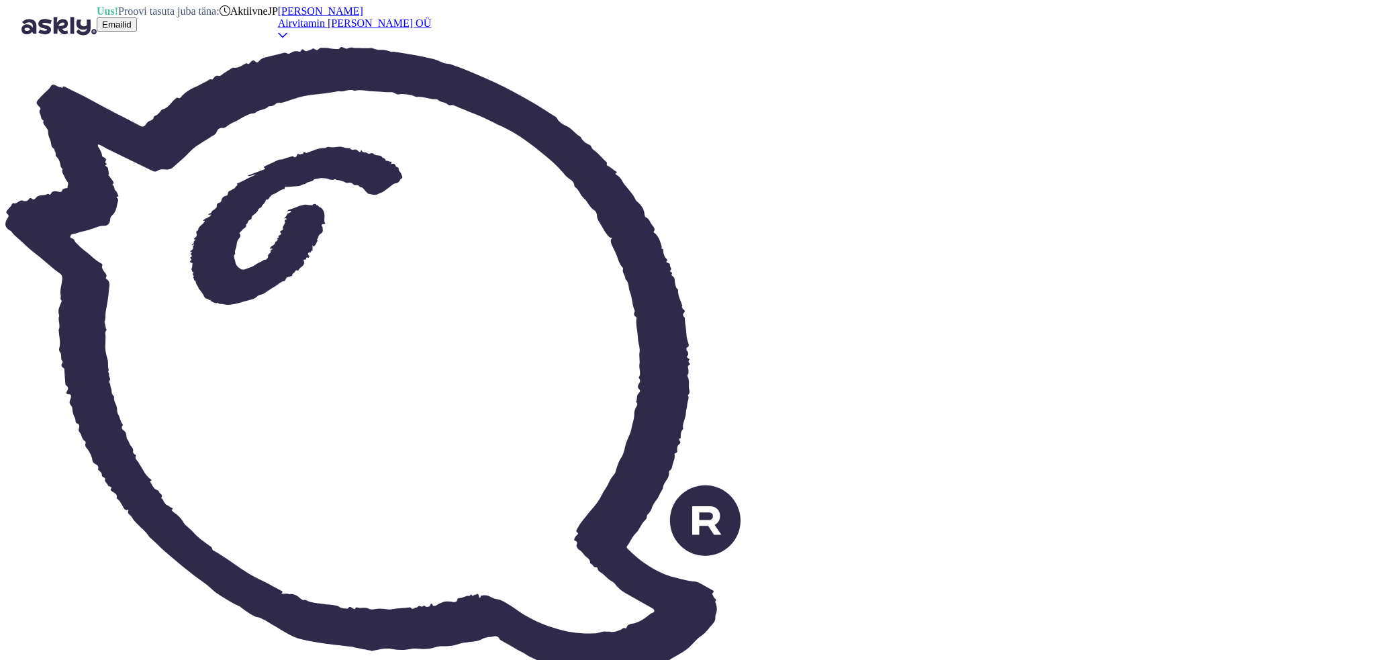
type textarea "tänud!"
type textarea "s"
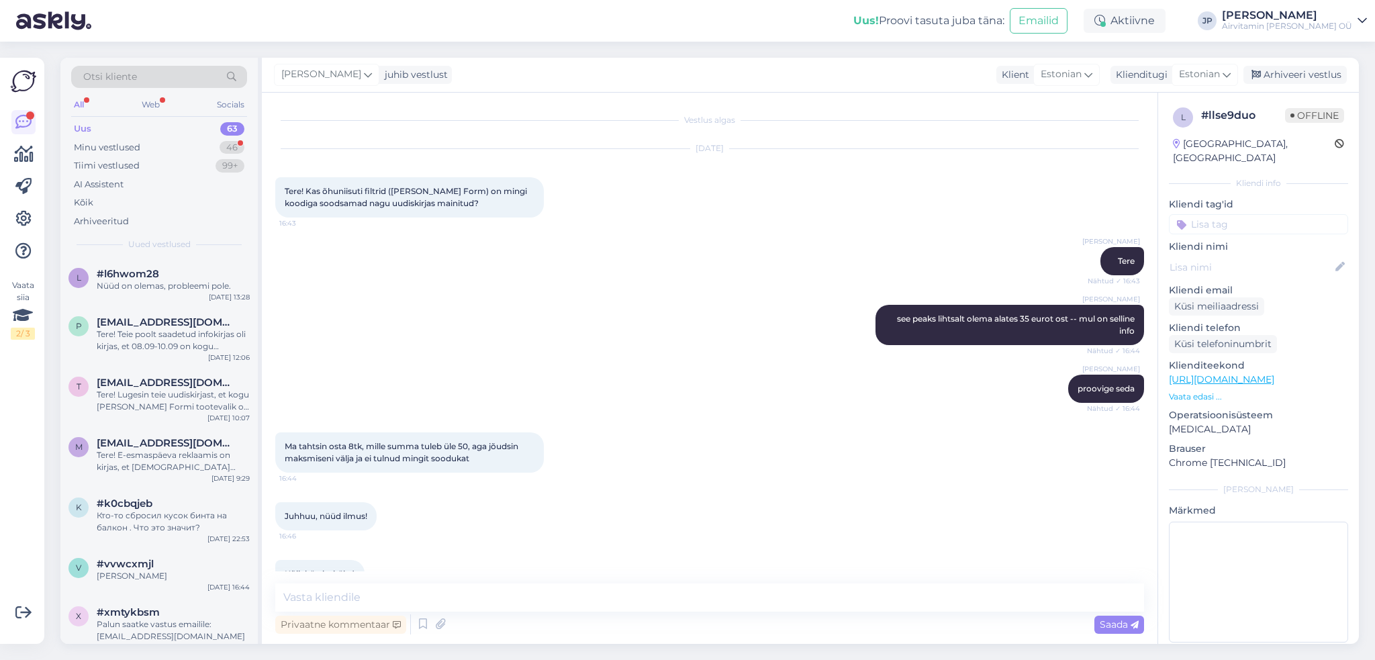
scroll to position [89, 0]
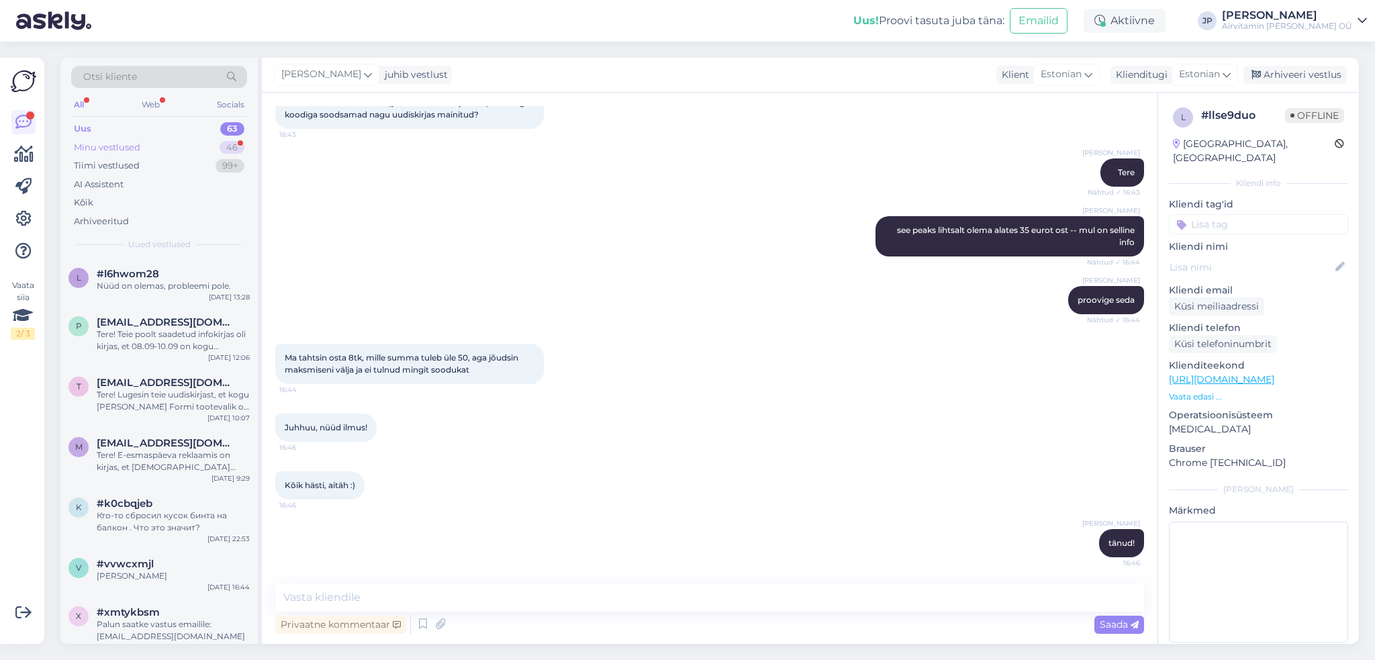
click at [118, 145] on div "Minu vestlused" at bounding box center [107, 147] width 66 height 13
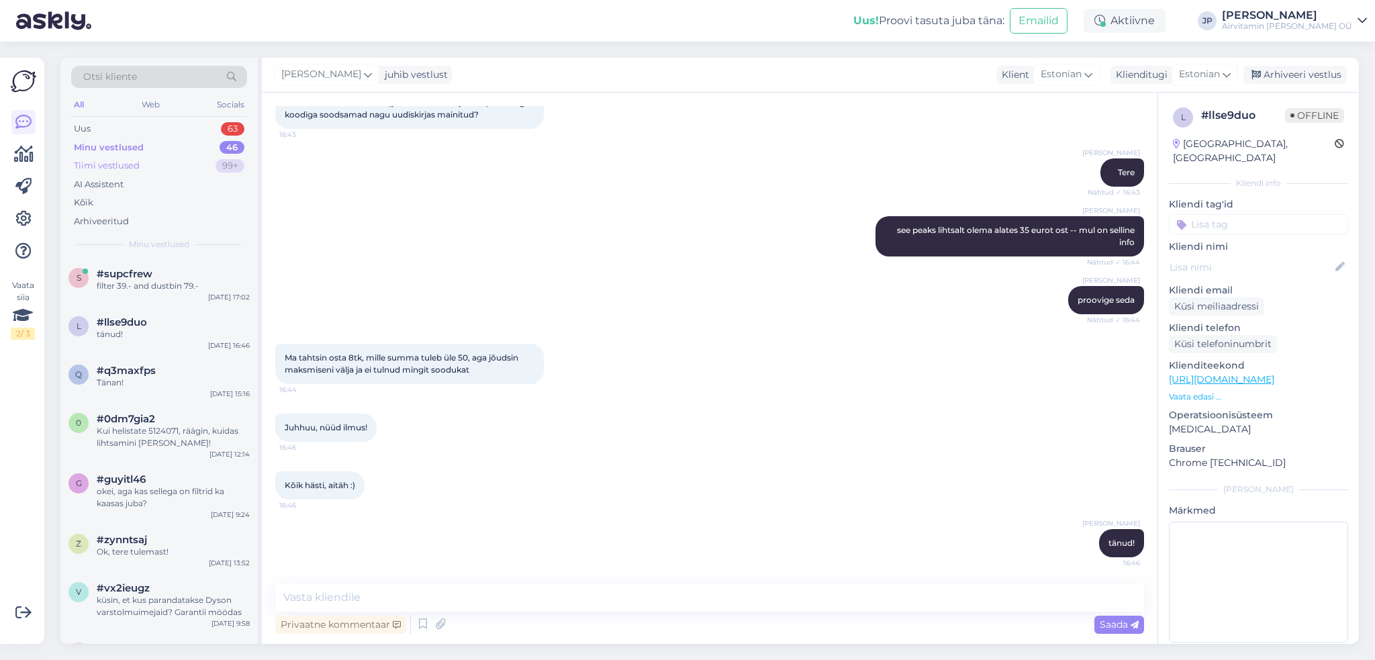
click at [108, 167] on div "Tiimi vestlused" at bounding box center [107, 165] width 66 height 13
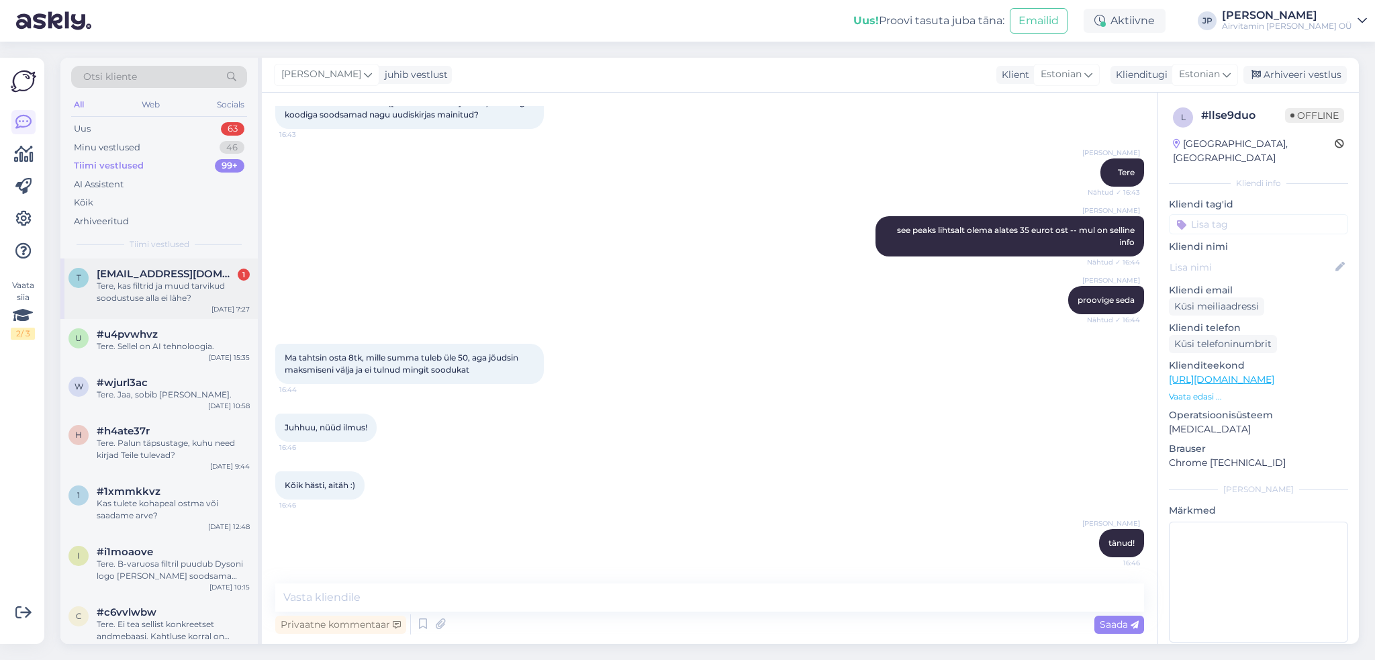
click at [156, 281] on div "Tere, kas filtrid ja muud tarvikud soodustuse alla ei lähe?" at bounding box center [173, 292] width 153 height 24
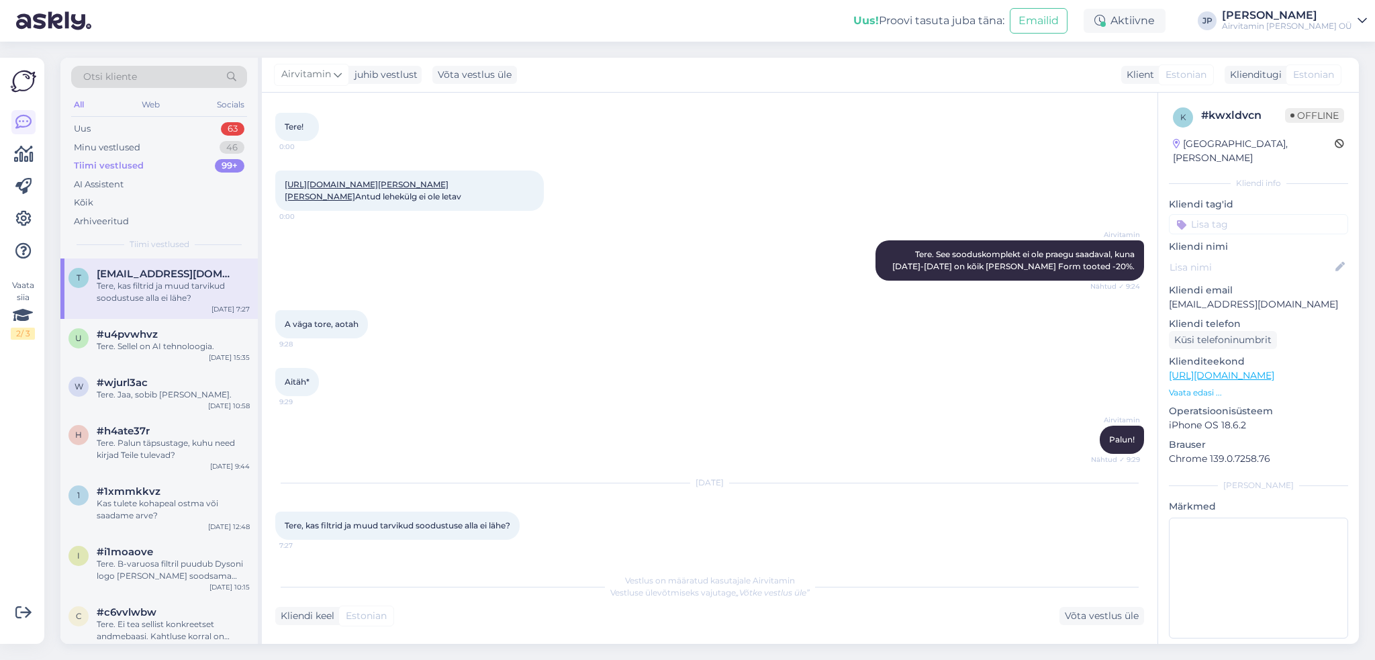
scroll to position [77, 0]
click at [342, 573] on div "Vestlus on määratud kasutajale Airvitamin Vestluse ülevõtmiseks vajutage „Võtke…" at bounding box center [709, 596] width 869 height 58
click at [532, 527] on div at bounding box center [526, 526] width 12 height 28
click at [1082, 620] on div "Võta vestlus üle" at bounding box center [1102, 616] width 85 height 18
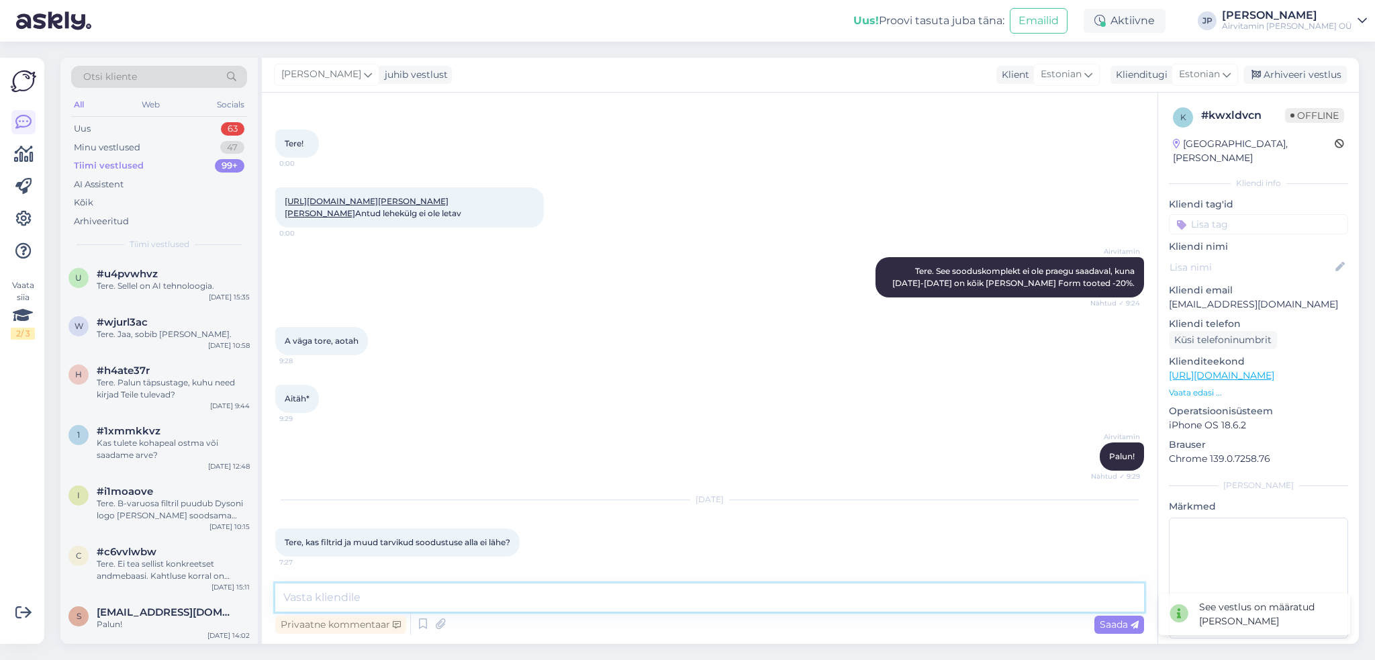
click at [322, 598] on textarea at bounding box center [709, 597] width 869 height 28
type textarea "Tere,"
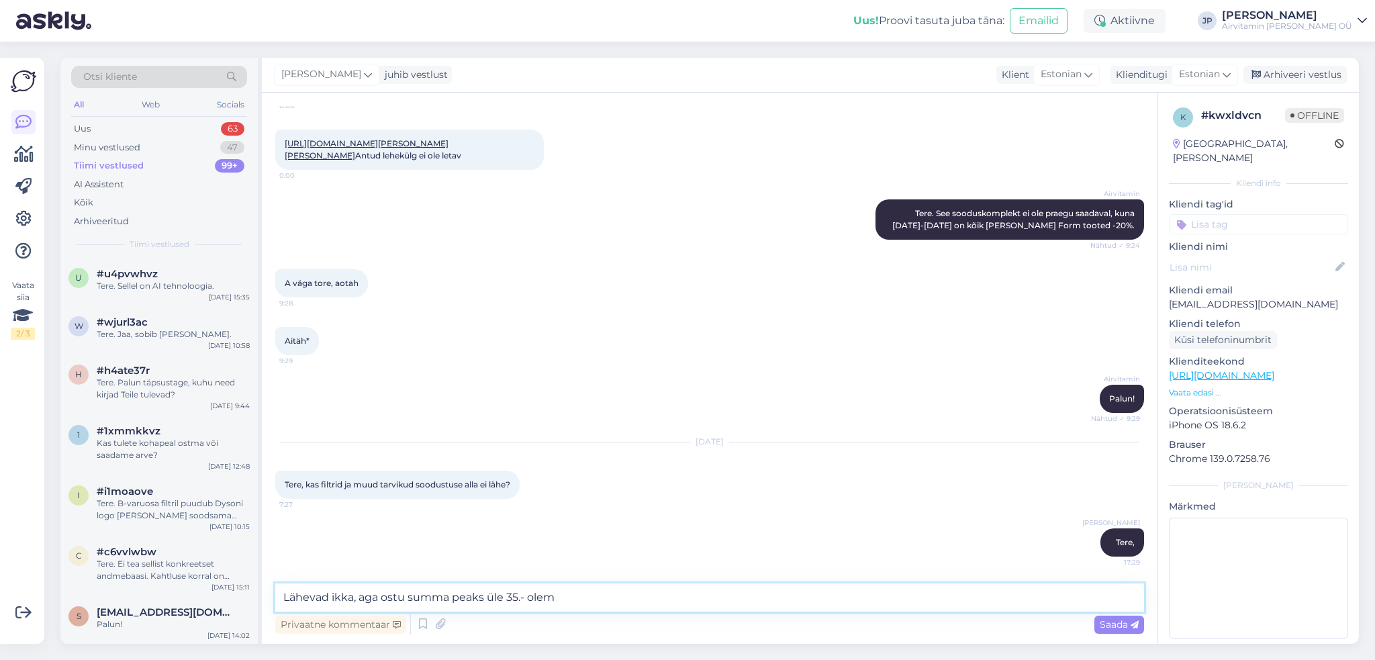
type textarea "Lähevad ikka, aga ostu summa peaks üle 35.- olema"
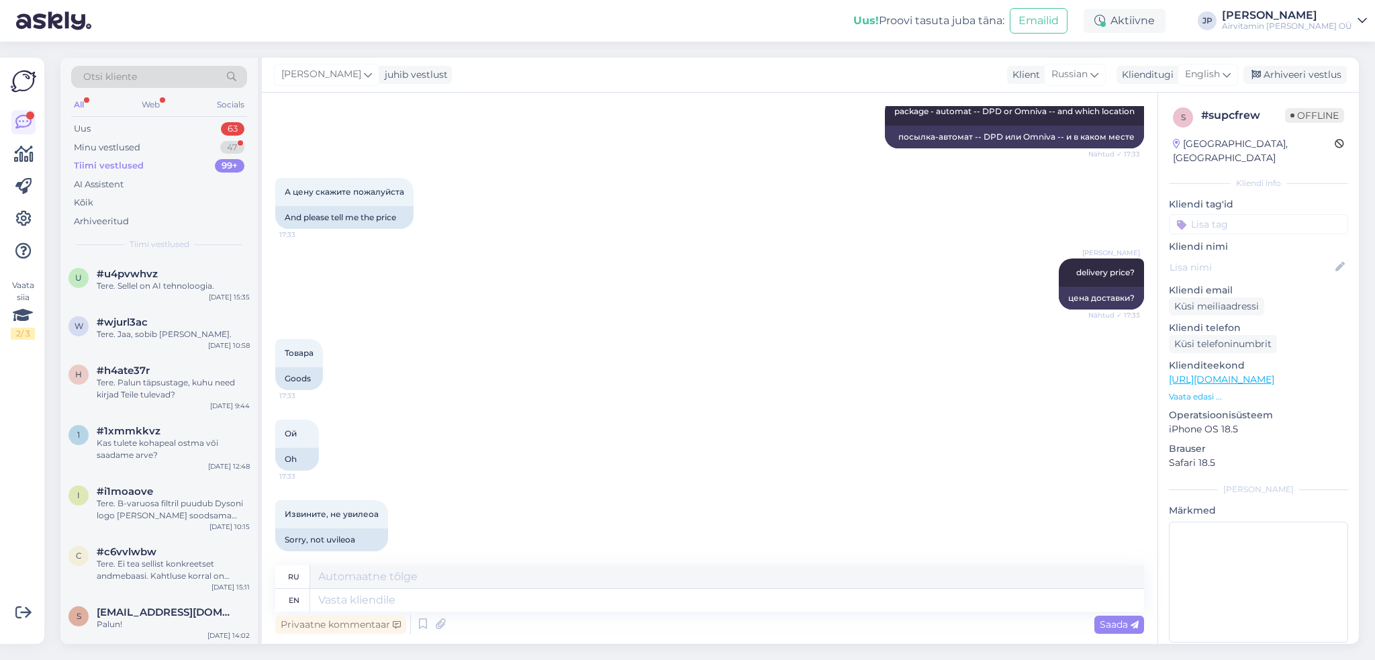
scroll to position [1317, 0]
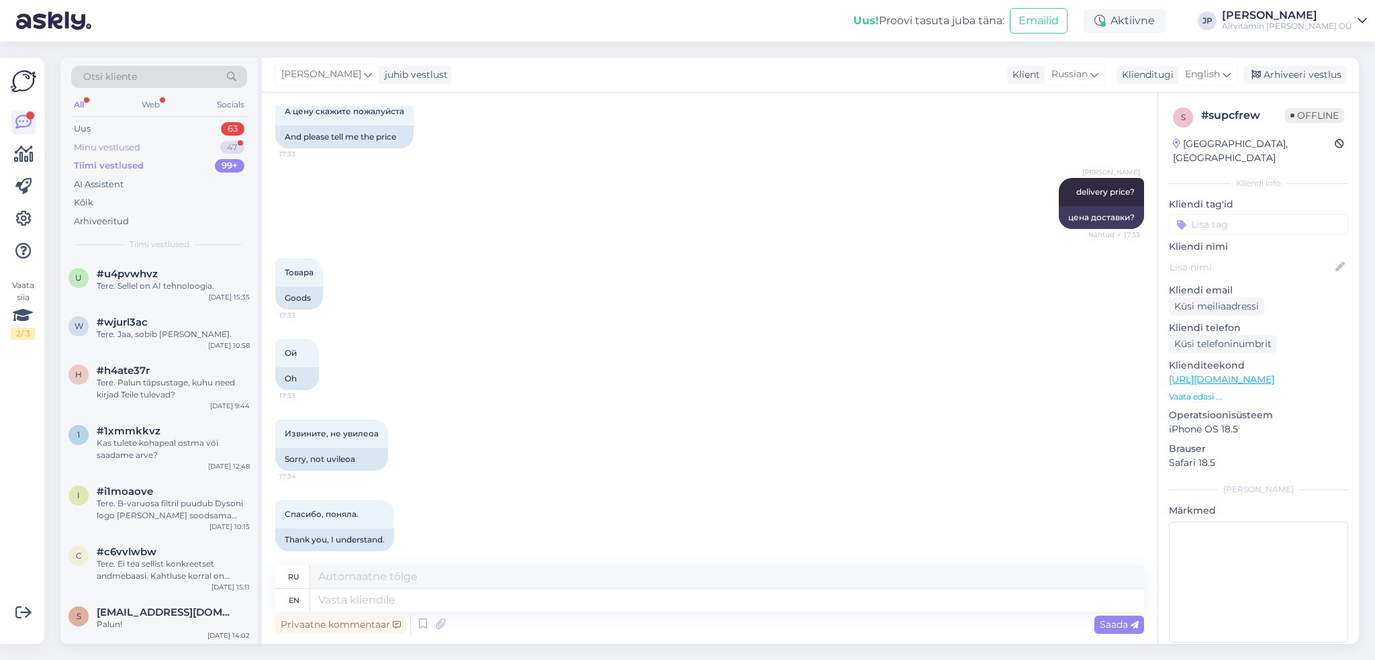
click at [116, 144] on div "Minu vestlused" at bounding box center [107, 147] width 66 height 13
